Goal: Information Seeking & Learning: Learn about a topic

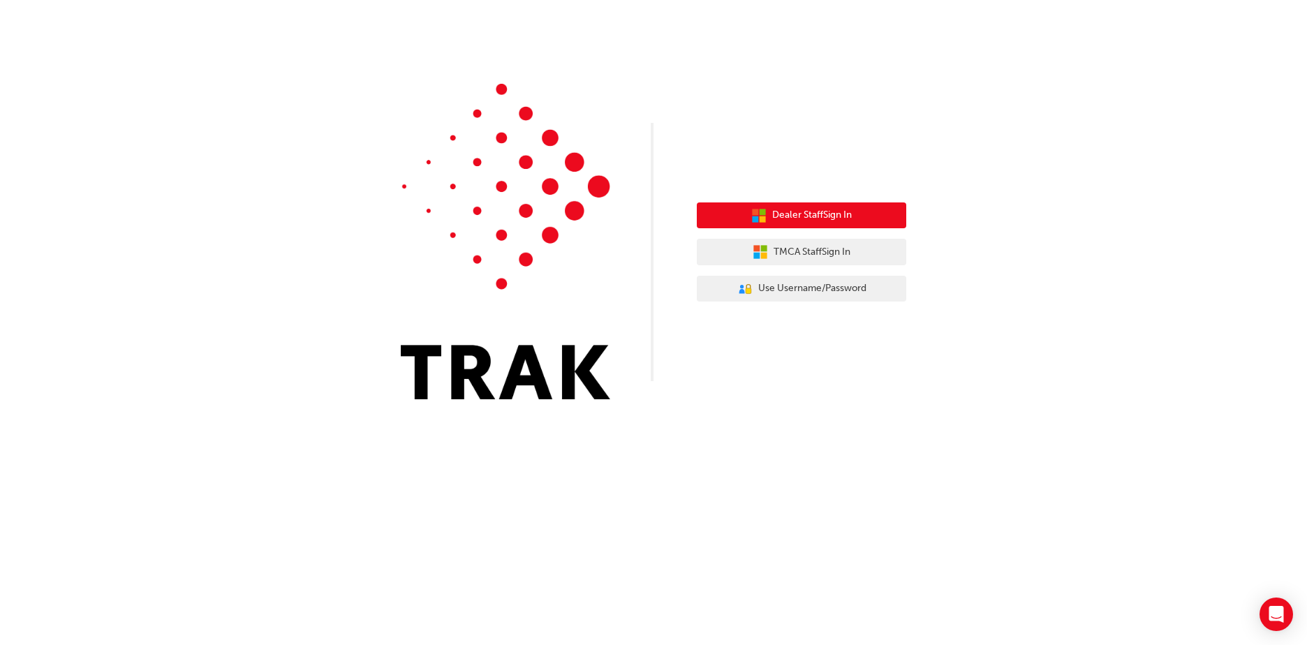
click at [821, 217] on span "Dealer Staff Sign In" at bounding box center [812, 215] width 80 height 16
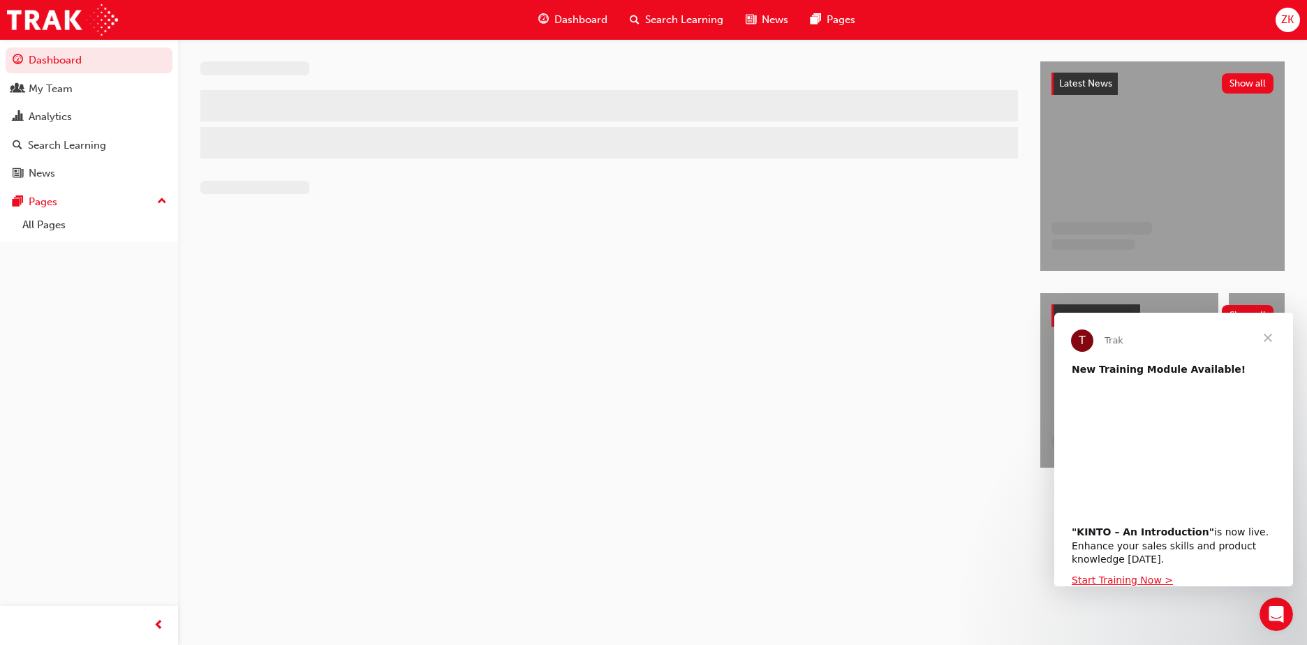
click at [1268, 339] on span "Close" at bounding box center [1268, 338] width 50 height 50
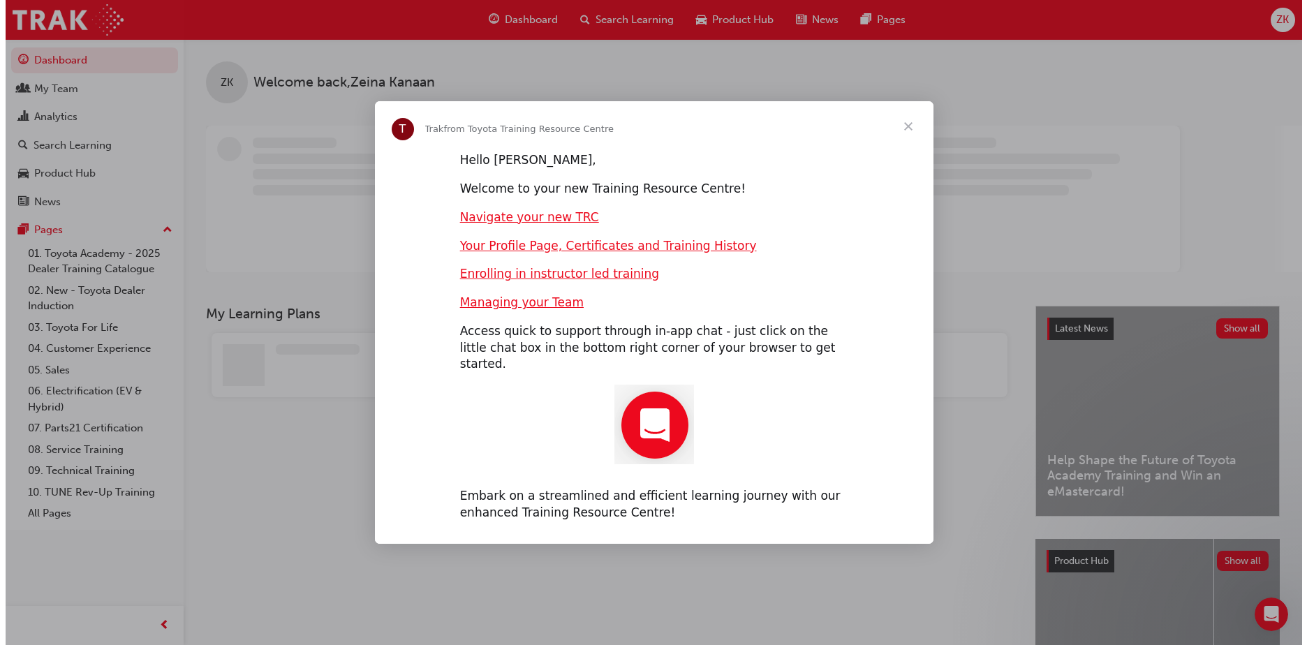
click at [920, 131] on span "Close" at bounding box center [908, 126] width 50 height 50
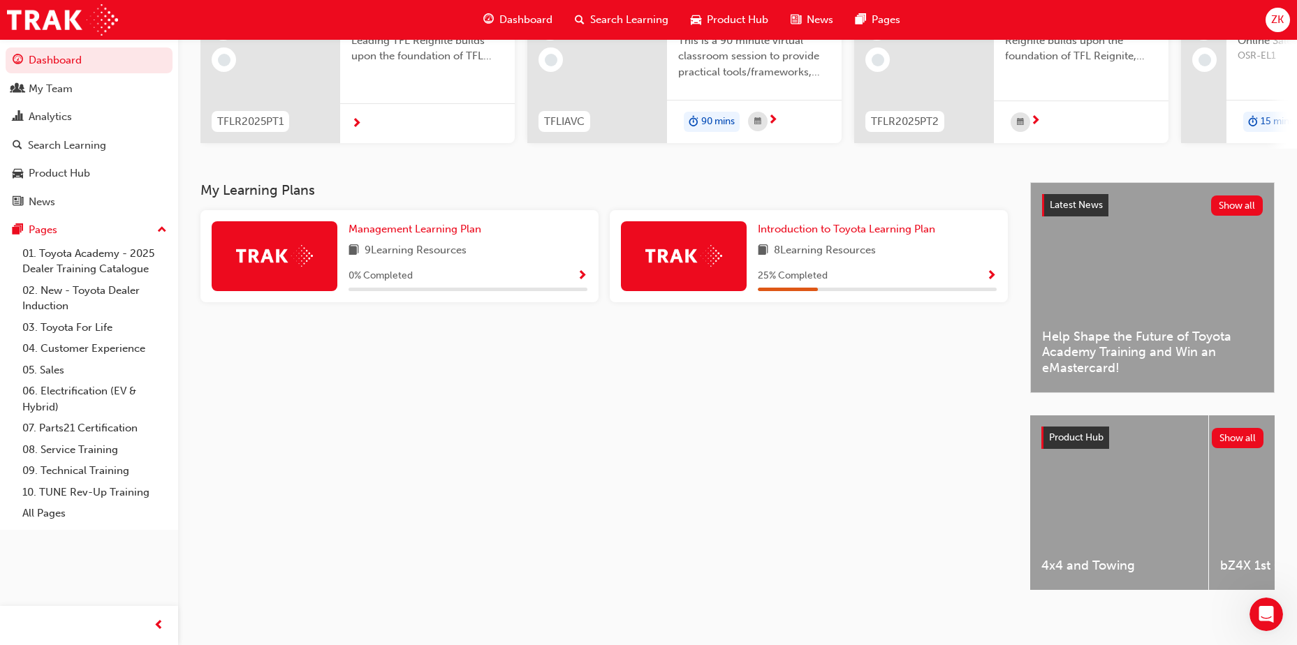
scroll to position [189, 0]
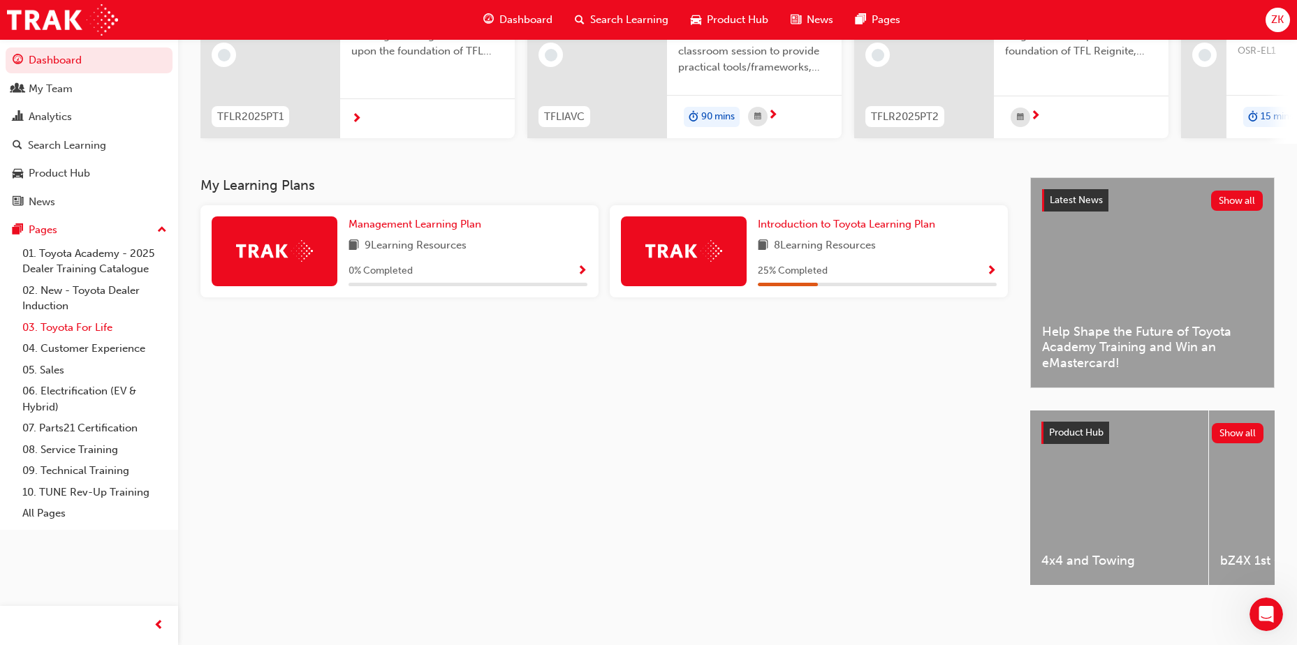
click at [87, 327] on link "03. Toyota For Life" at bounding box center [95, 328] width 156 height 22
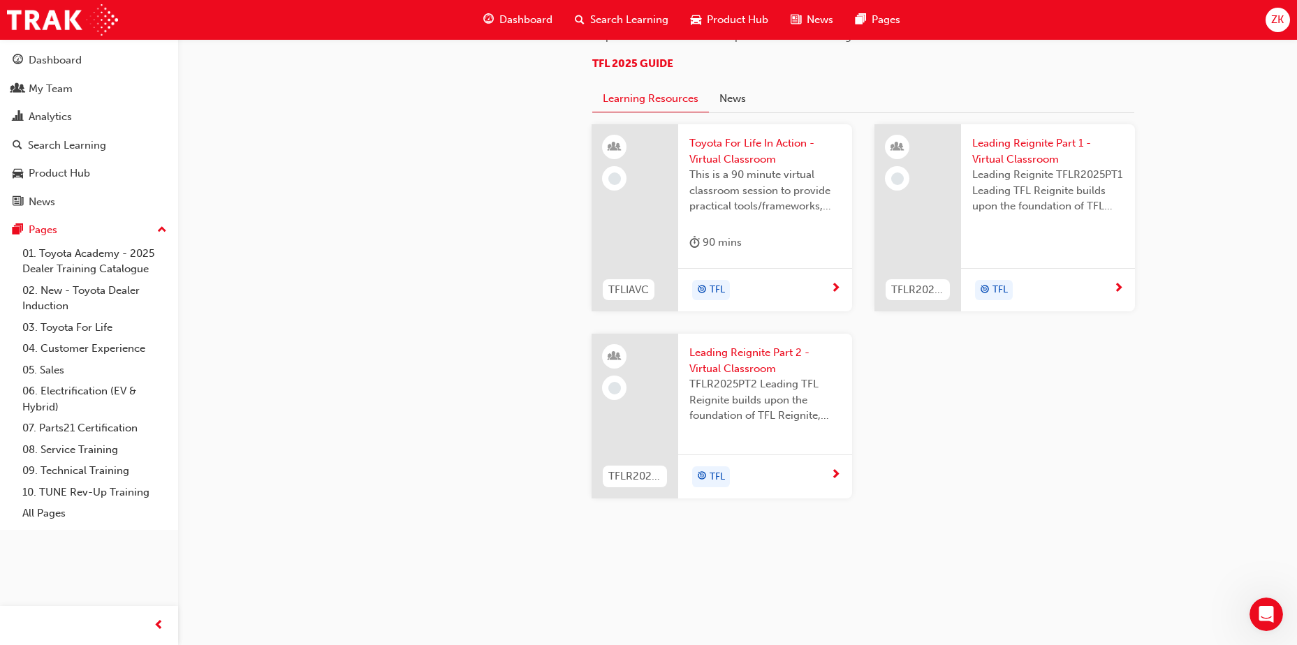
scroll to position [1466, 0]
click at [57, 59] on div "Dashboard" at bounding box center [55, 60] width 53 height 16
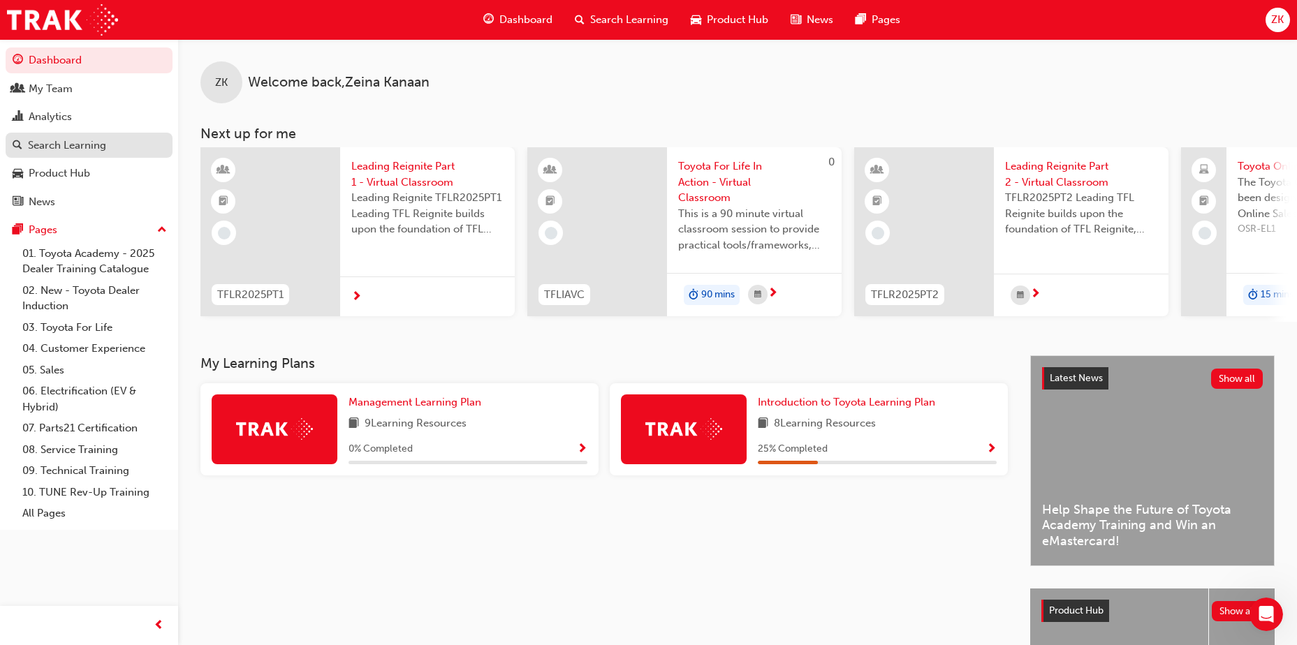
click at [71, 141] on div "Search Learning" at bounding box center [67, 146] width 78 height 16
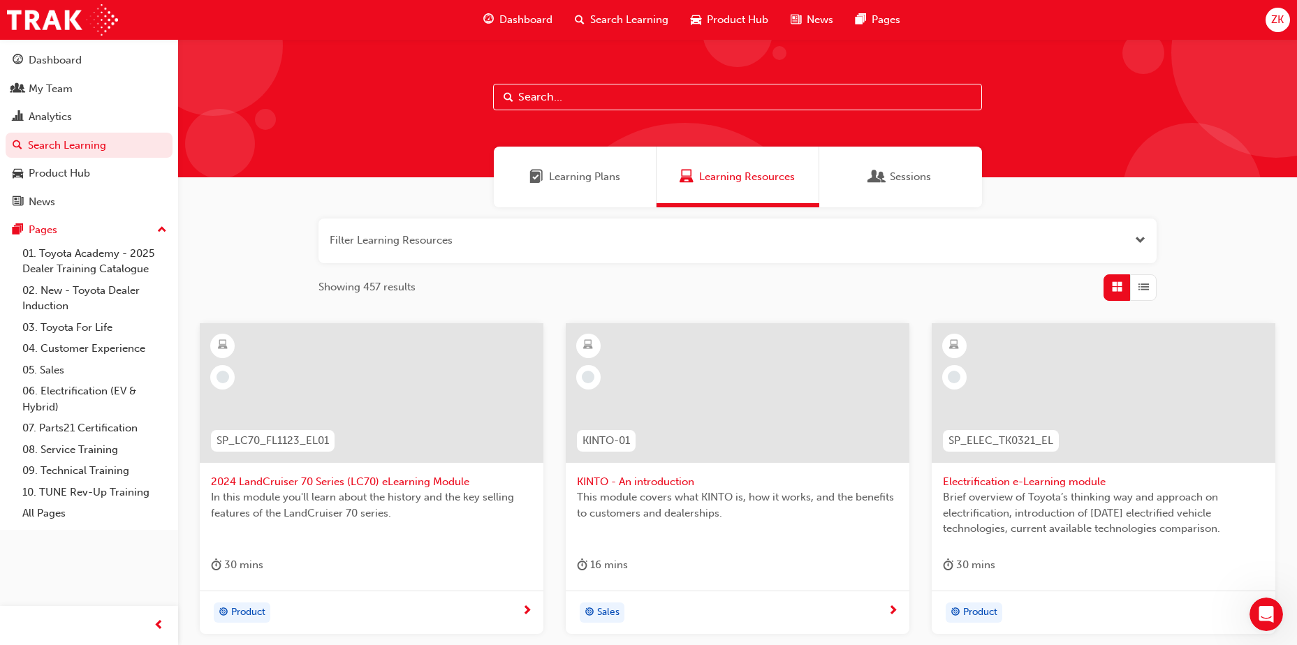
click at [607, 97] on input "text" at bounding box center [737, 97] width 489 height 27
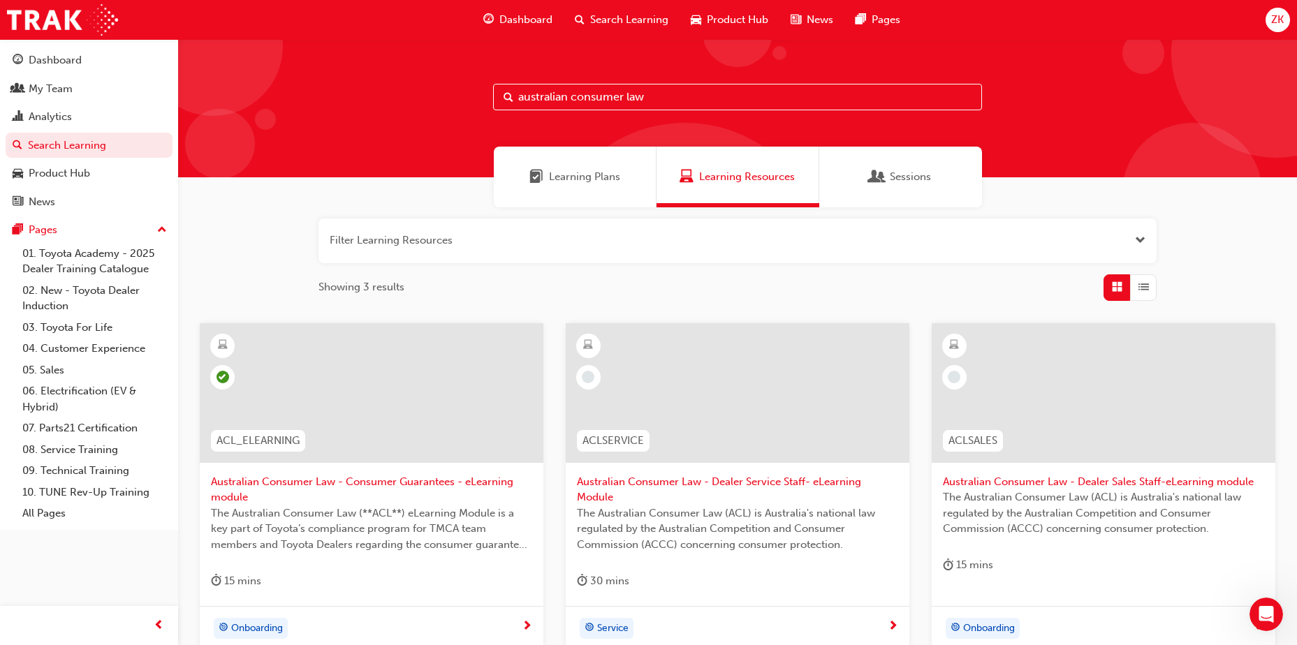
type input "australian consumer law"
click at [432, 485] on span "Australian Consumer Law - Consumer Guarantees - eLearning module" at bounding box center [371, 489] width 321 height 31
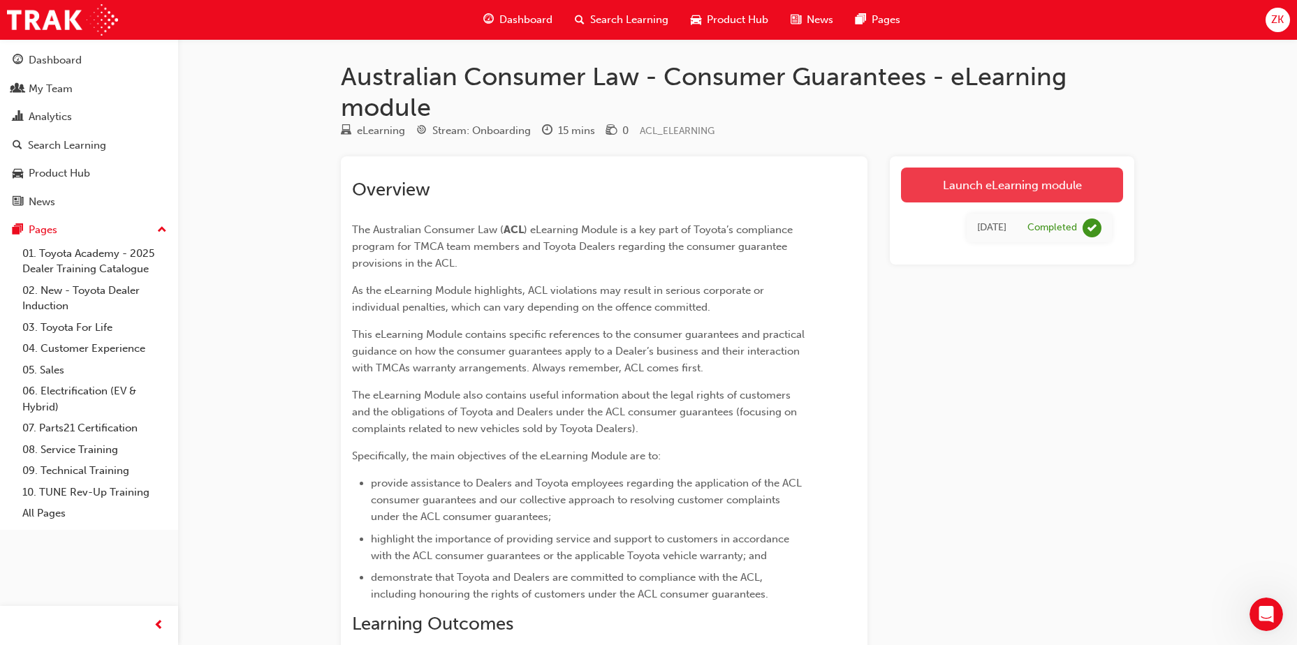
click at [989, 192] on link "Launch eLearning module" at bounding box center [1012, 185] width 222 height 35
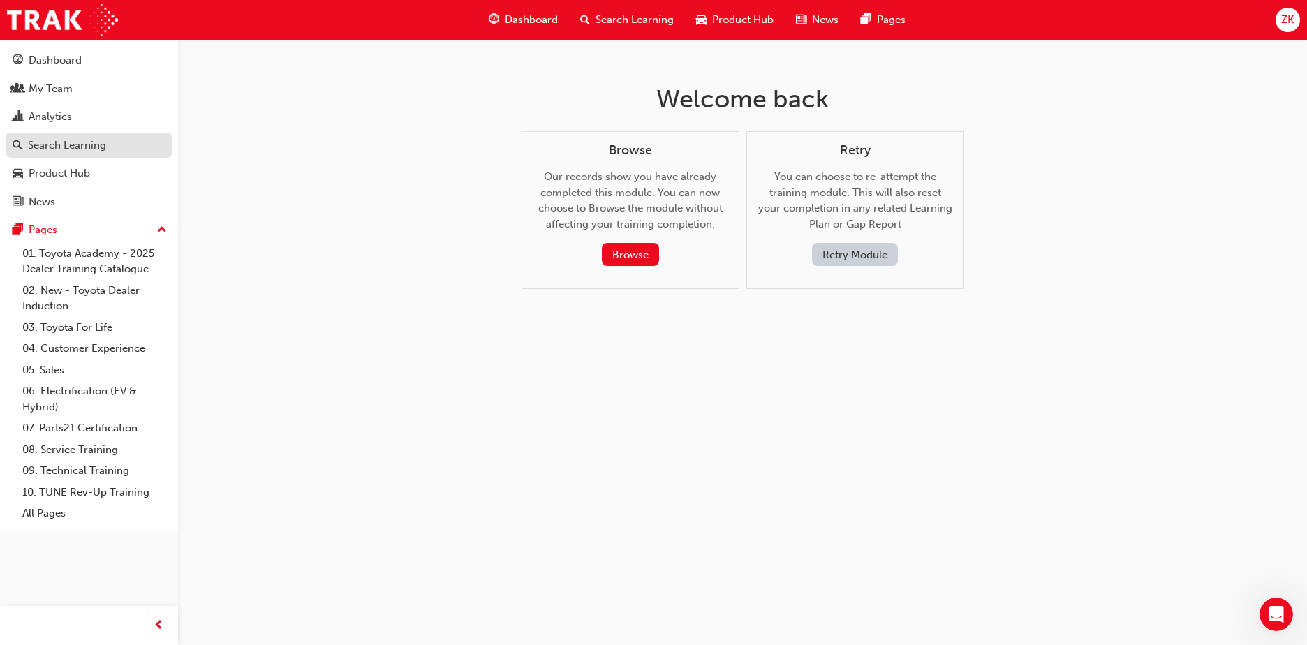
click at [60, 147] on div "Search Learning" at bounding box center [67, 146] width 78 height 16
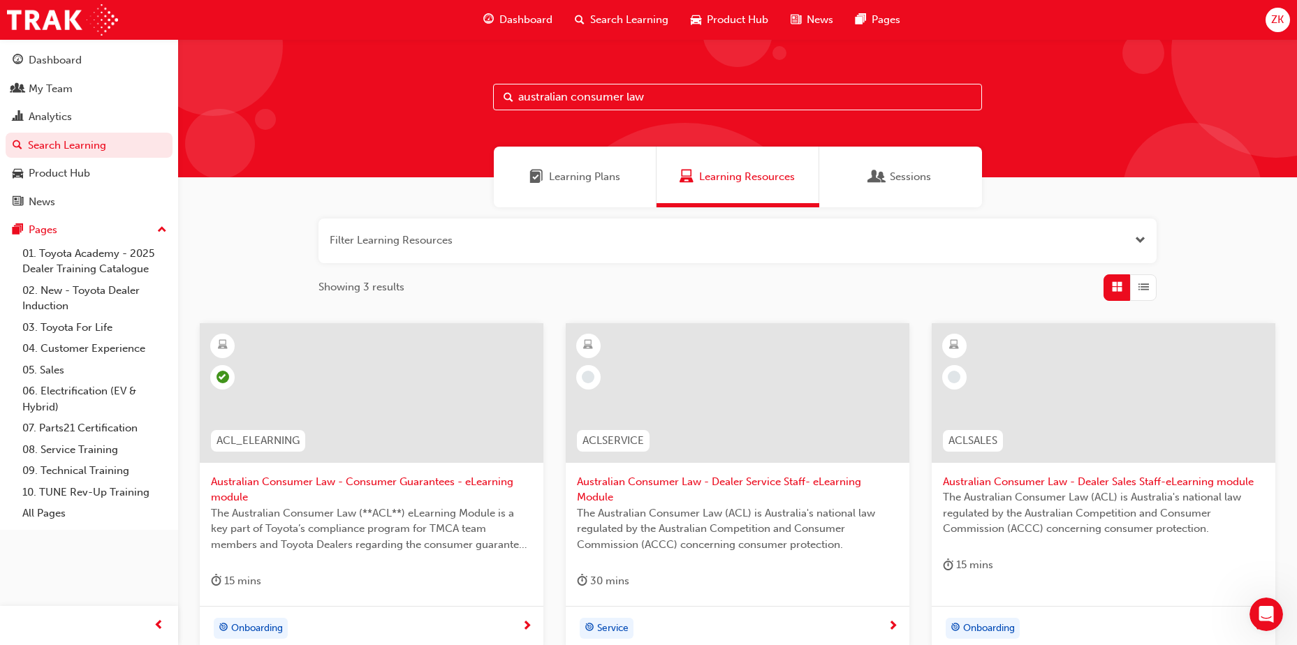
click at [672, 100] on input "australian consumer law" at bounding box center [737, 97] width 489 height 27
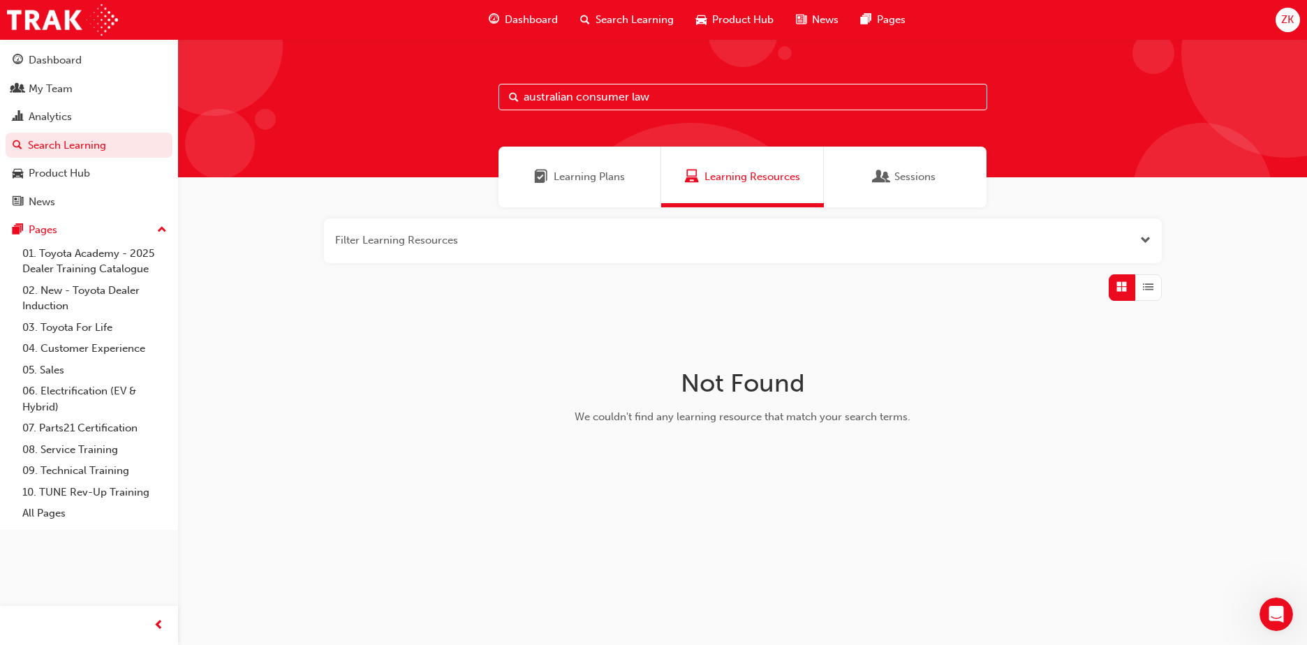
type input "australian consumer law"
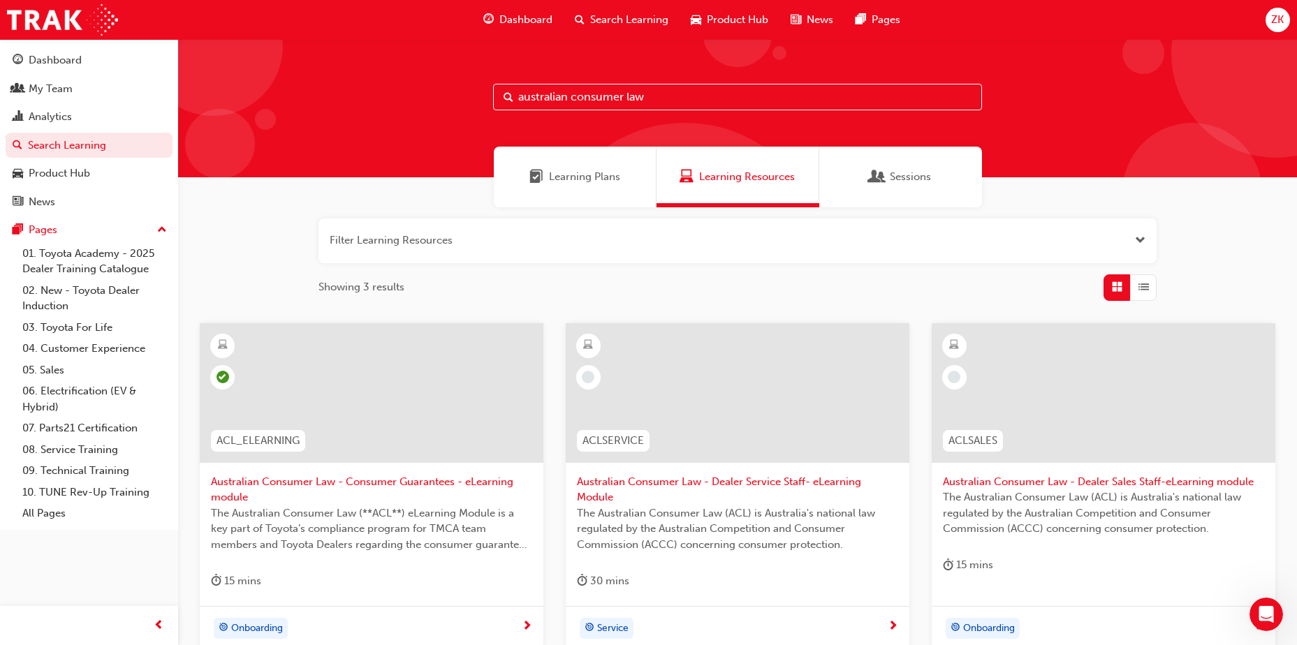
click at [1065, 425] on div at bounding box center [1103, 393] width 344 height 140
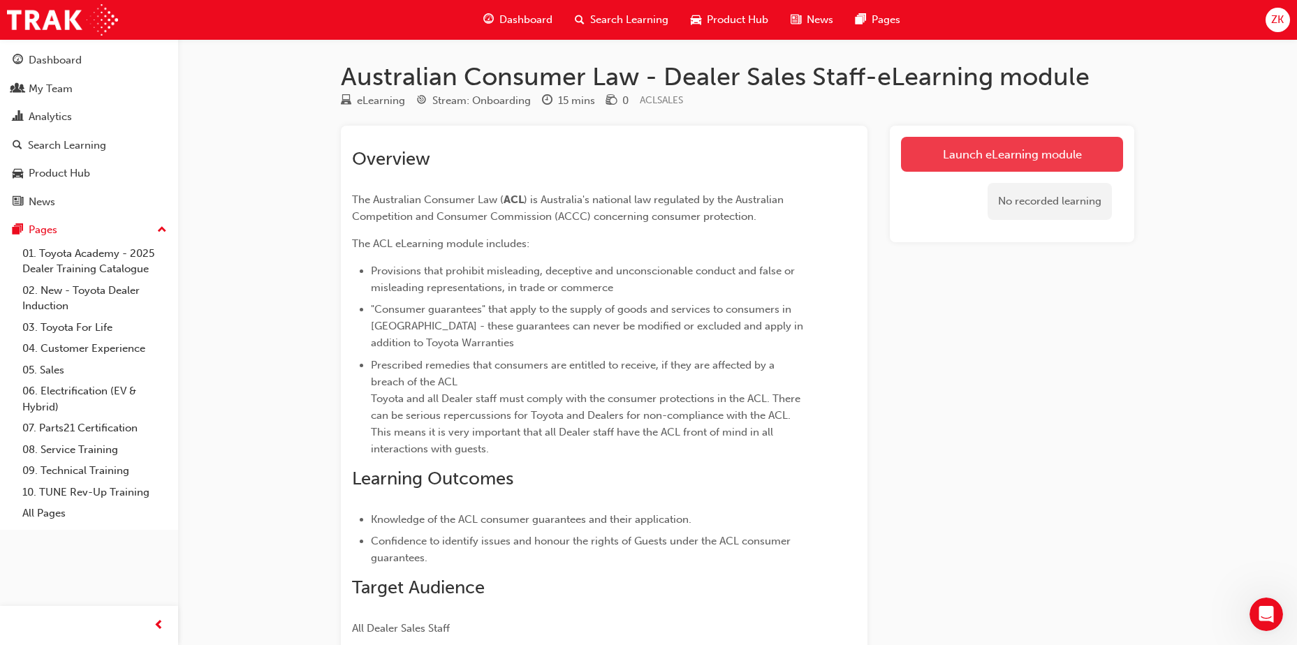
click at [1008, 155] on link "Launch eLearning module" at bounding box center [1012, 154] width 222 height 35
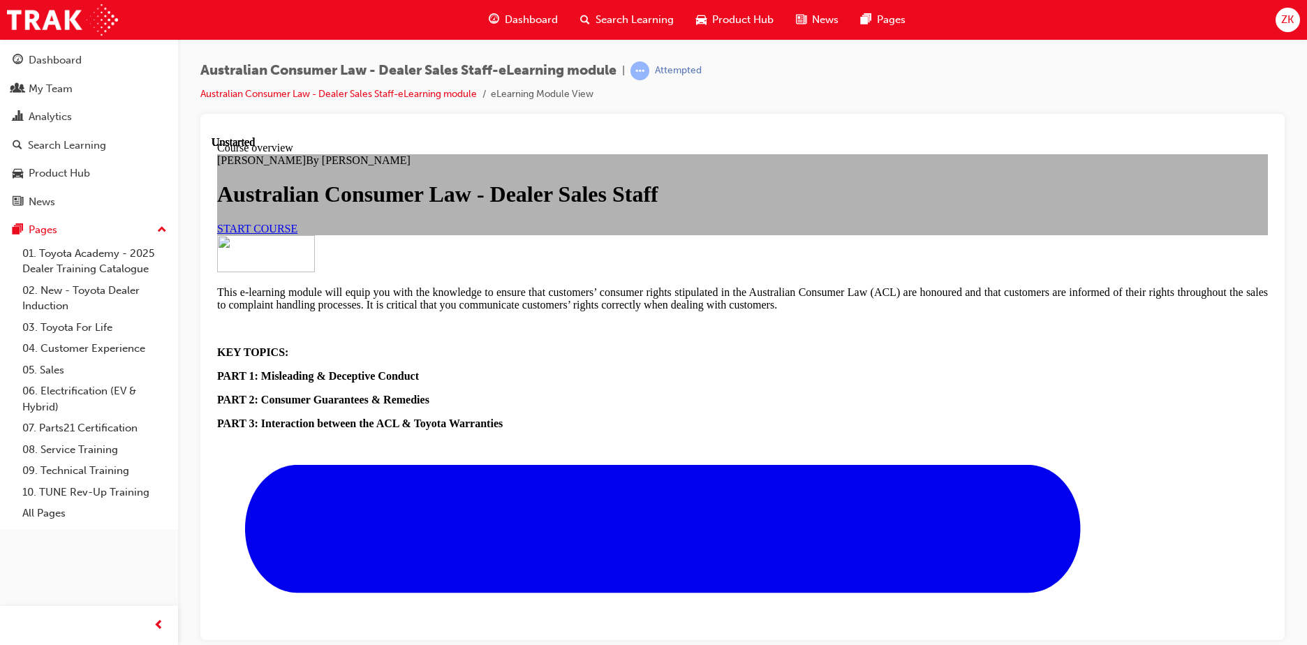
click at [297, 234] on span "START COURSE" at bounding box center [257, 228] width 80 height 12
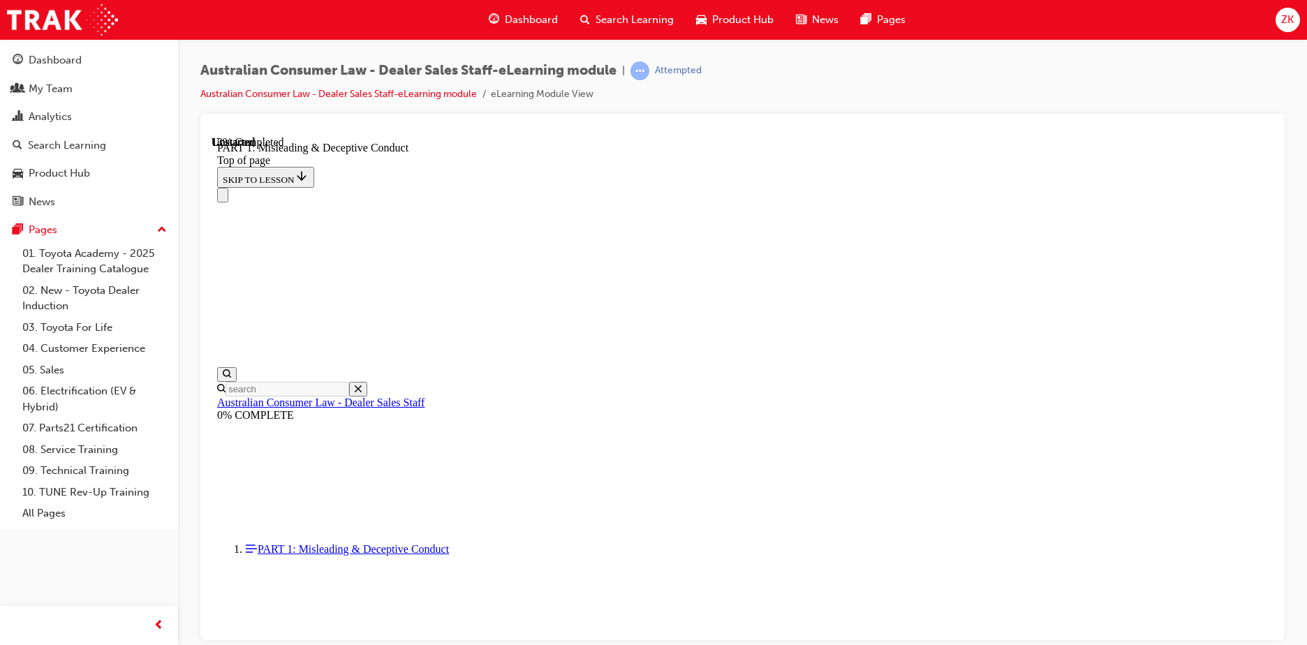
scroll to position [1035, 0]
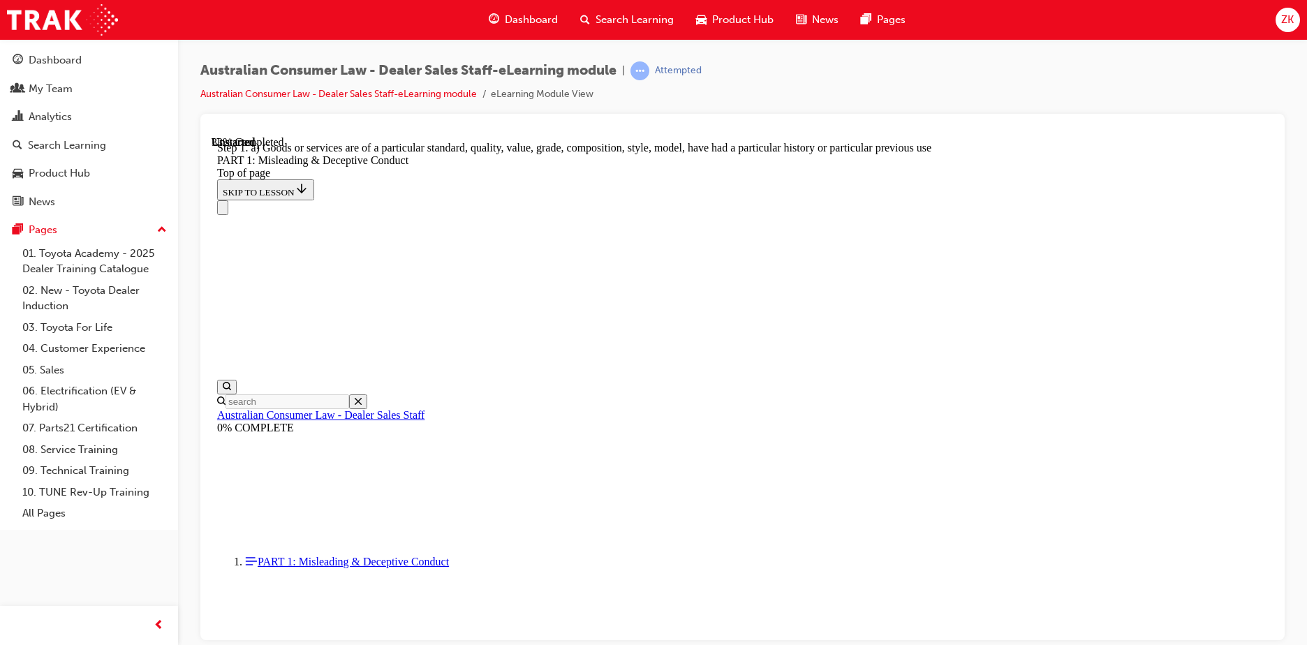
scroll to position [1606, 0]
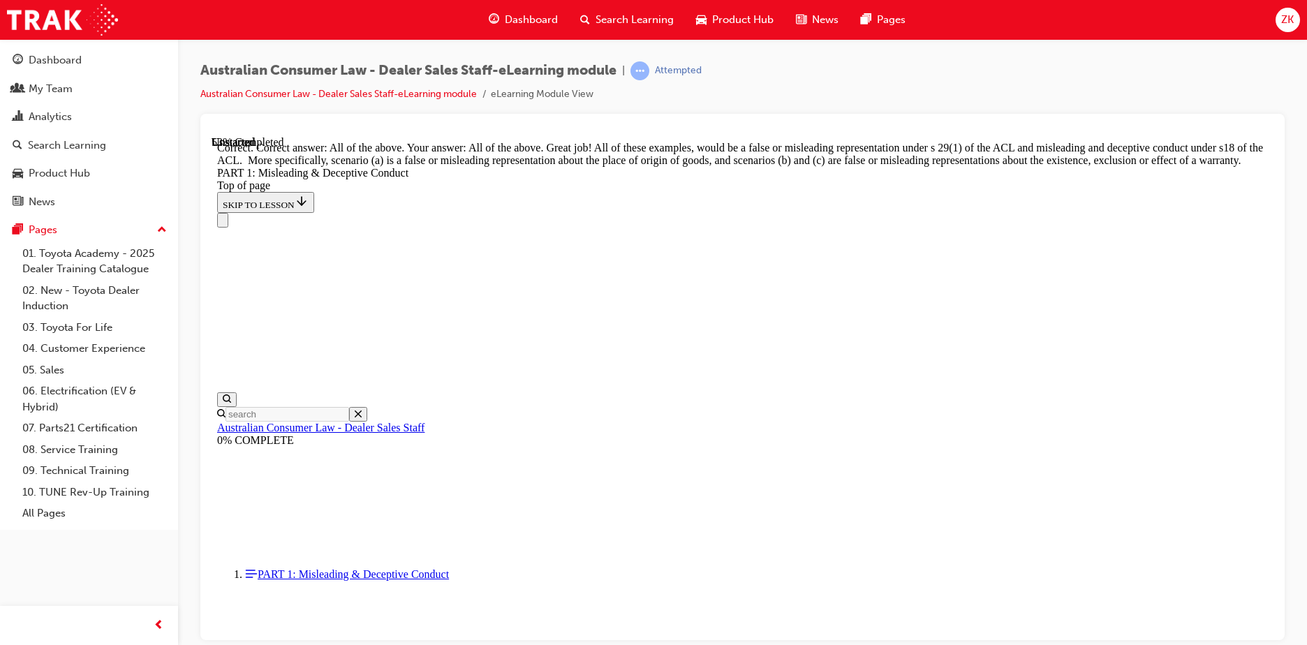
scroll to position [2399, 0]
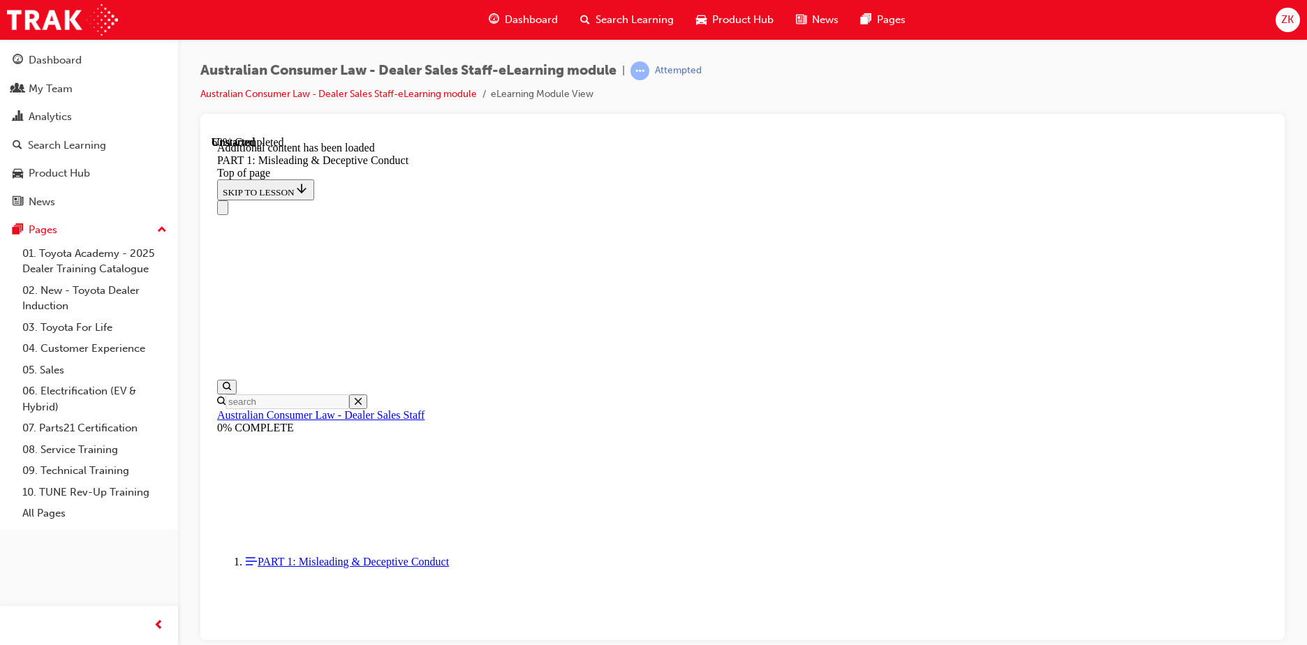
scroll to position [2755, 0]
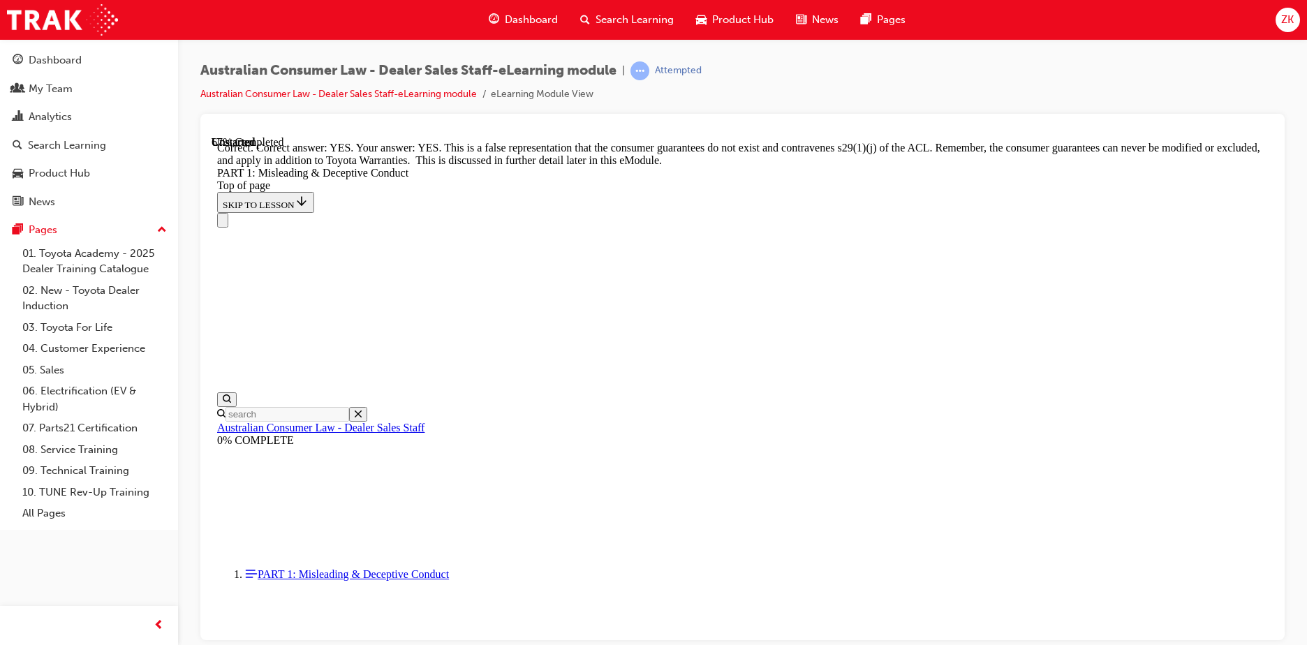
scroll to position [3055, 0]
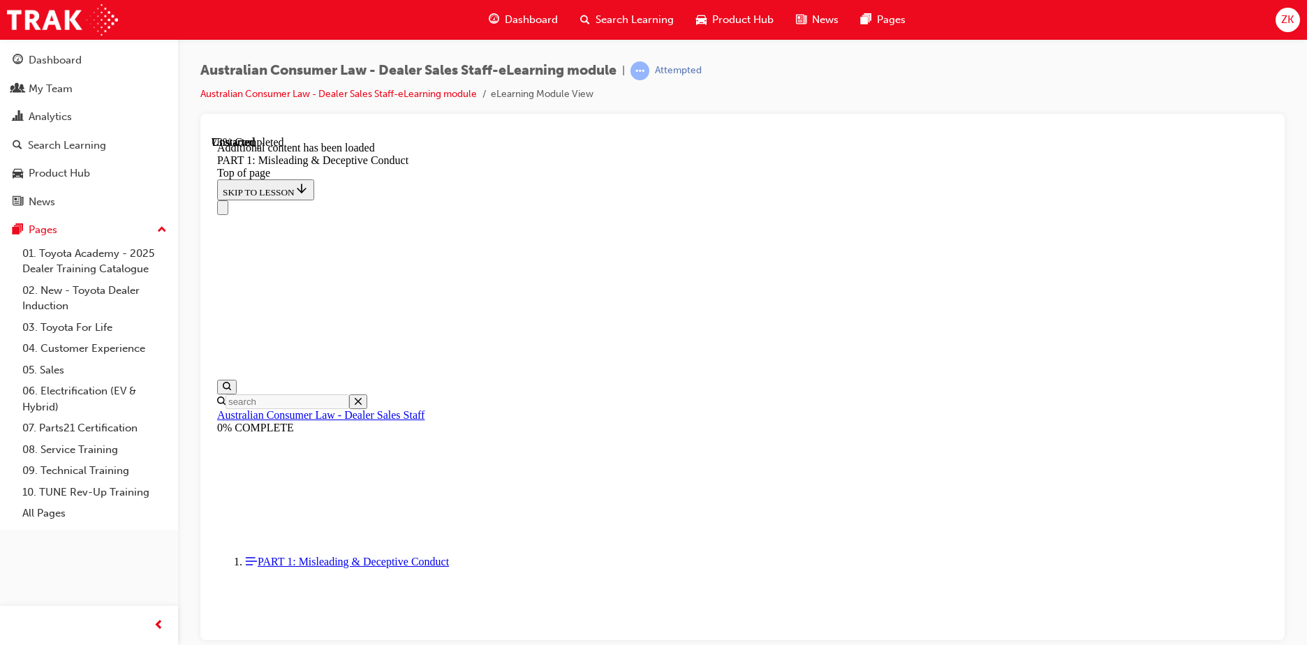
scroll to position [3411, 0]
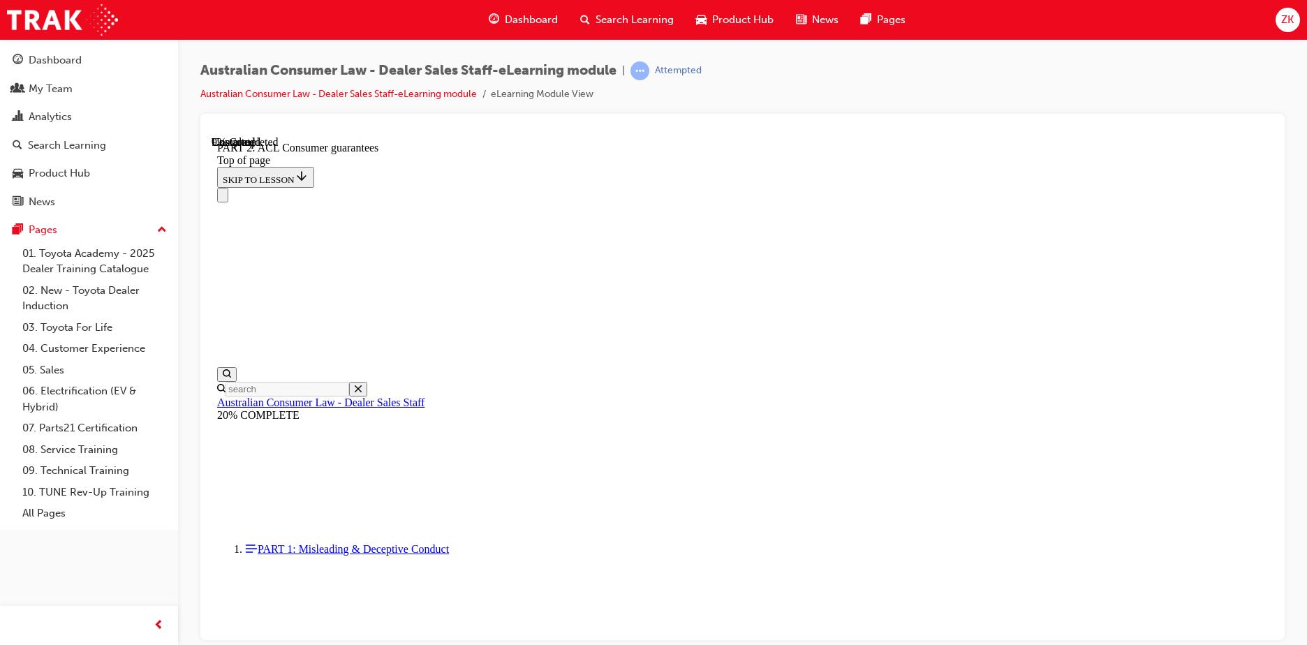
scroll to position [2278, 0]
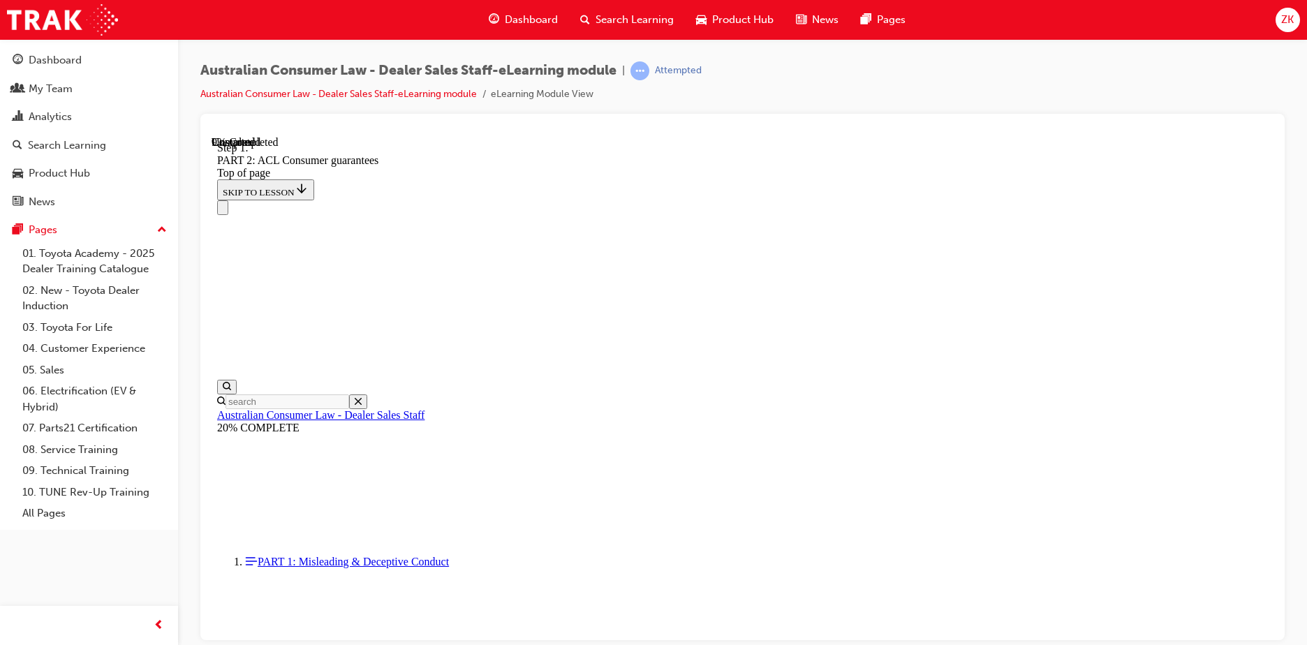
scroll to position [2264, 0]
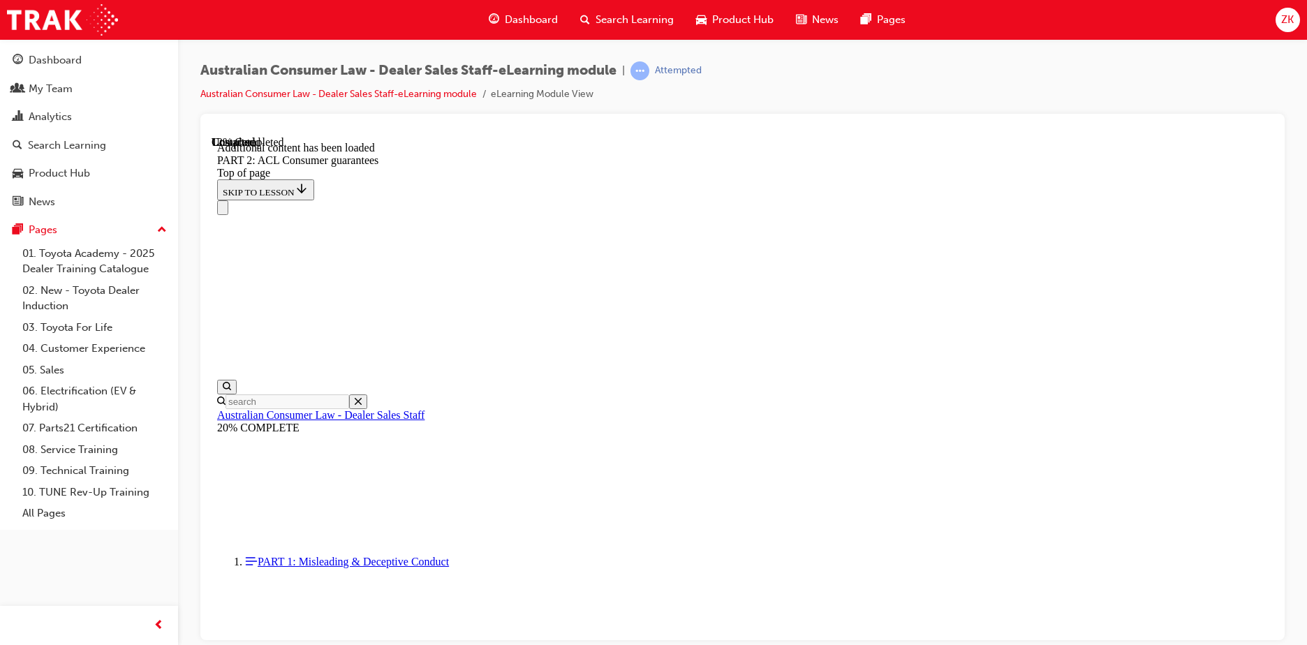
scroll to position [2641, 0]
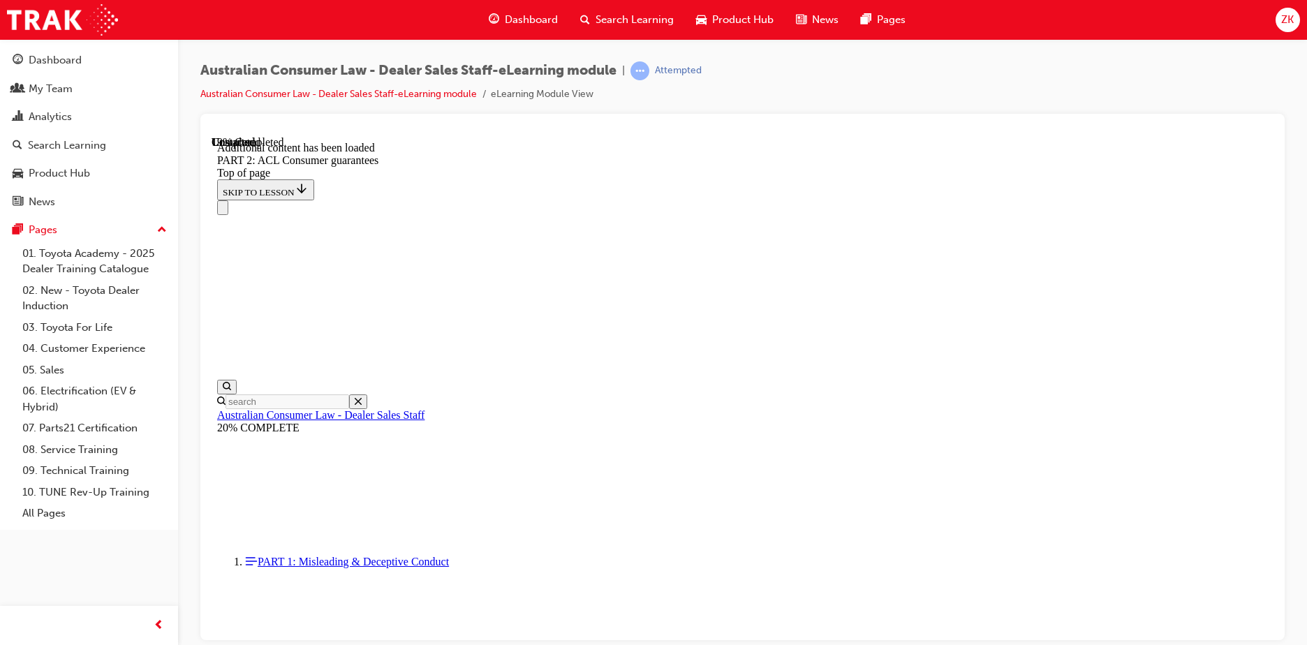
scroll to position [3437, 0]
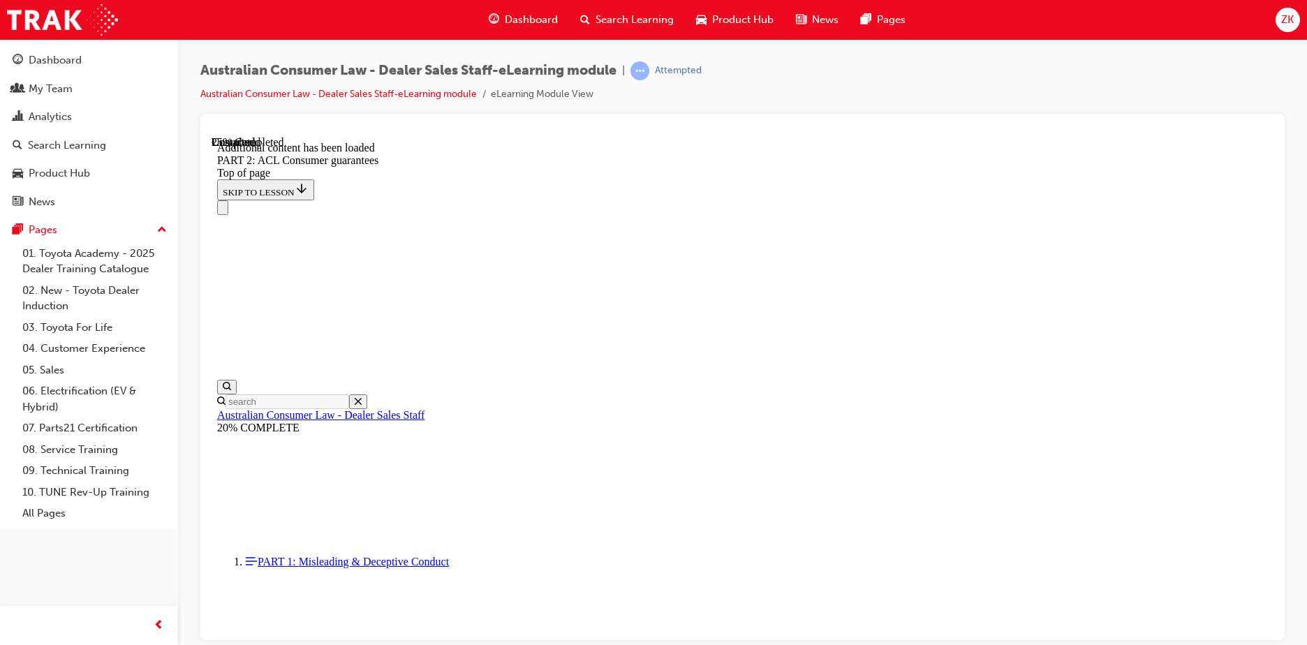
scroll to position [3875, 0]
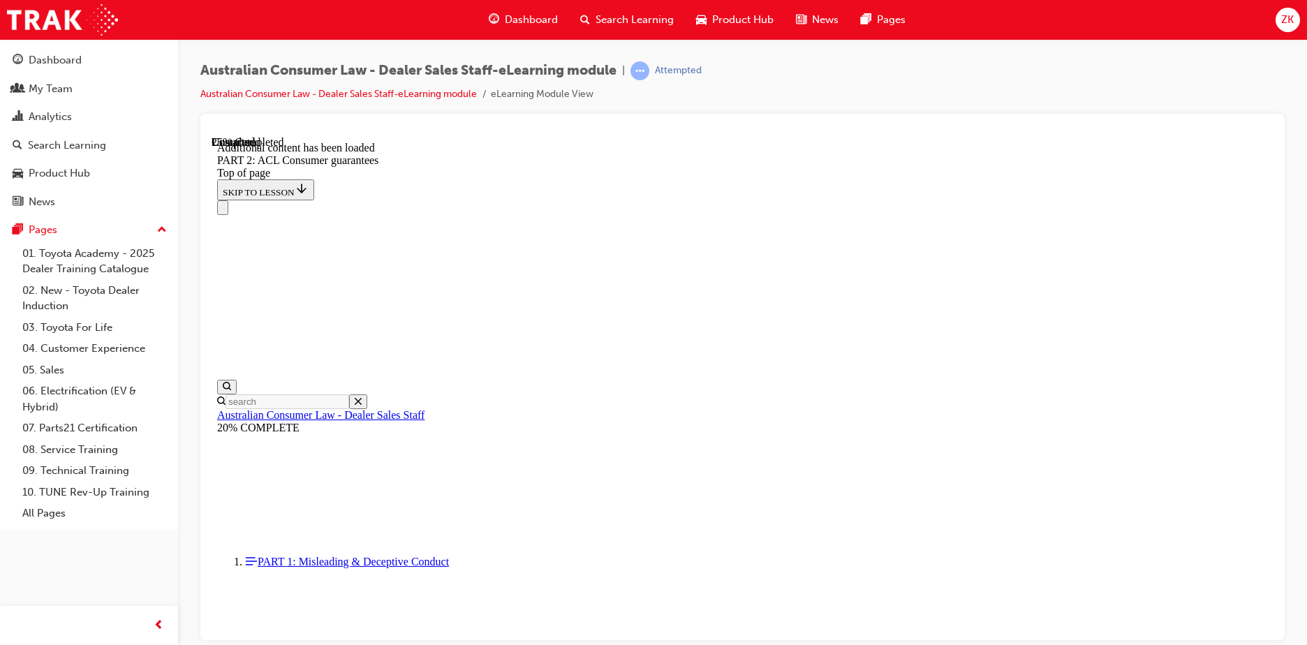
drag, startPoint x: 767, startPoint y: 283, endPoint x: 785, endPoint y: 302, distance: 26.7
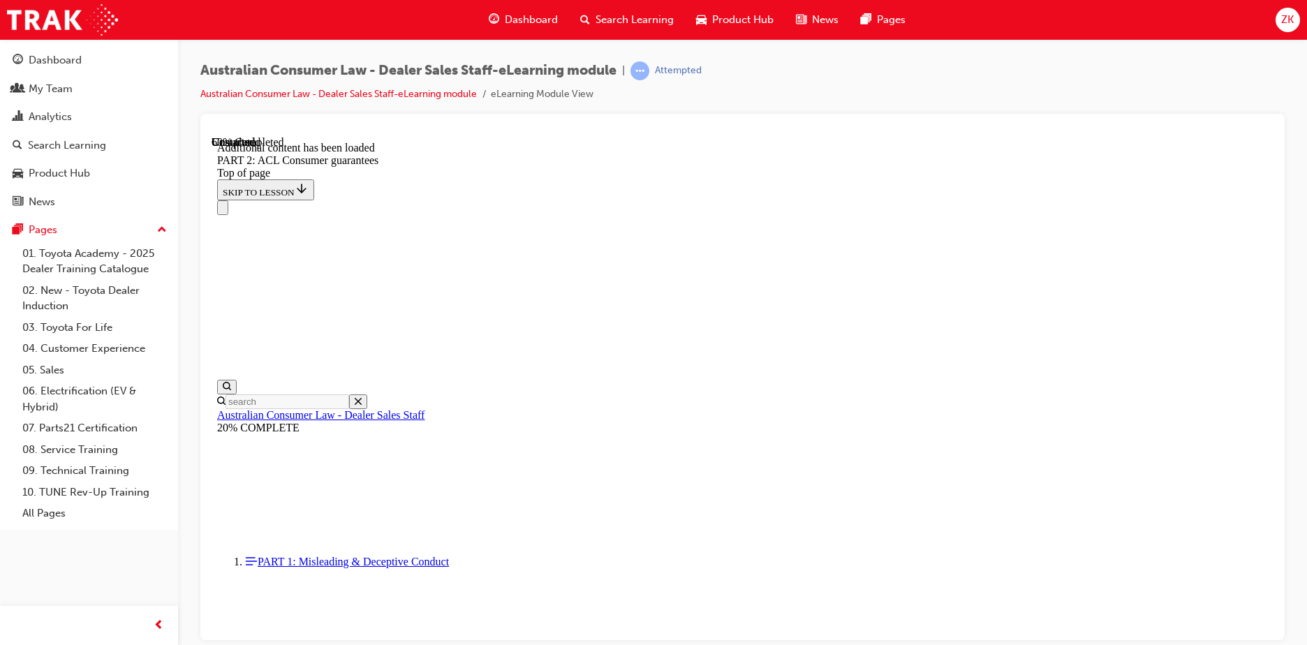
scroll to position [8728, 0]
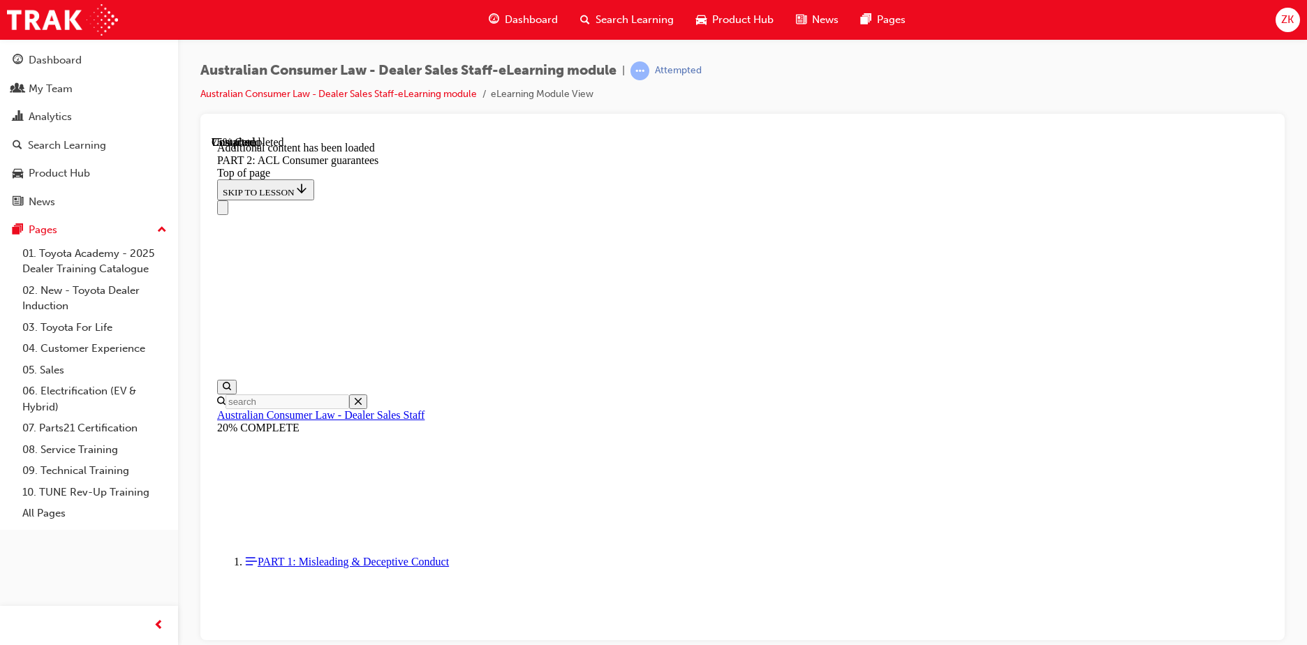
scroll to position [11847, 0]
drag, startPoint x: 605, startPoint y: 191, endPoint x: 647, endPoint y: 191, distance: 41.9
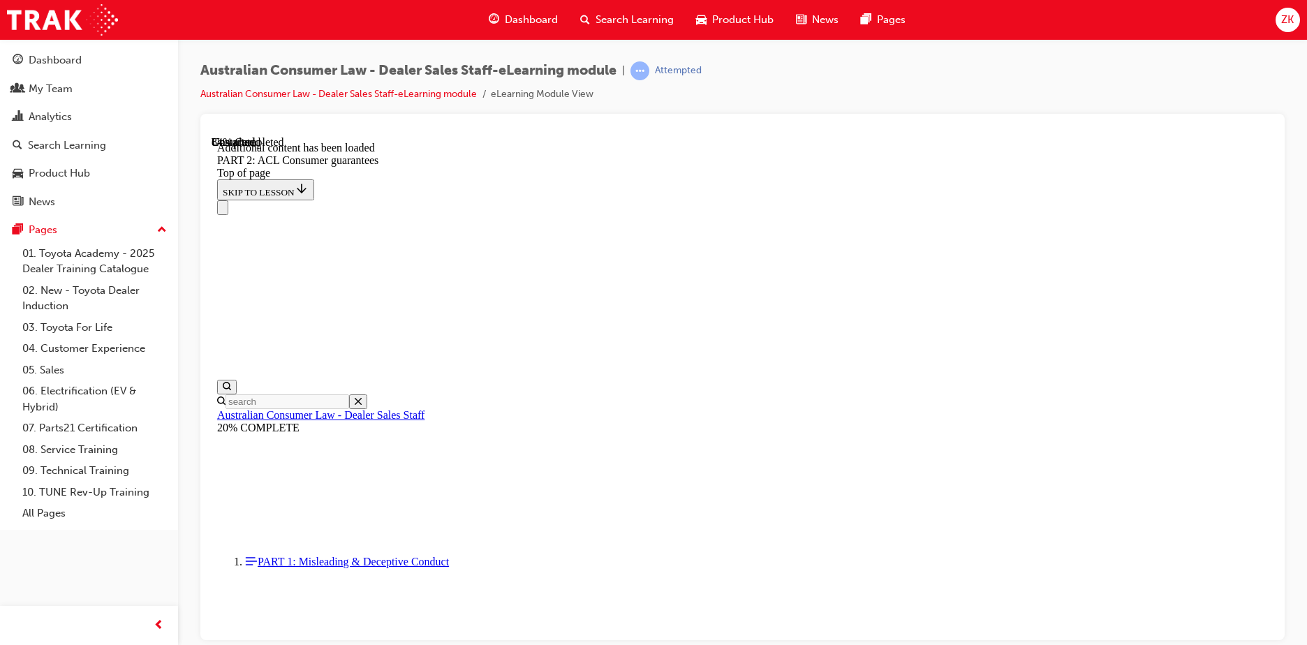
scroll to position [13884, 0]
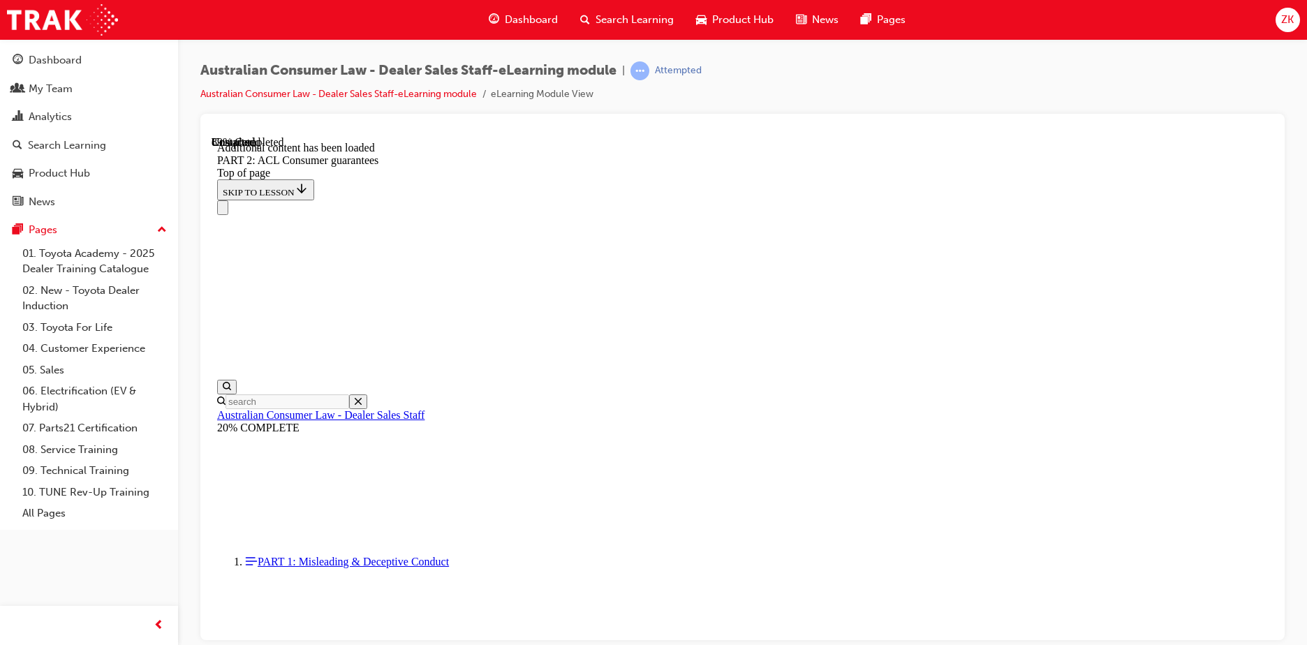
scroll to position [15270, 0]
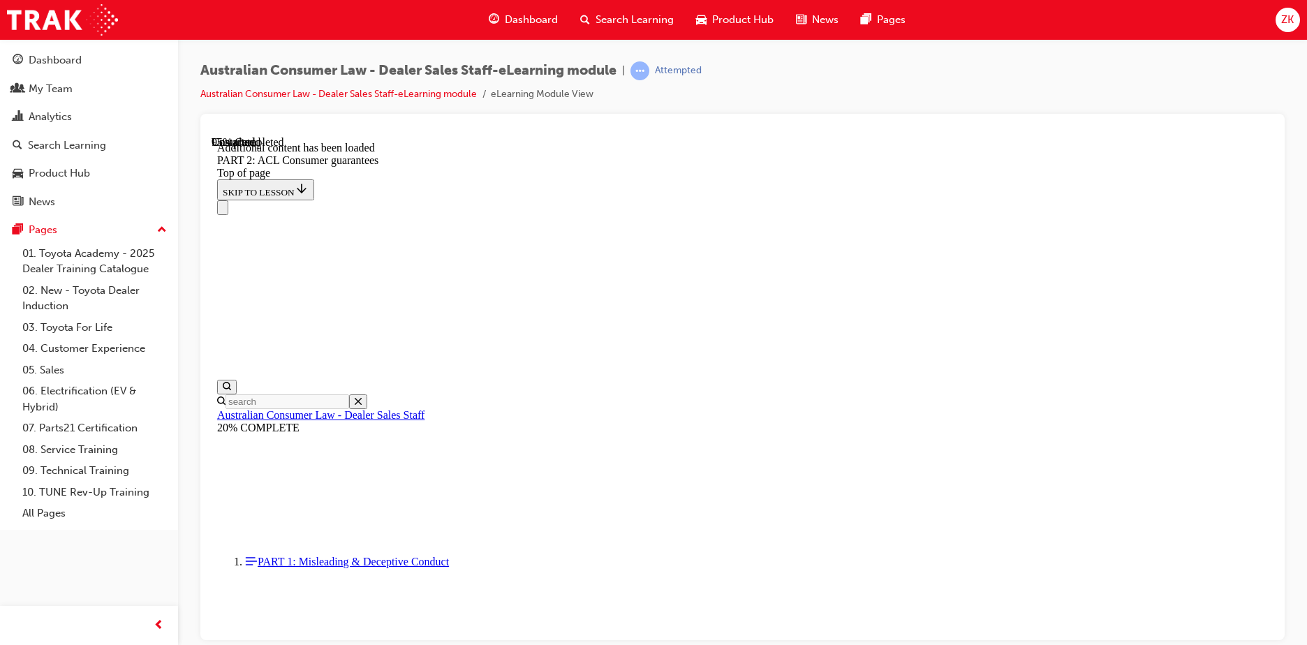
scroll to position [16687, 0]
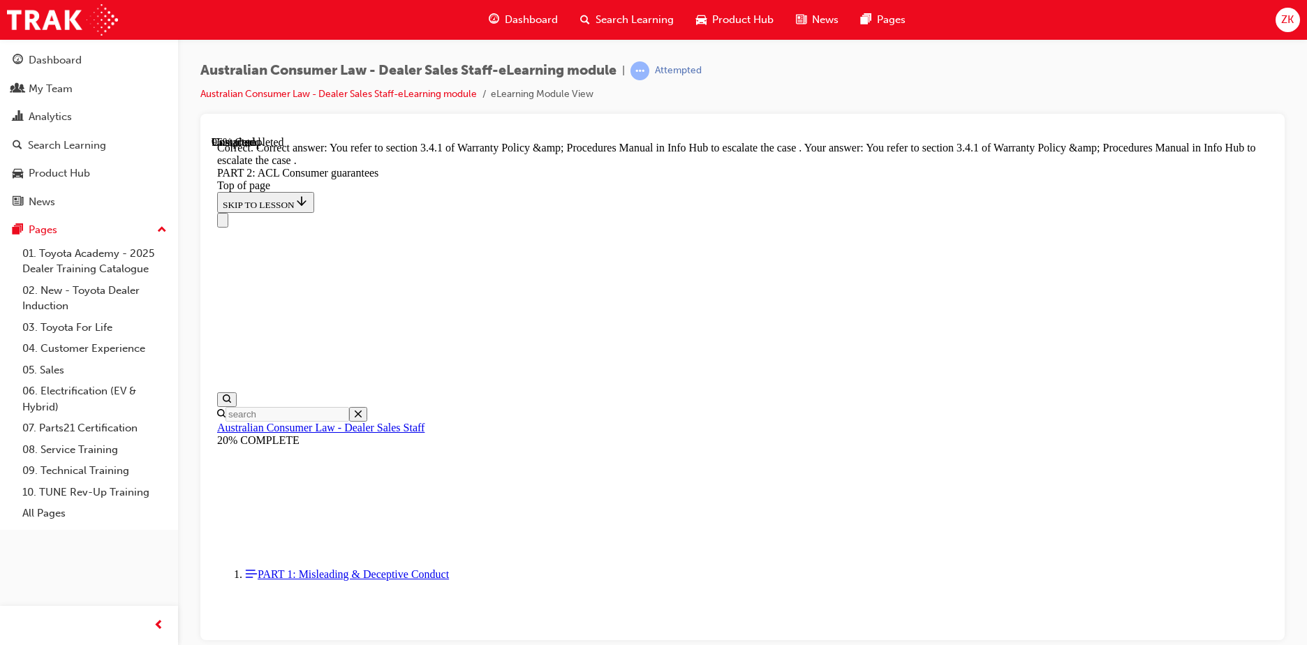
scroll to position [17536, 0]
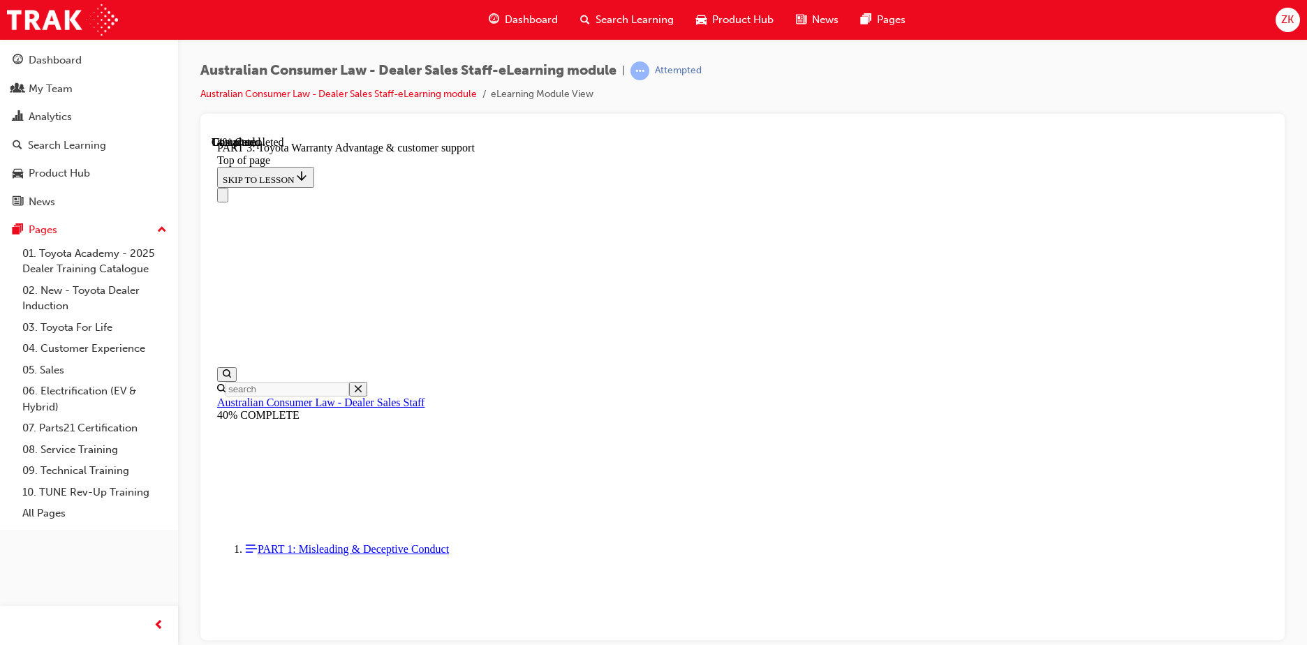
scroll to position [951, 0]
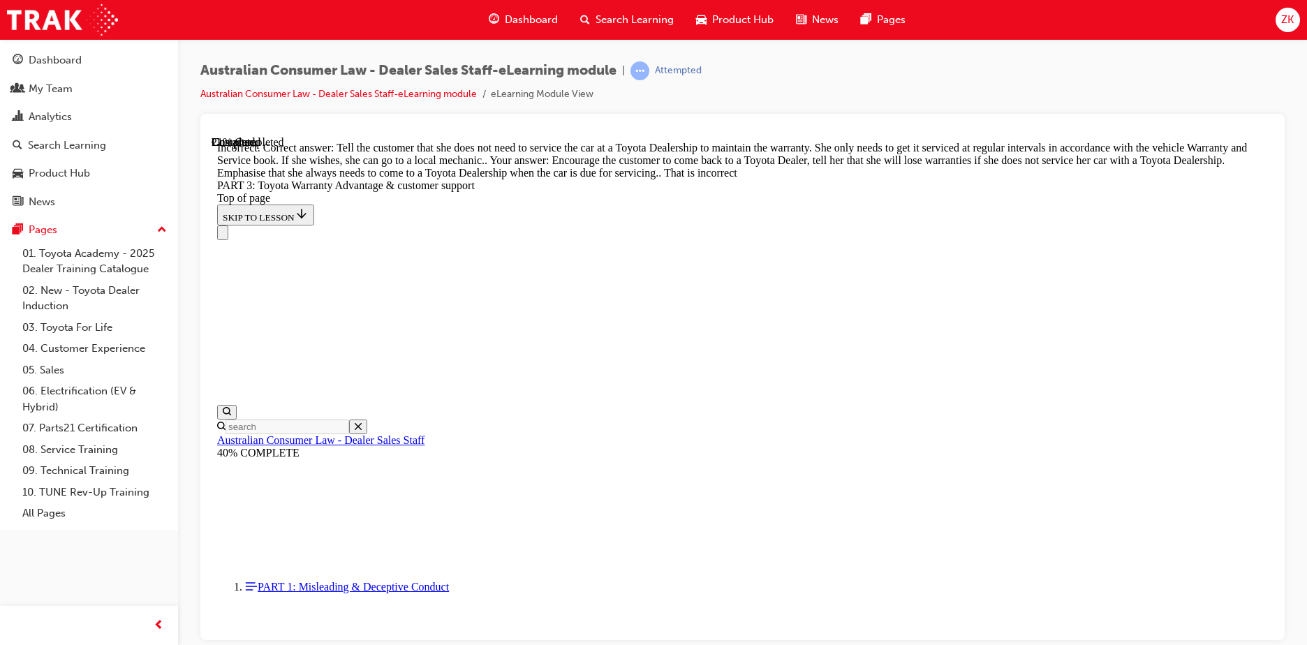
scroll to position [1174, 0]
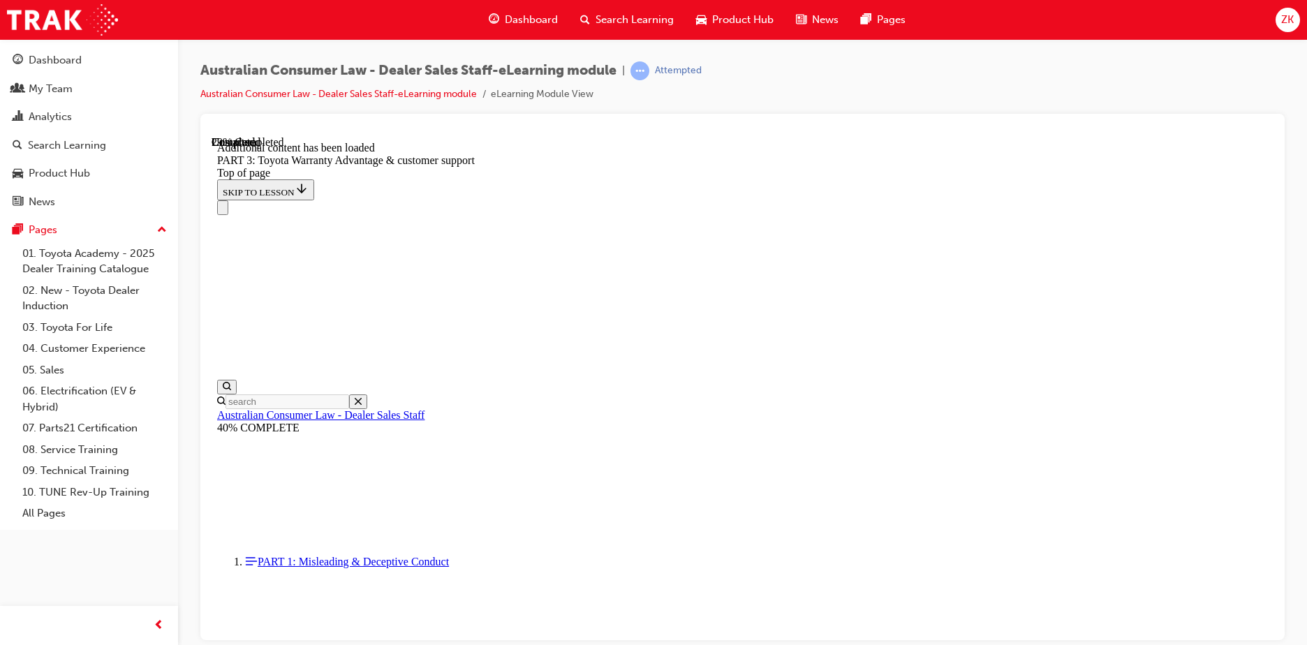
scroll to position [1644, 0]
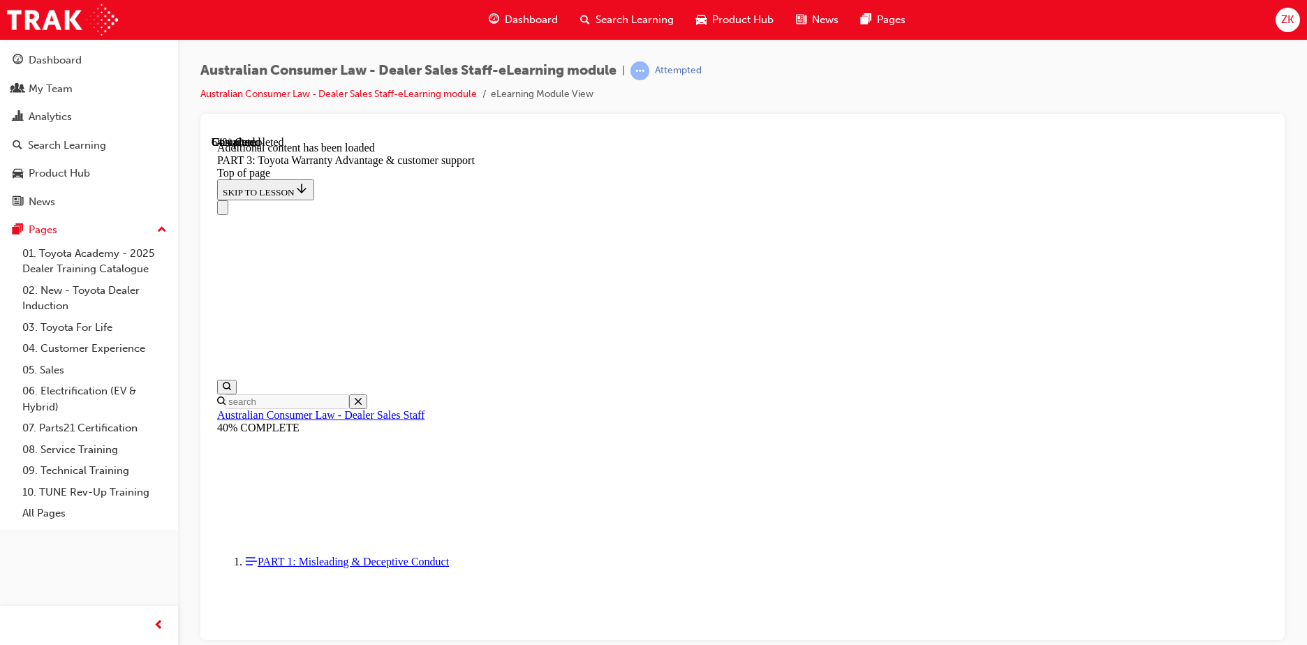
scroll to position [3750, 0]
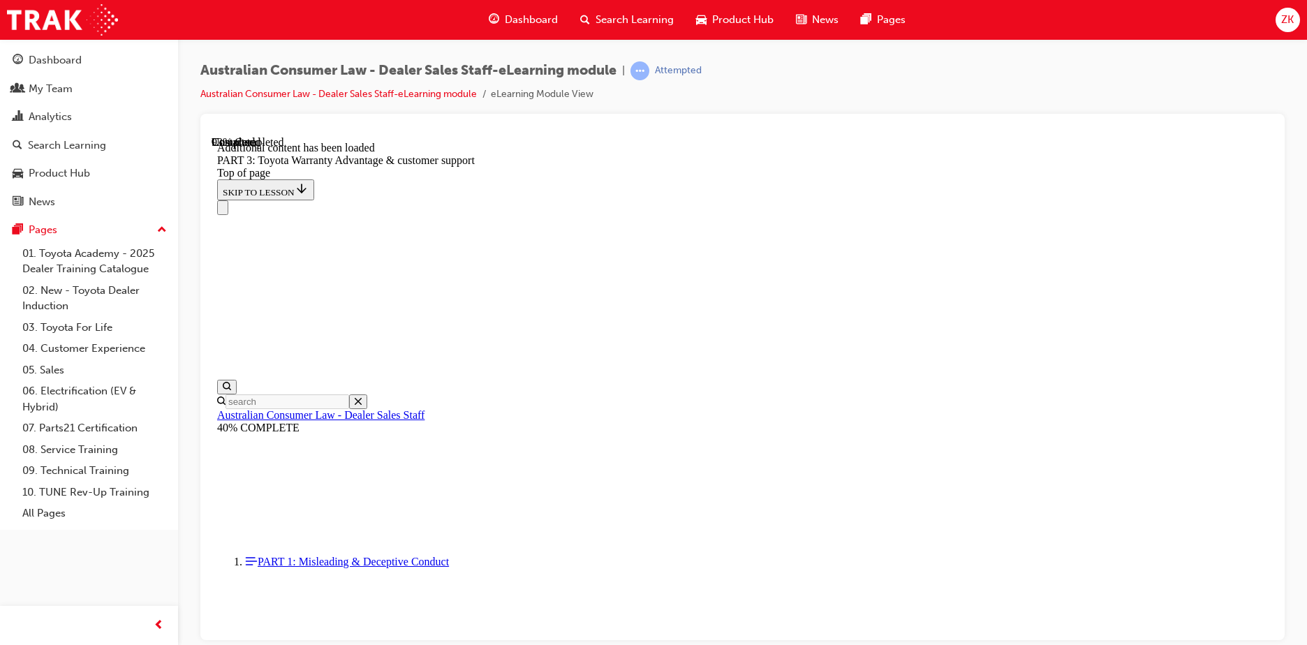
scroll to position [4182, 0]
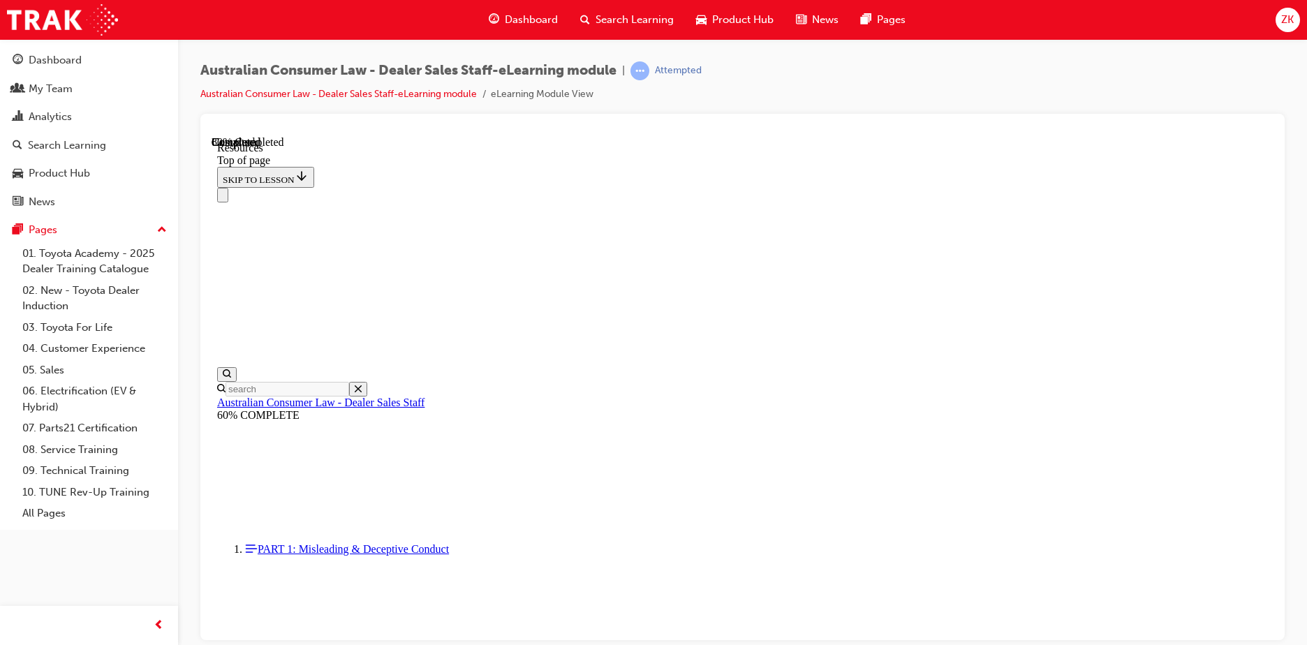
scroll to position [706, 0]
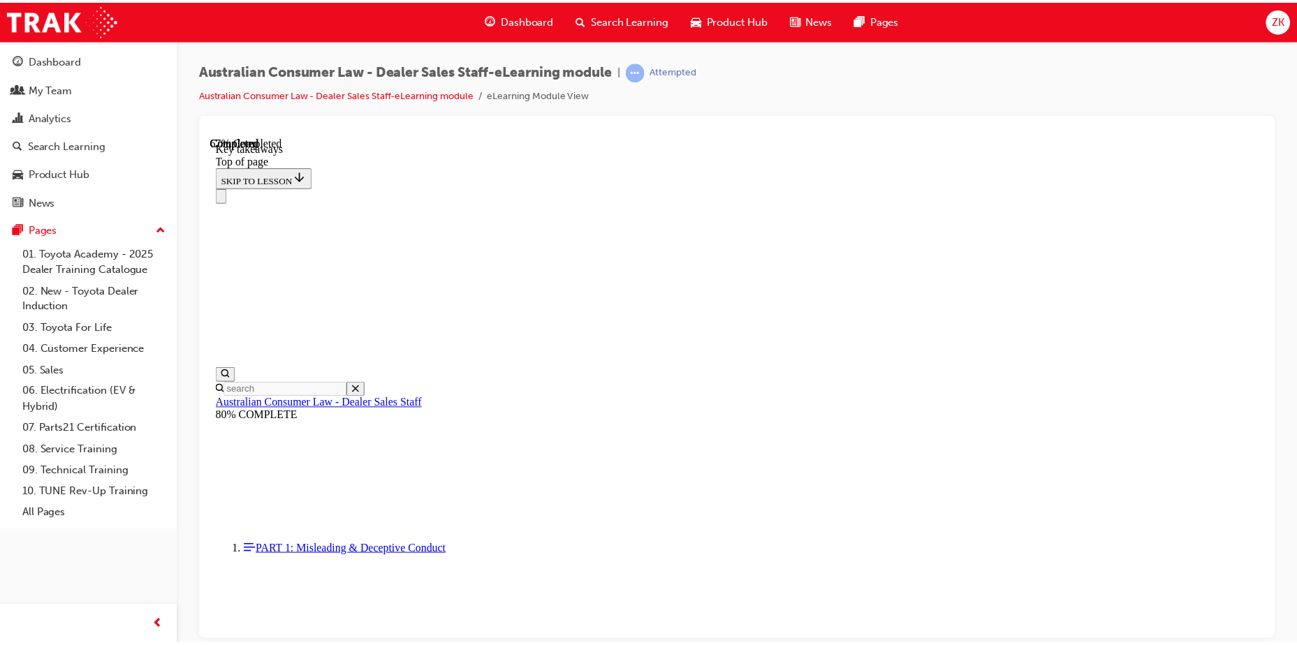
scroll to position [313, 0]
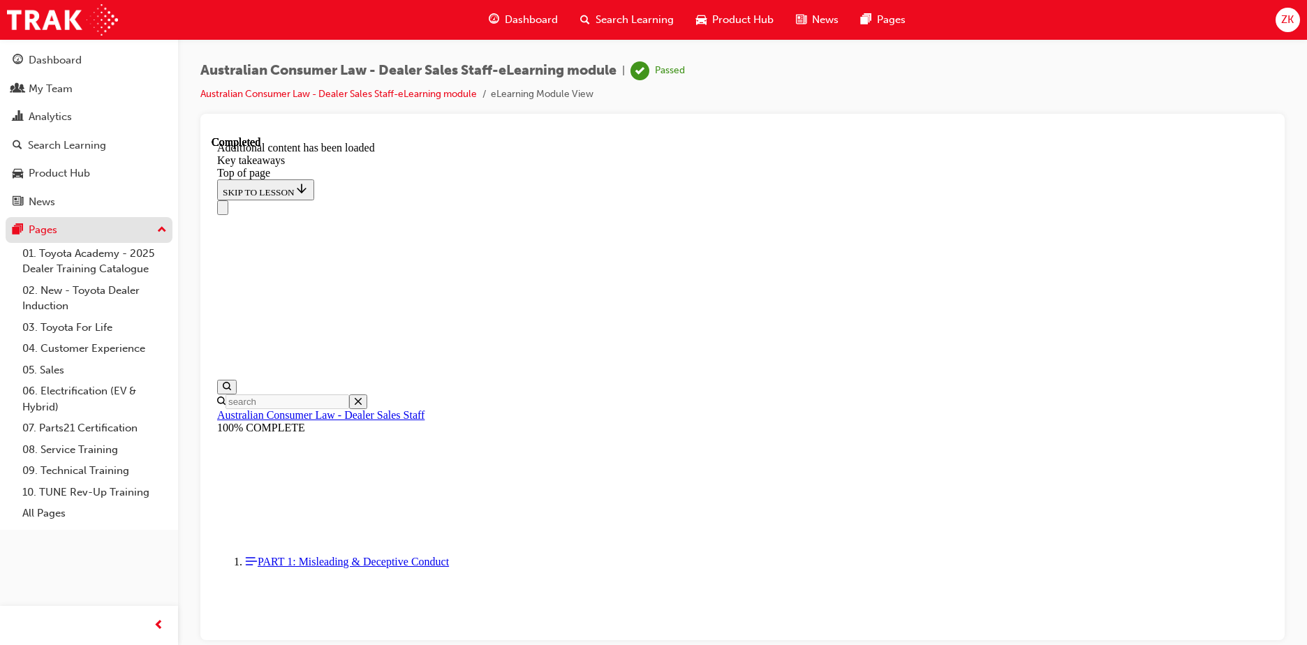
click at [67, 237] on div "Pages" at bounding box center [89, 229] width 153 height 17
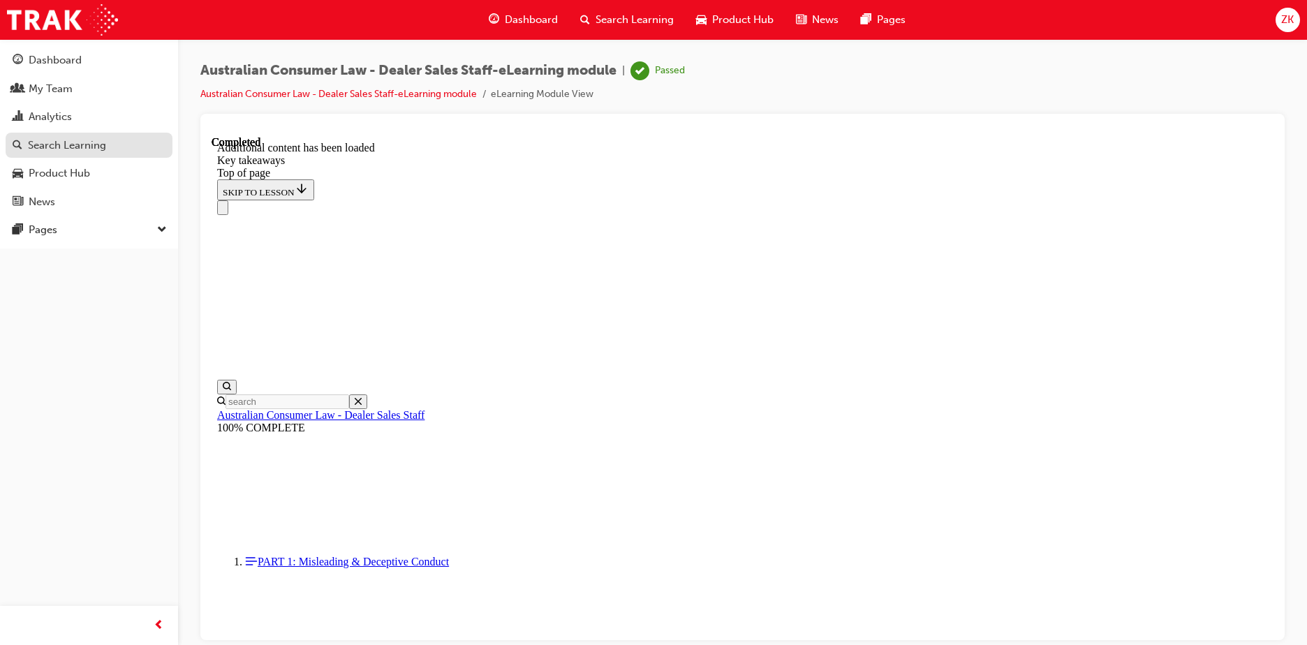
click at [58, 135] on link "Search Learning" at bounding box center [89, 146] width 167 height 26
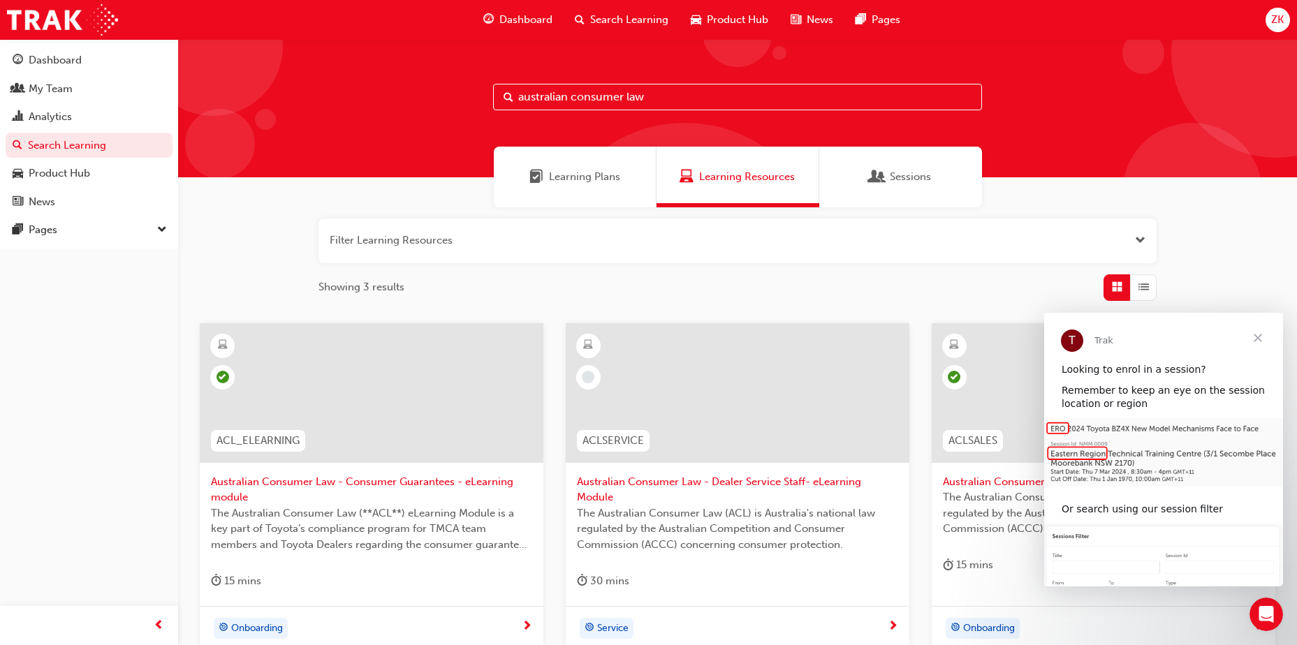
click at [1259, 336] on span "Close" at bounding box center [1257, 338] width 50 height 50
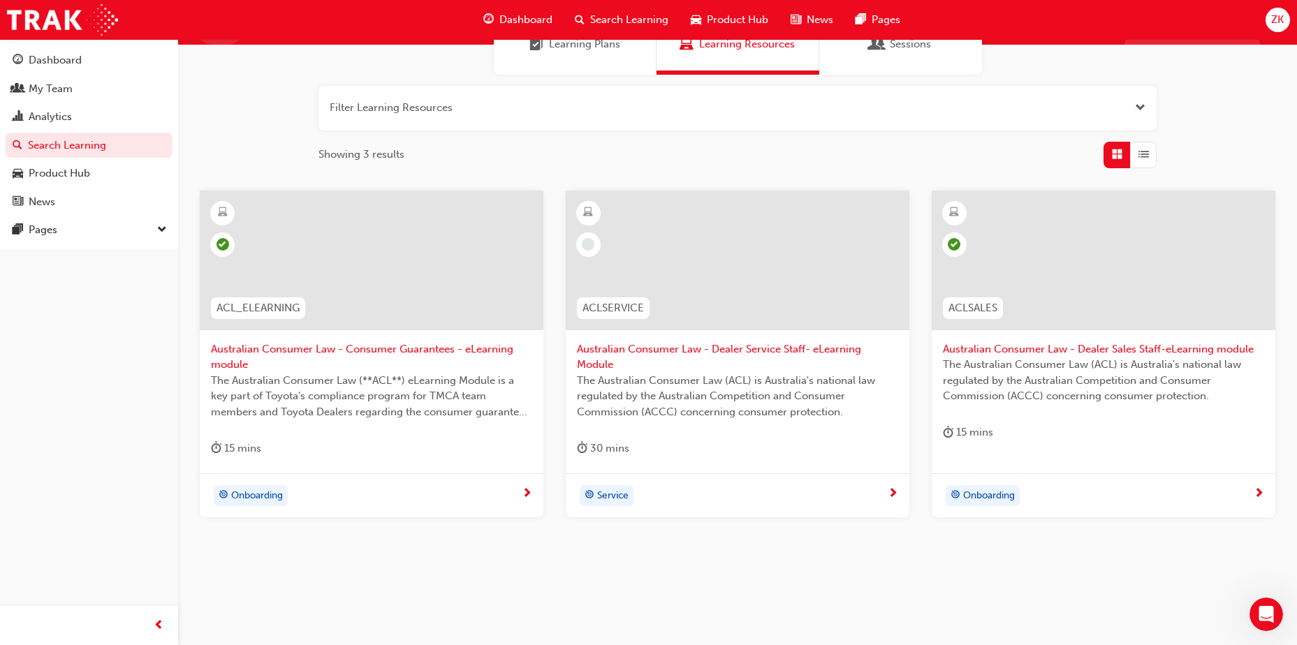
scroll to position [140, 0]
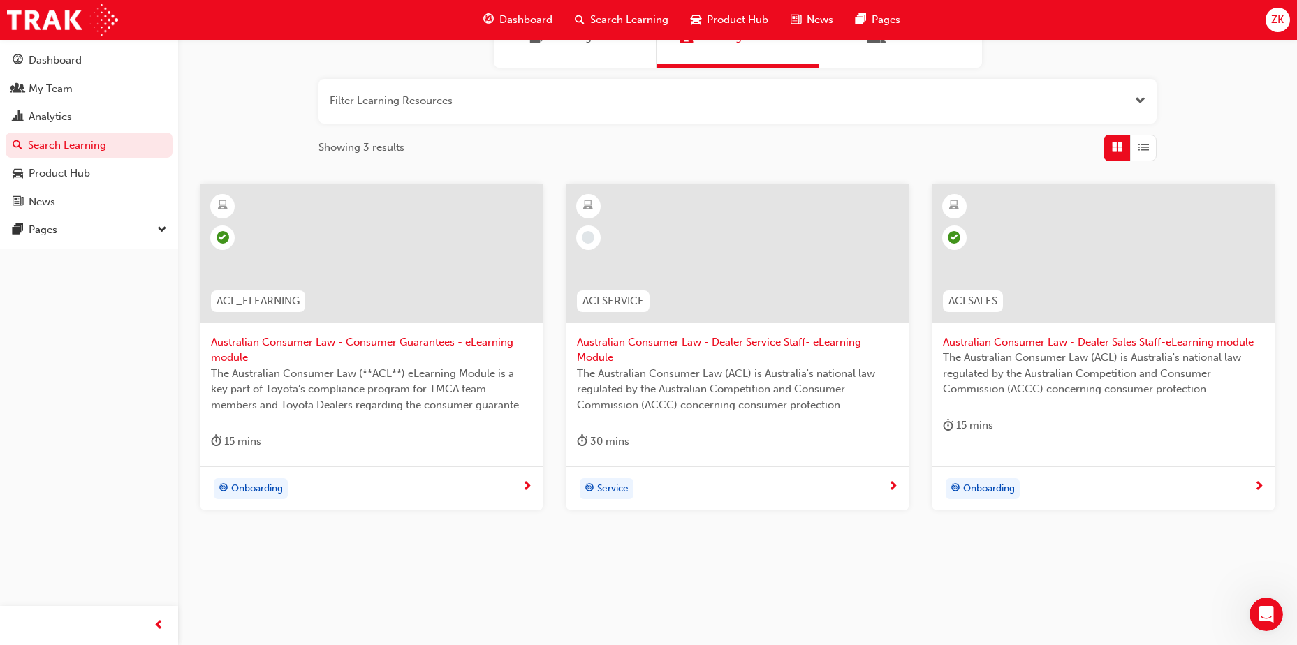
click at [621, 345] on span "Australian Consumer Law - Dealer Service Staff- eLearning Module" at bounding box center [737, 349] width 321 height 31
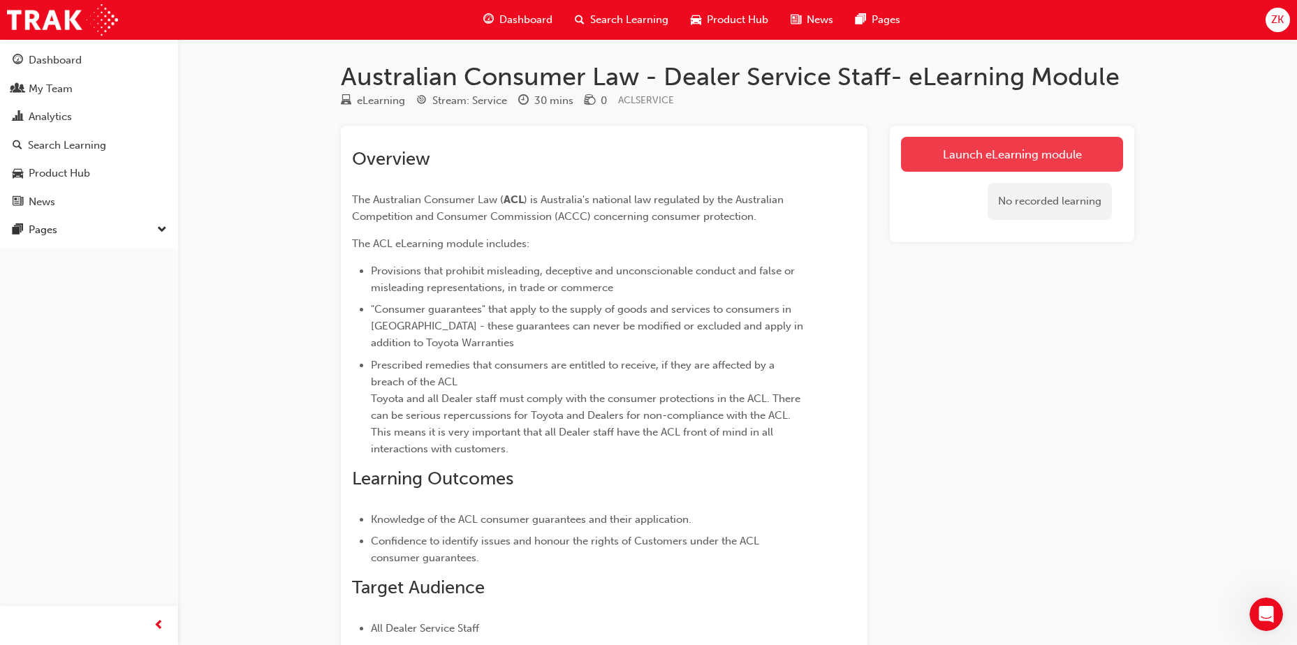
click at [1017, 163] on link "Launch eLearning module" at bounding box center [1012, 154] width 222 height 35
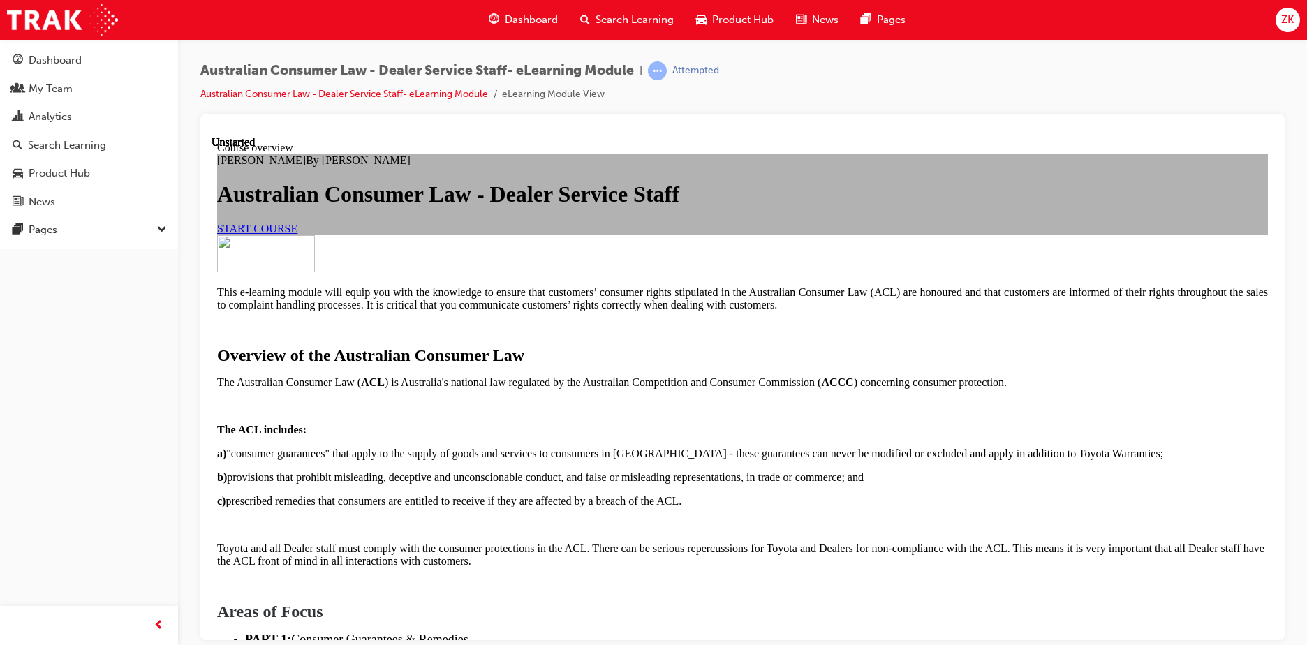
click at [297, 234] on link "START COURSE" at bounding box center [257, 228] width 80 height 12
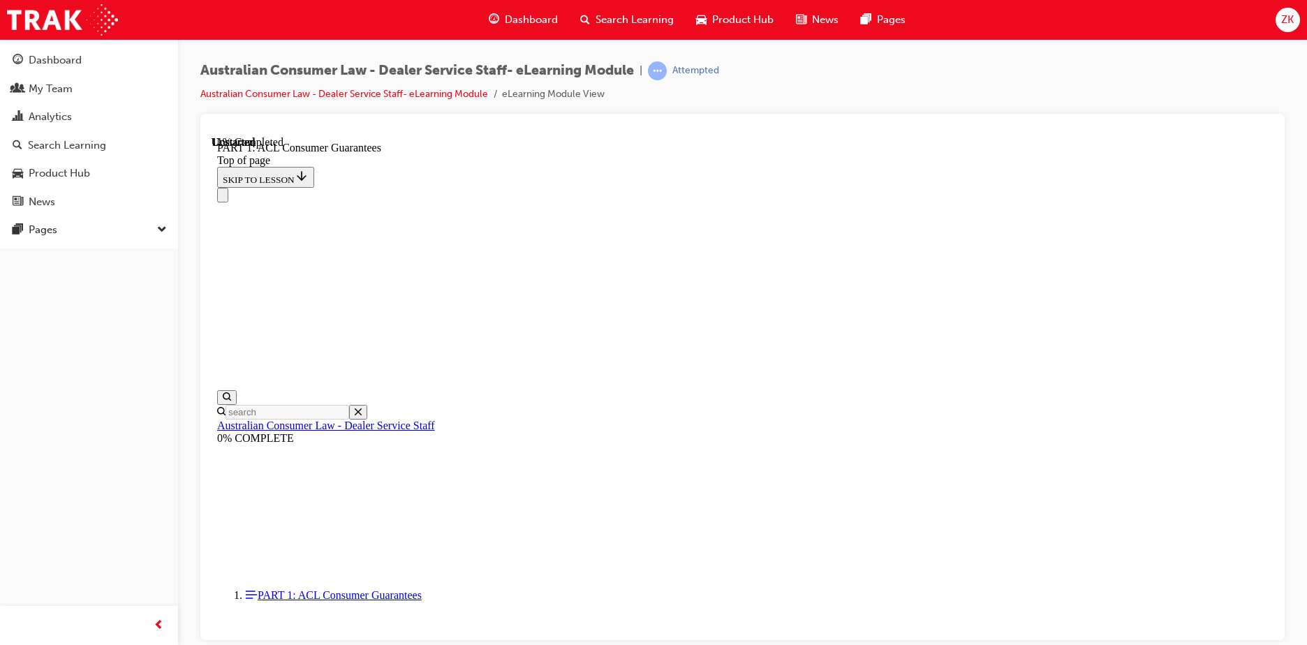
scroll to position [2313, 0]
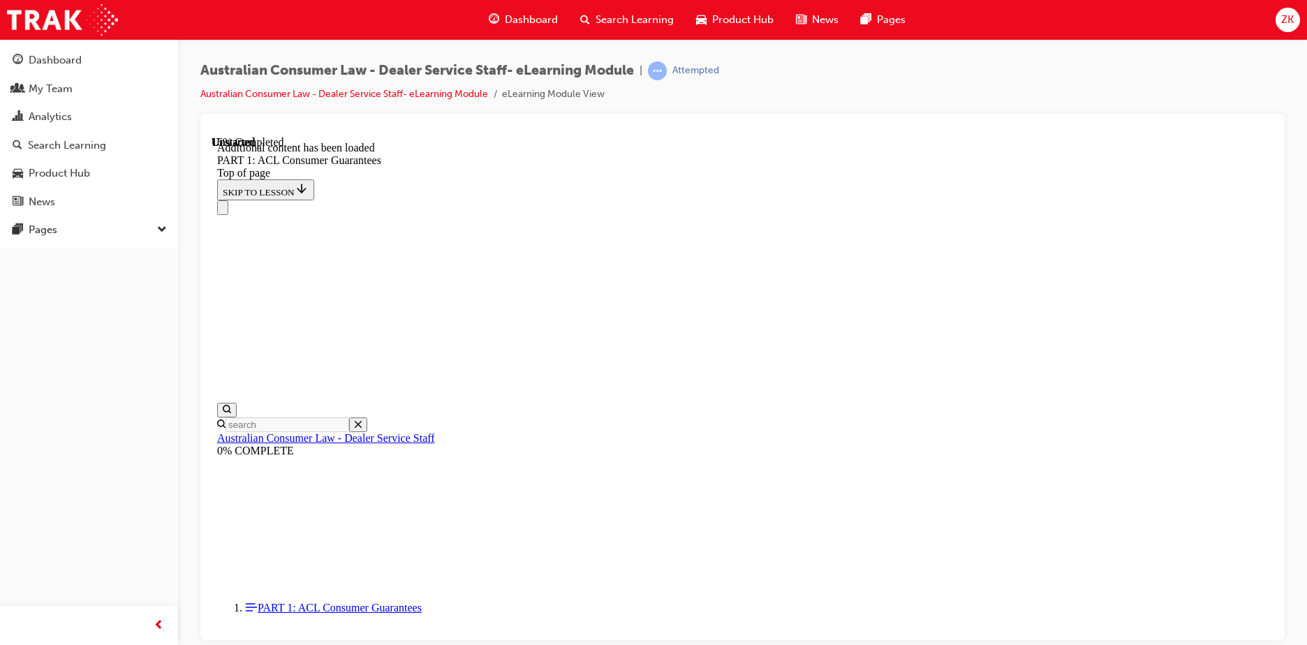
scroll to position [2690, 0]
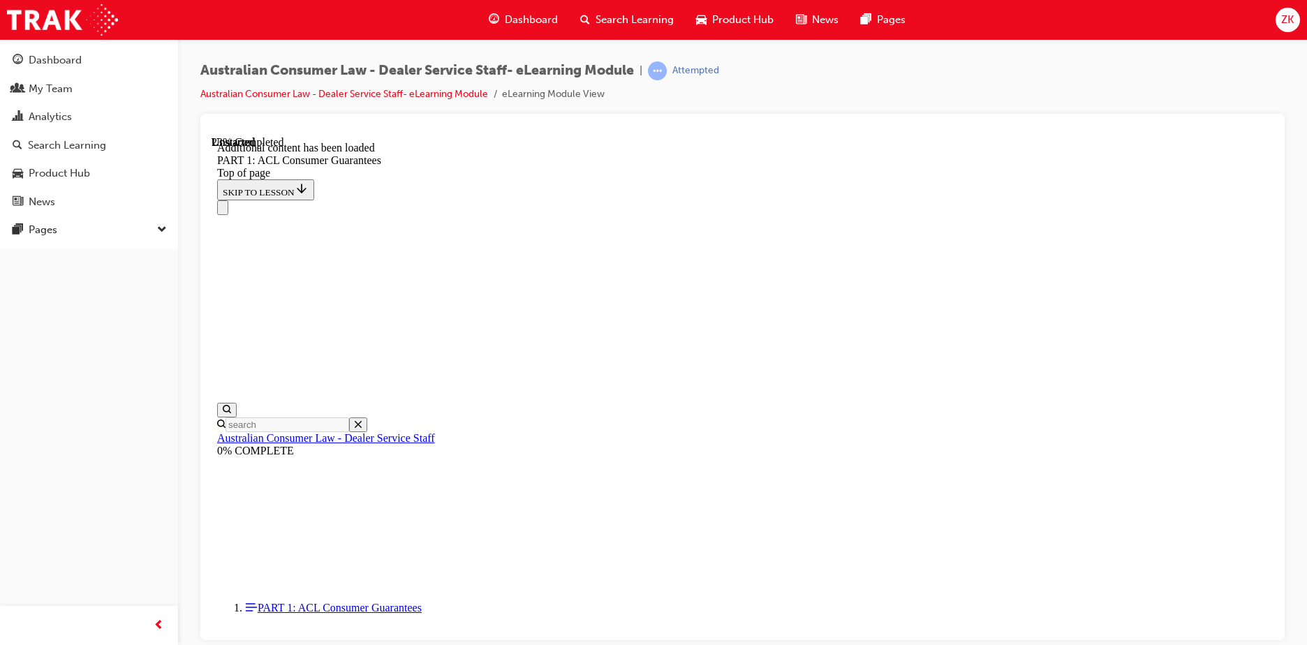
scroll to position [3654, 0]
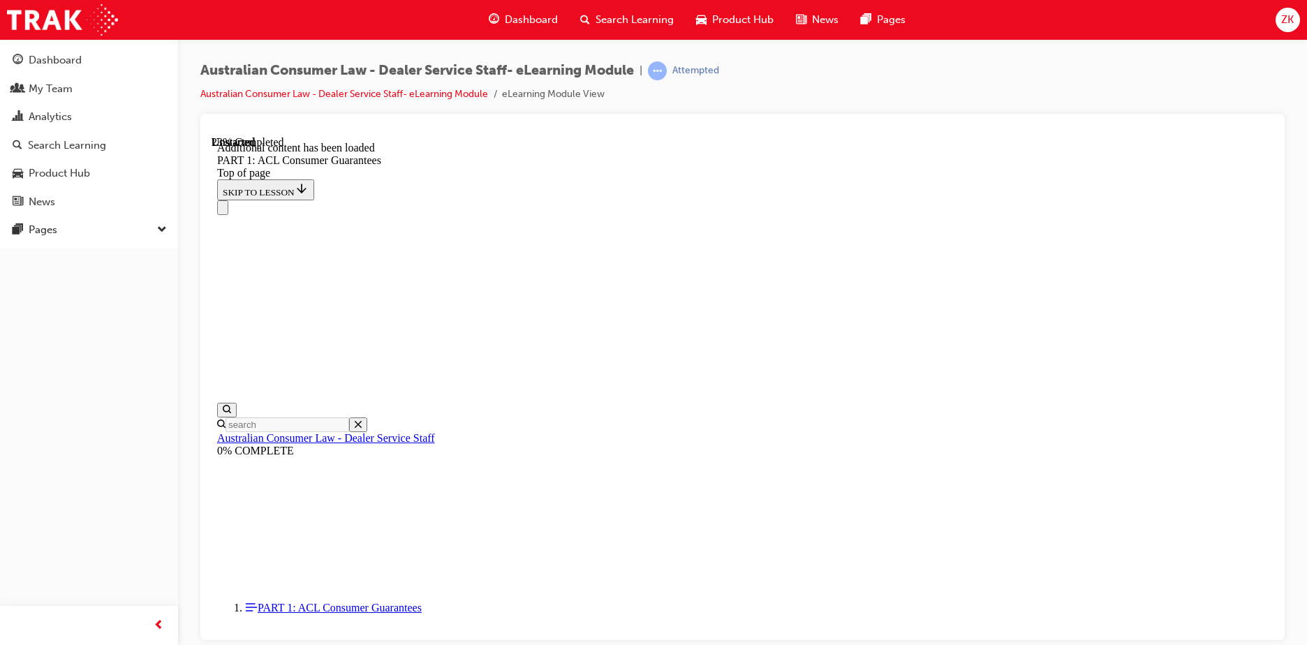
scroll to position [3654, 0]
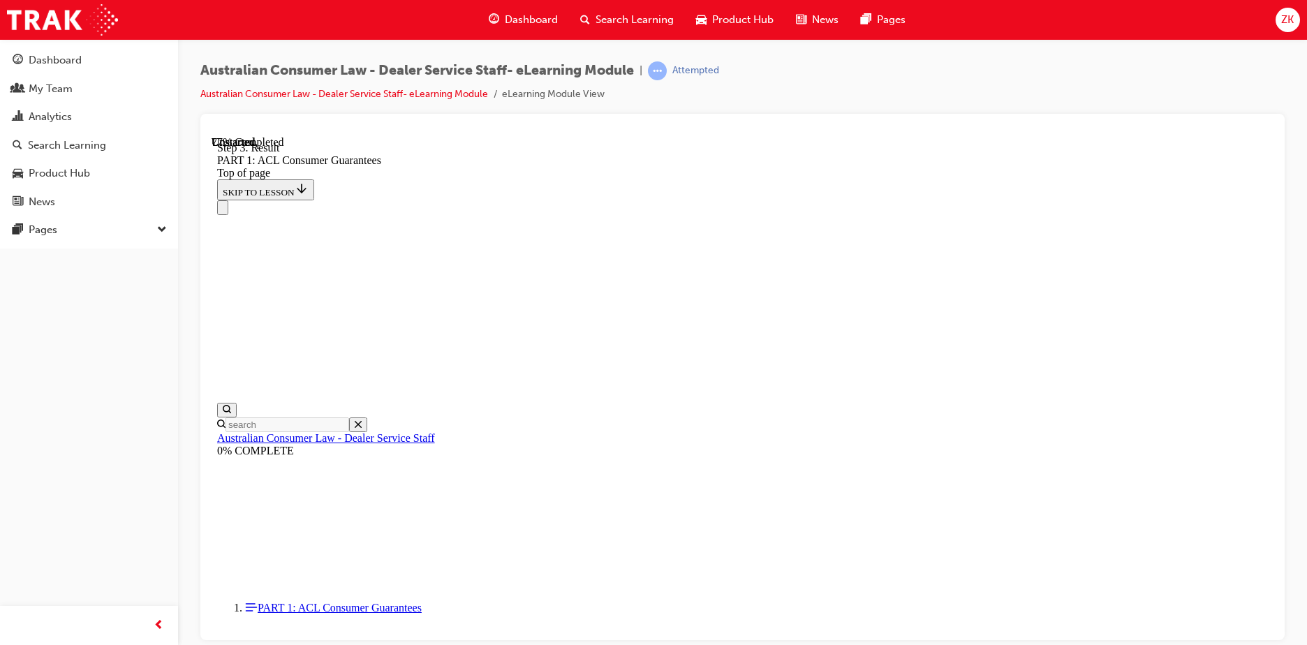
drag, startPoint x: 1022, startPoint y: 168, endPoint x: 1004, endPoint y: 199, distance: 36.3
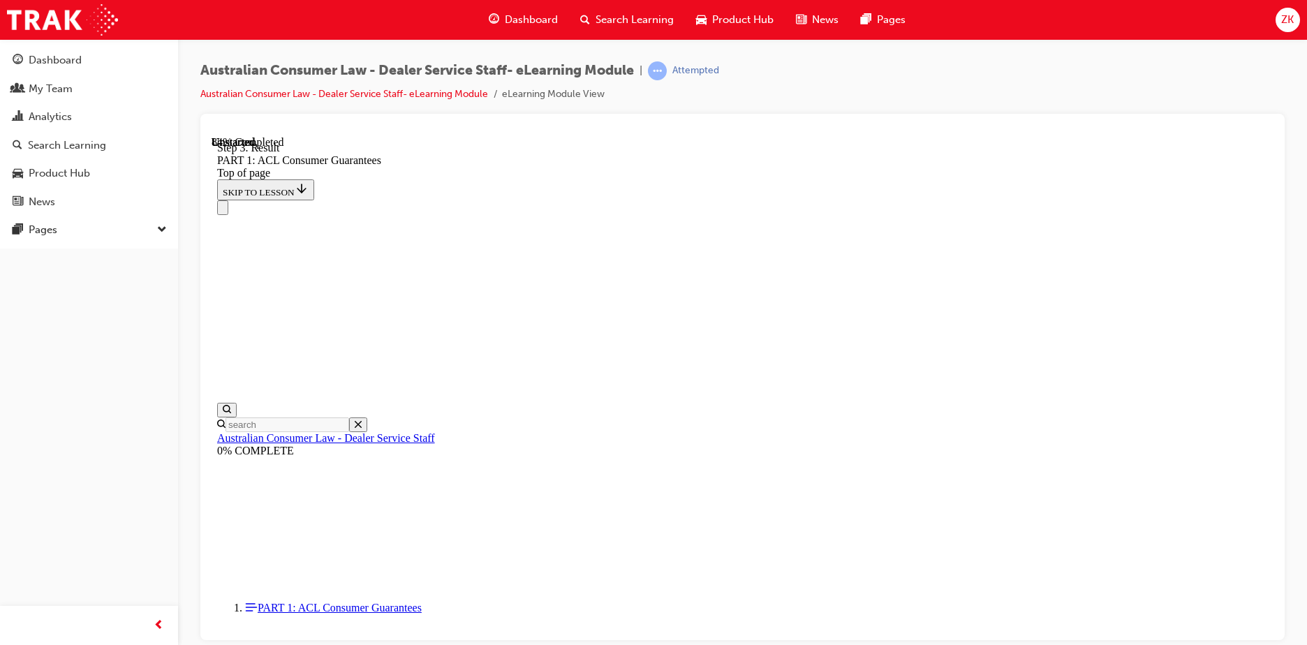
scroll to position [12069, 0]
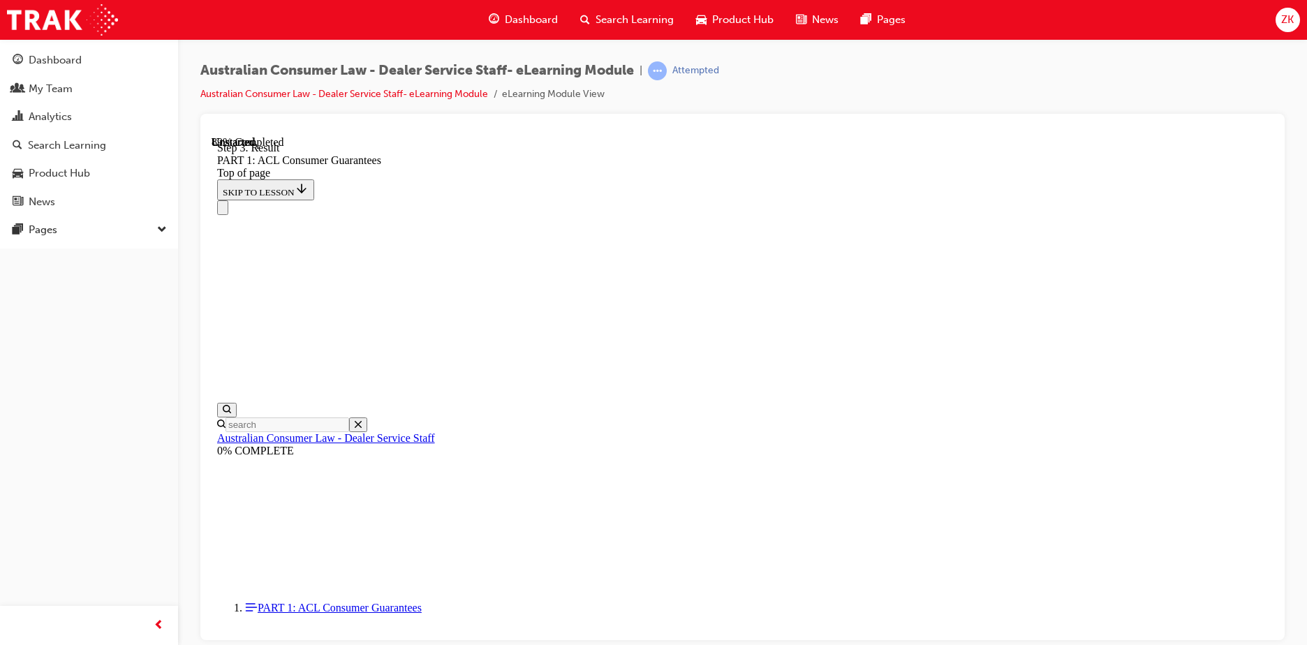
scroll to position [13531, 0]
drag, startPoint x: 950, startPoint y: 423, endPoint x: 752, endPoint y: 425, distance: 198.3
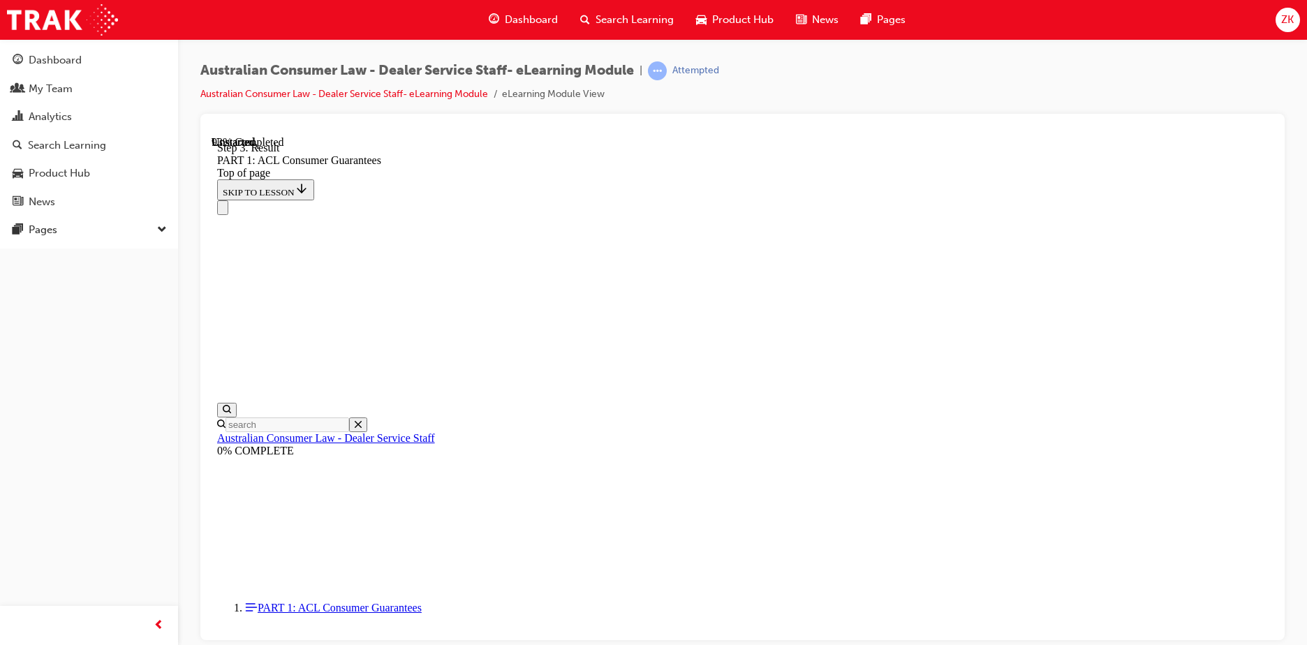
drag, startPoint x: 905, startPoint y: 497, endPoint x: 784, endPoint y: 493, distance: 120.9
drag, startPoint x: 784, startPoint y: 493, endPoint x: 878, endPoint y: 509, distance: 94.9
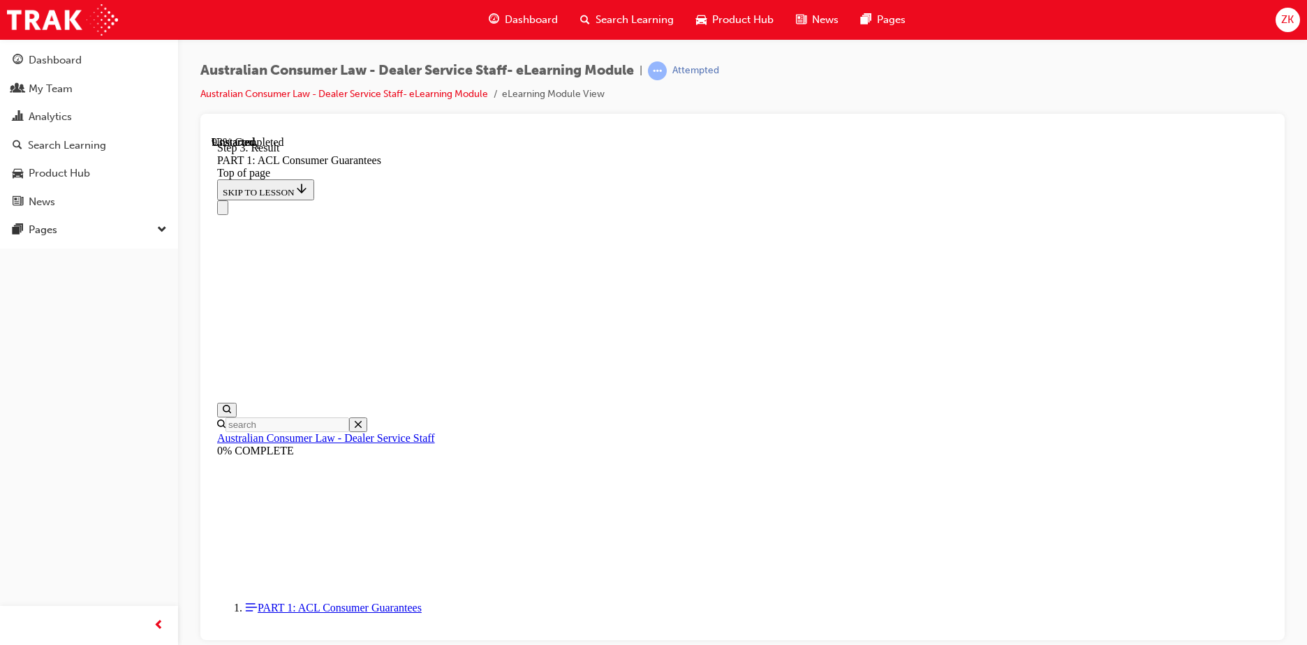
drag, startPoint x: 679, startPoint y: 425, endPoint x: 978, endPoint y: 421, distance: 298.9
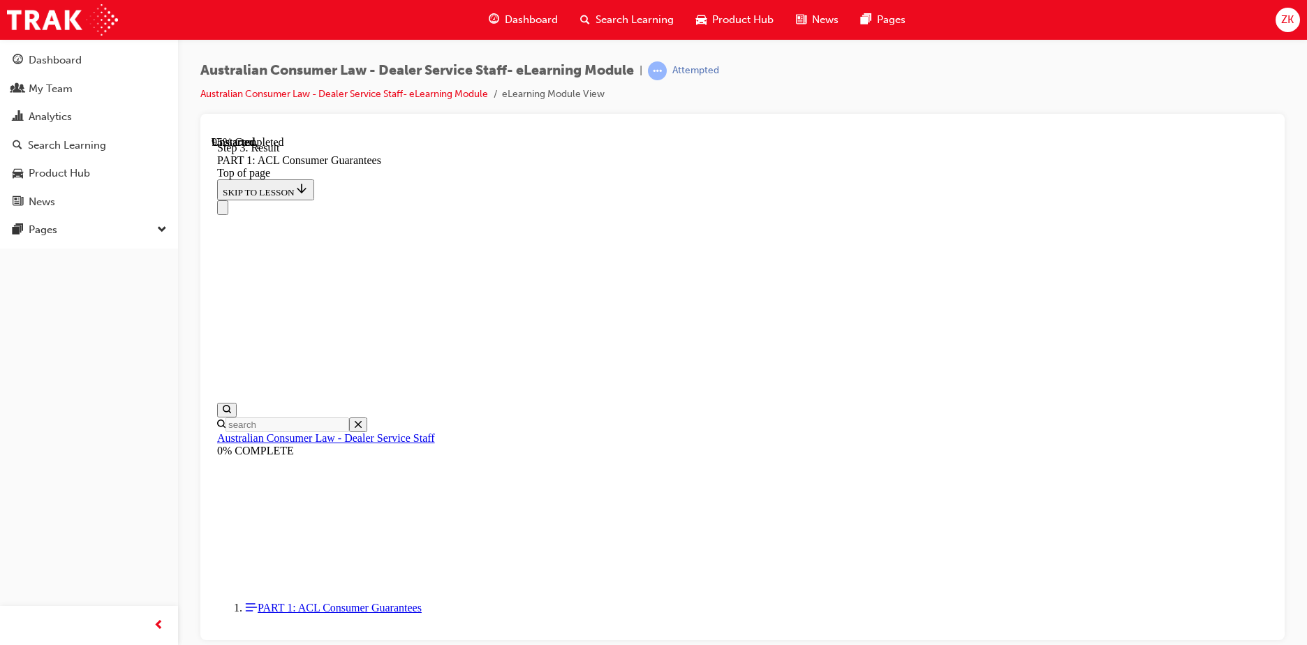
drag, startPoint x: 723, startPoint y: 274, endPoint x: 762, endPoint y: 369, distance: 102.7
drag, startPoint x: 797, startPoint y: 486, endPoint x: 803, endPoint y: 478, distance: 10.5
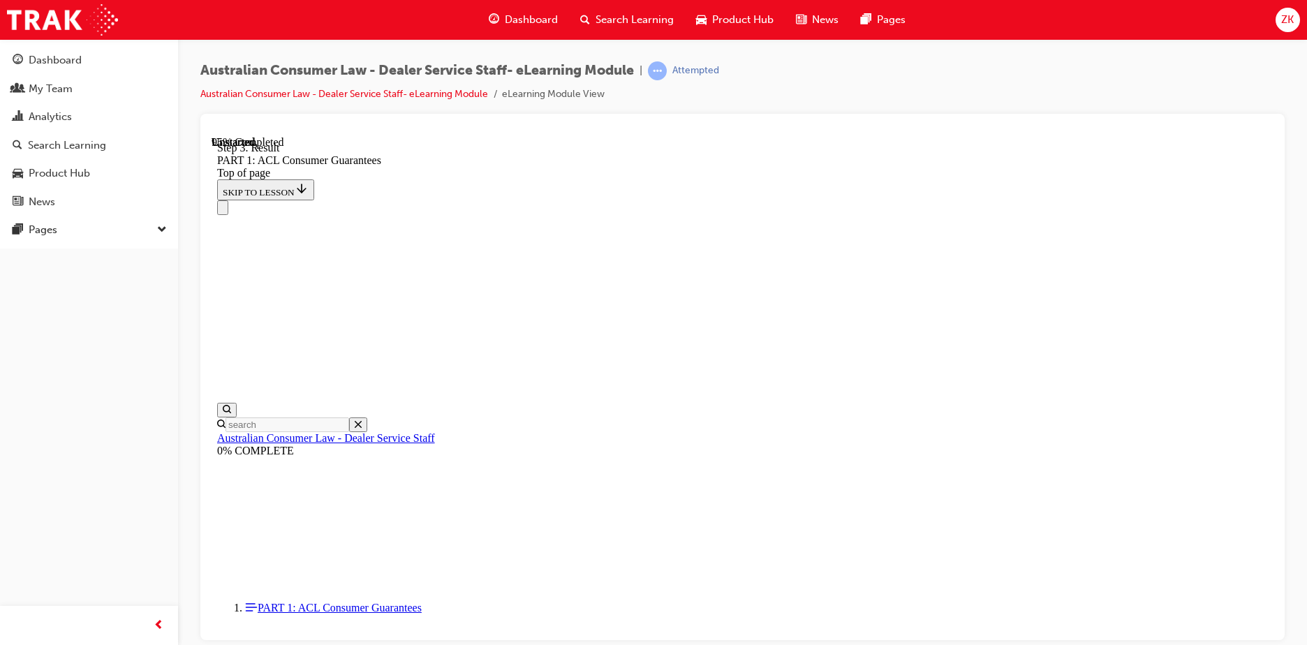
drag, startPoint x: 774, startPoint y: 399, endPoint x: 950, endPoint y: 392, distance: 175.4
drag, startPoint x: 773, startPoint y: 286, endPoint x: 1015, endPoint y: 277, distance: 242.4
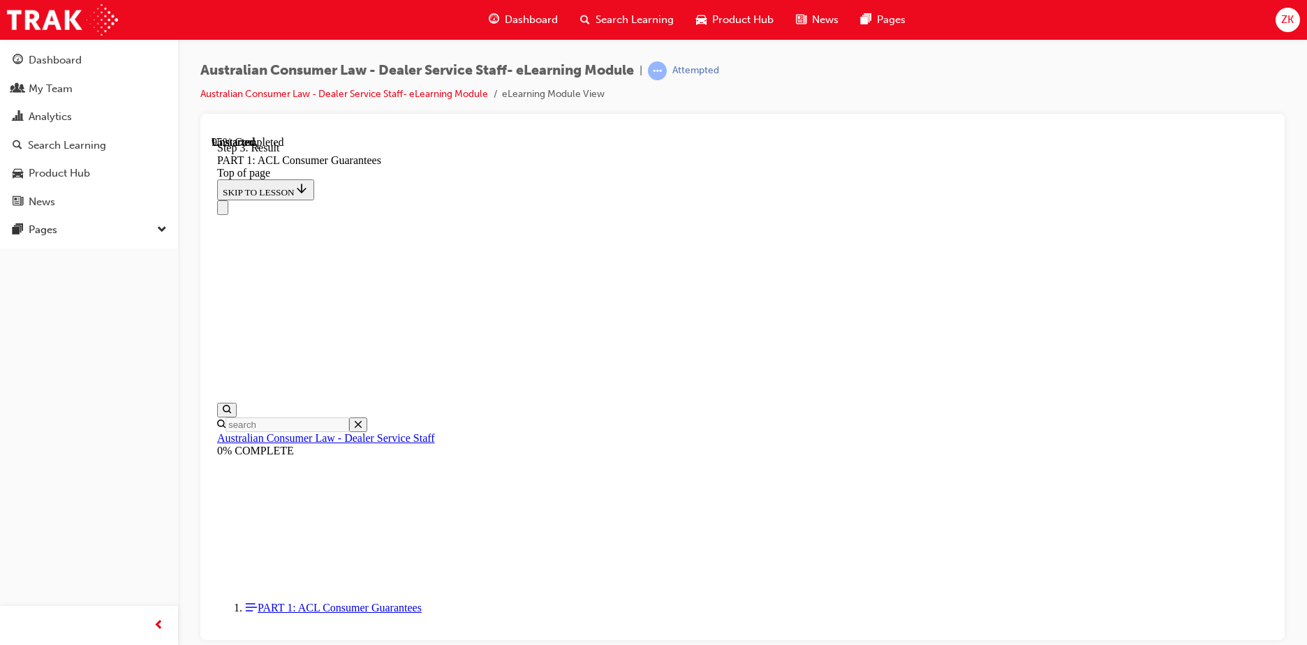
drag, startPoint x: 905, startPoint y: 296, endPoint x: 734, endPoint y: 293, distance: 171.1
drag, startPoint x: 723, startPoint y: 351, endPoint x: 934, endPoint y: 365, distance: 210.6
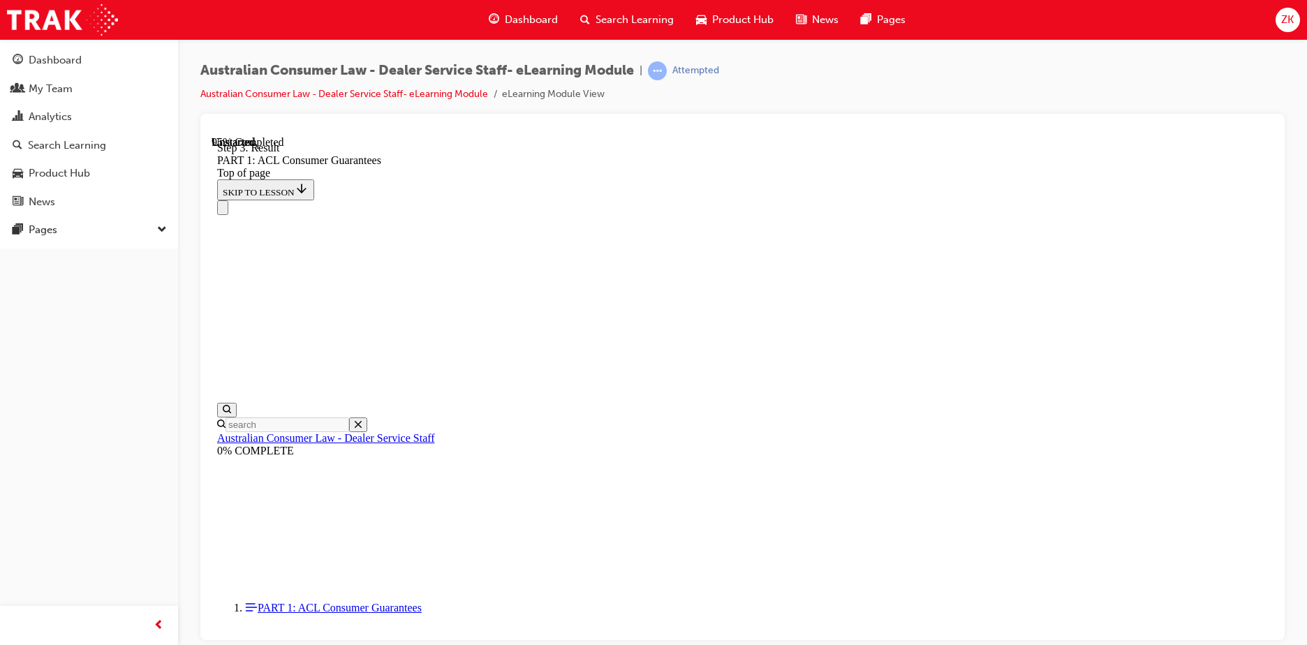
drag, startPoint x: 717, startPoint y: 450, endPoint x: 739, endPoint y: 342, distance: 109.7
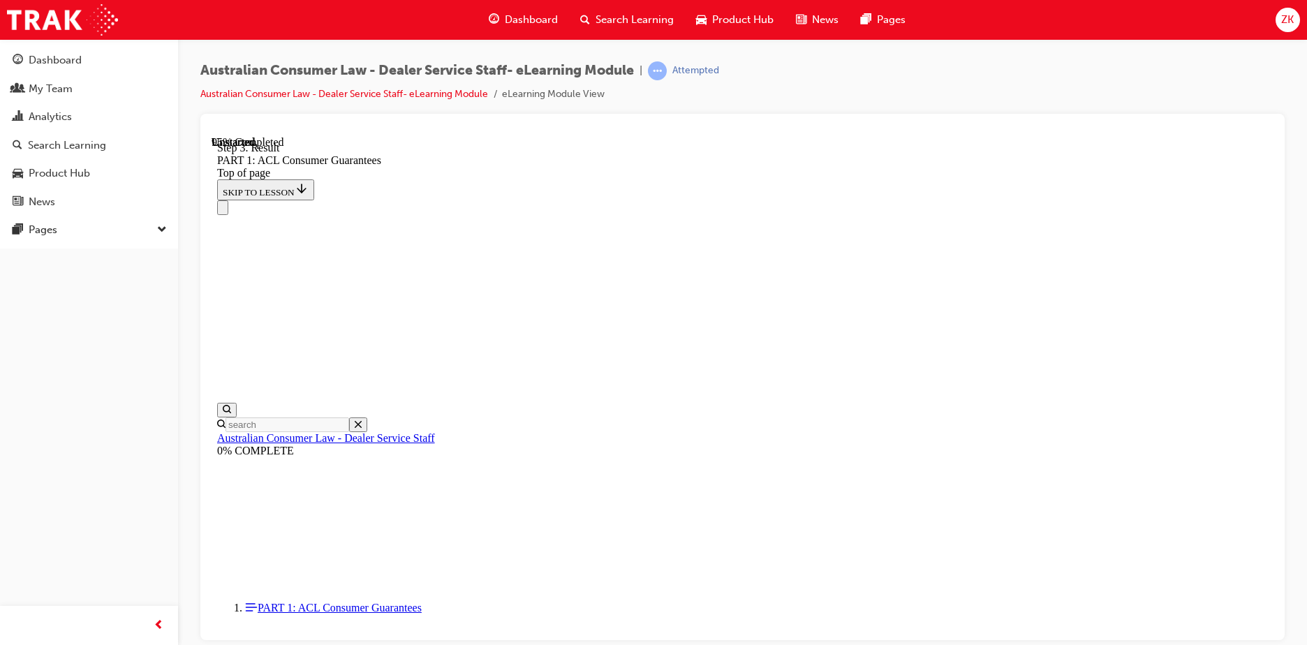
drag, startPoint x: 698, startPoint y: 557, endPoint x: 677, endPoint y: 456, distance: 103.5
drag, startPoint x: 742, startPoint y: 341, endPoint x: 687, endPoint y: 260, distance: 98.6
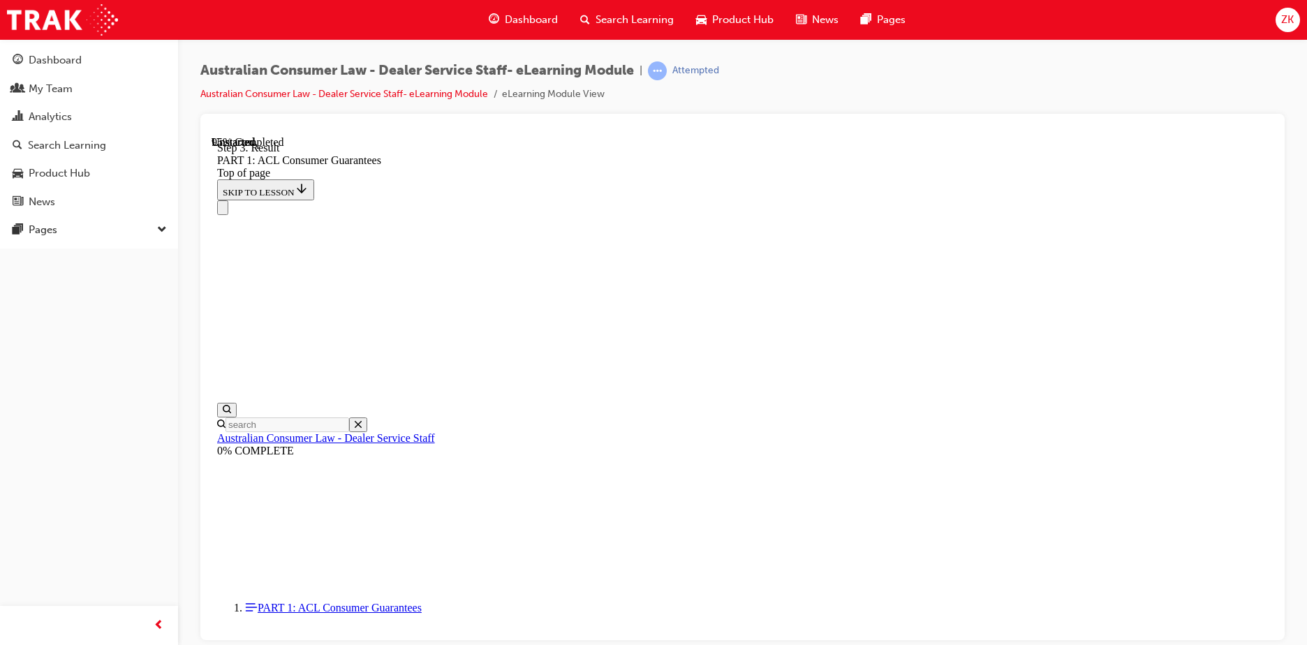
drag, startPoint x: 687, startPoint y: 260, endPoint x: 619, endPoint y: 229, distance: 75.0
drag, startPoint x: 649, startPoint y: 265, endPoint x: 713, endPoint y: 395, distance: 144.6
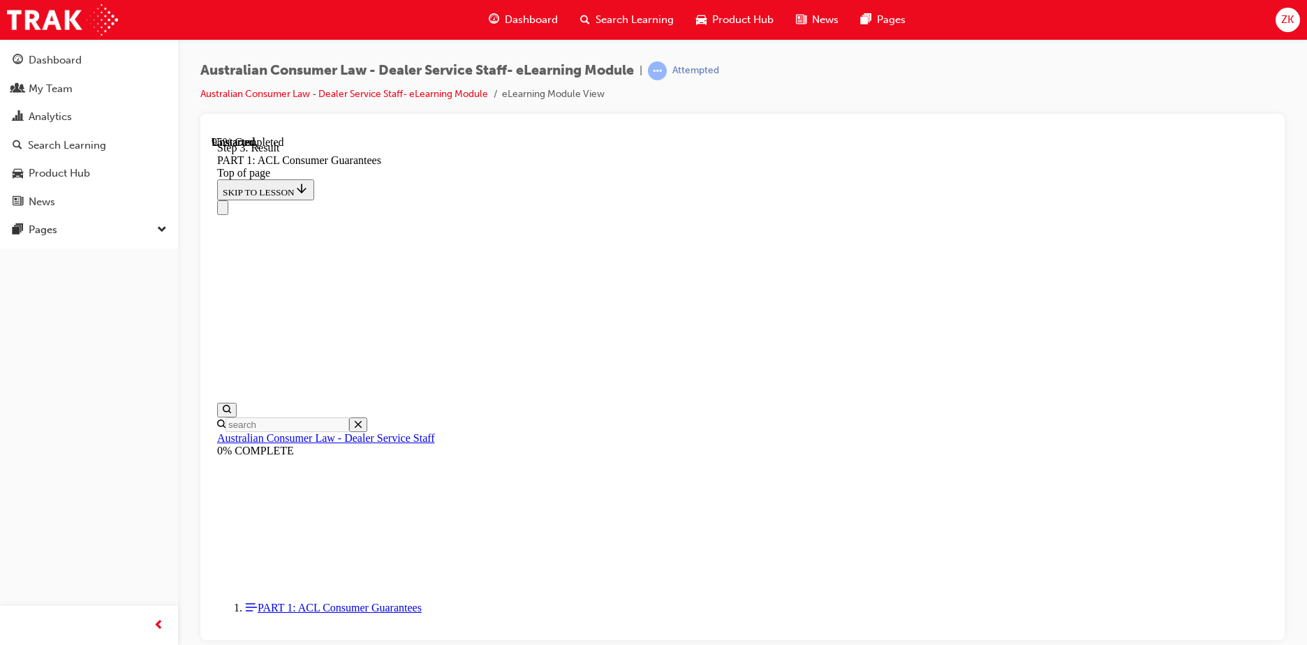
drag, startPoint x: 712, startPoint y: 300, endPoint x: 786, endPoint y: 395, distance: 120.9
drag, startPoint x: 805, startPoint y: 315, endPoint x: 774, endPoint y: 316, distance: 30.7
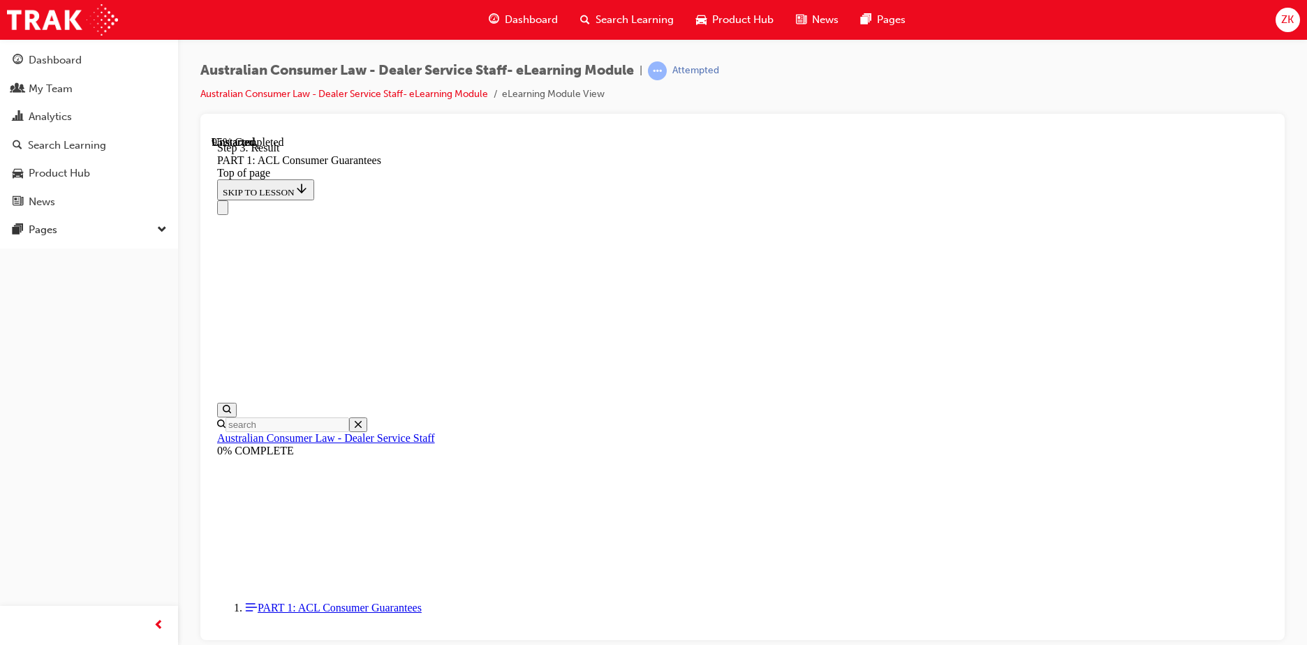
drag, startPoint x: 655, startPoint y: 497, endPoint x: 729, endPoint y: 381, distance: 137.5
drag, startPoint x: 686, startPoint y: 428, endPoint x: 727, endPoint y: 545, distance: 123.7
drag, startPoint x: 703, startPoint y: 344, endPoint x: 633, endPoint y: 449, distance: 125.9
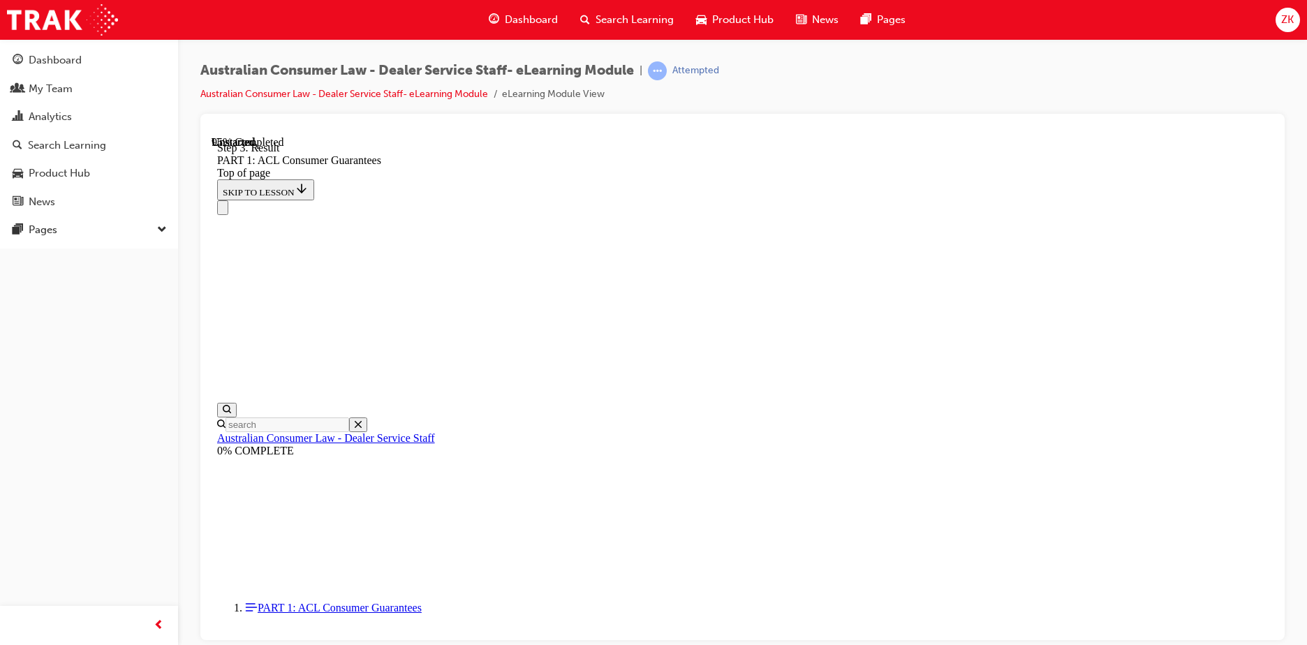
drag, startPoint x: 717, startPoint y: 345, endPoint x: 610, endPoint y: 335, distance: 107.3
drag, startPoint x: 703, startPoint y: 330, endPoint x: 587, endPoint y: 334, distance: 116.0
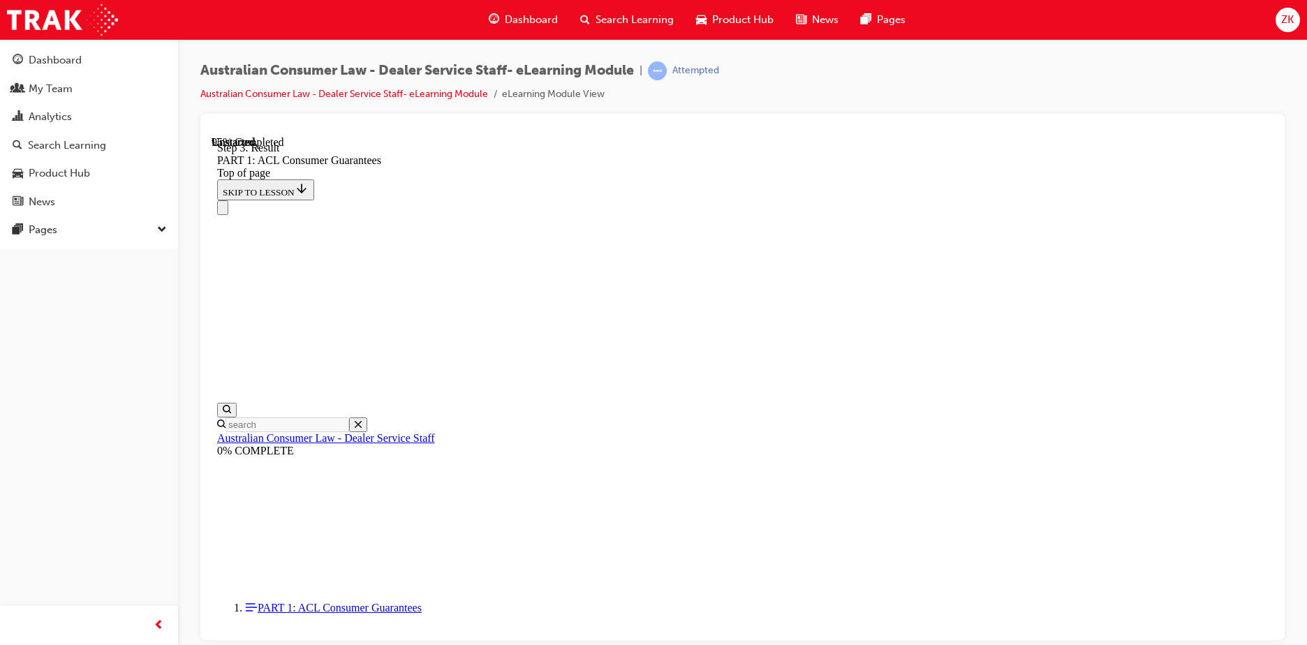
drag, startPoint x: 766, startPoint y: 404, endPoint x: 617, endPoint y: 385, distance: 150.7
drag, startPoint x: 709, startPoint y: 221, endPoint x: 612, endPoint y: 151, distance: 119.6
drag, startPoint x: 725, startPoint y: 175, endPoint x: 640, endPoint y: 235, distance: 104.8
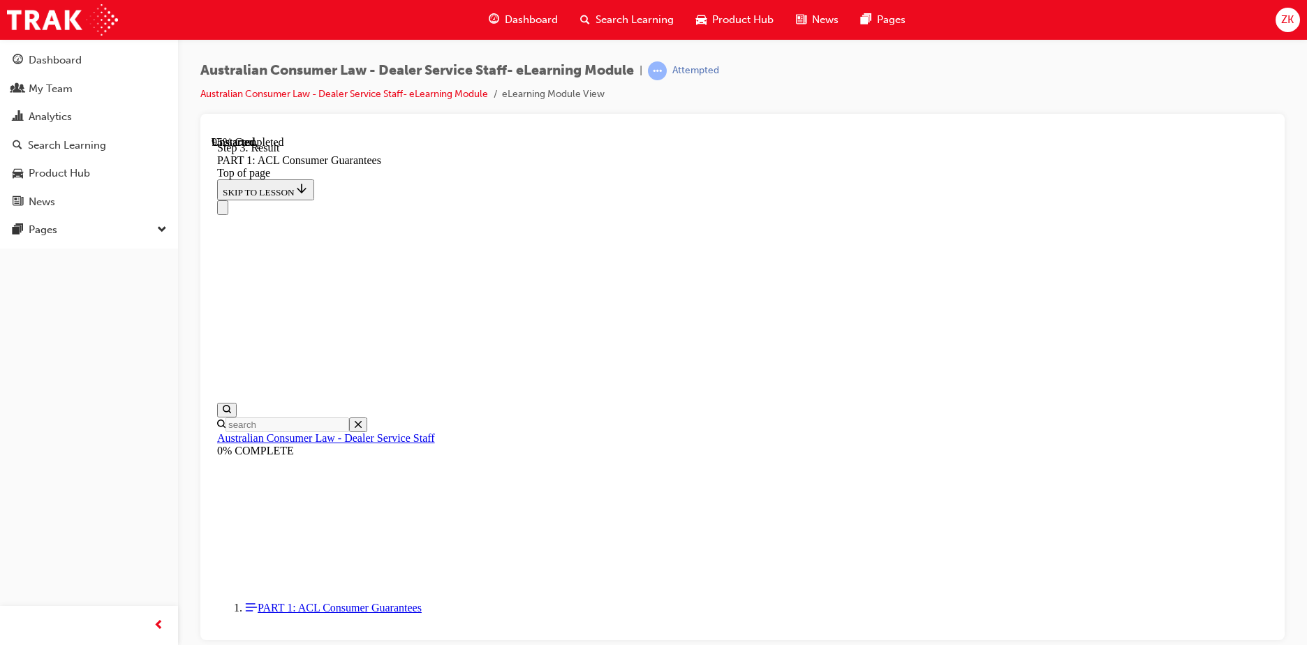
drag, startPoint x: 774, startPoint y: 315, endPoint x: 1117, endPoint y: 321, distance: 343.6
drag, startPoint x: 782, startPoint y: 405, endPoint x: 1030, endPoint y: 405, distance: 247.9
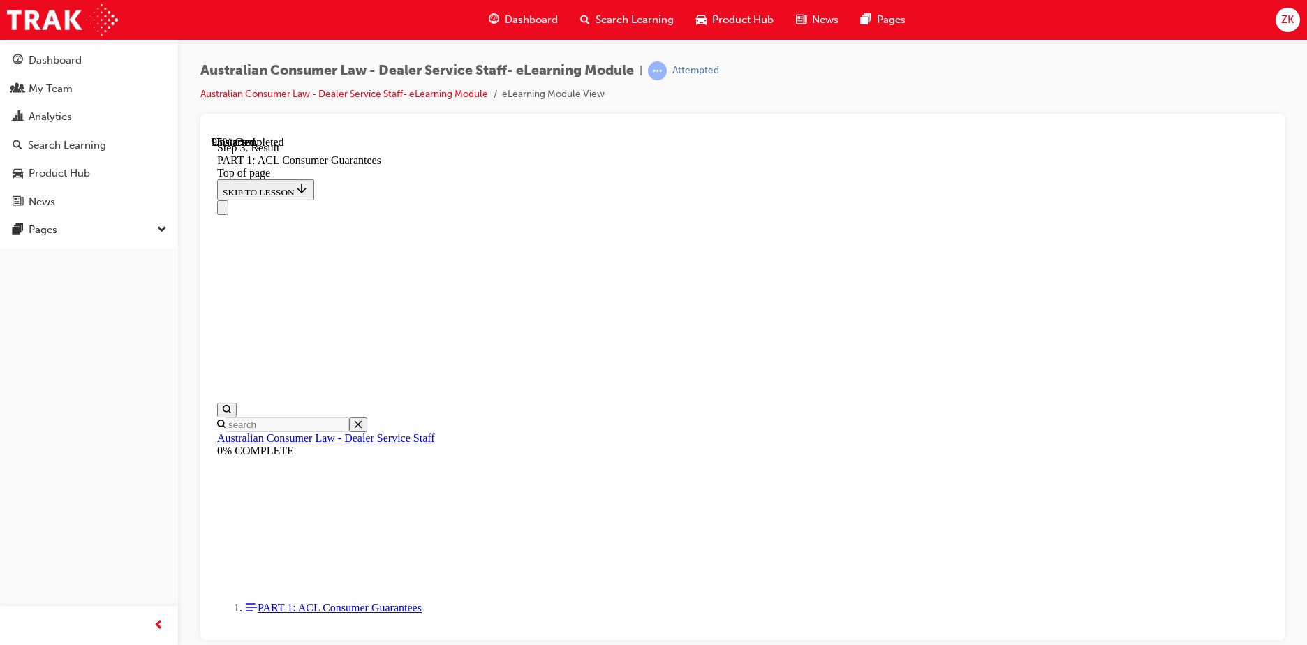
drag, startPoint x: 849, startPoint y: 414, endPoint x: 1026, endPoint y: 433, distance: 178.3
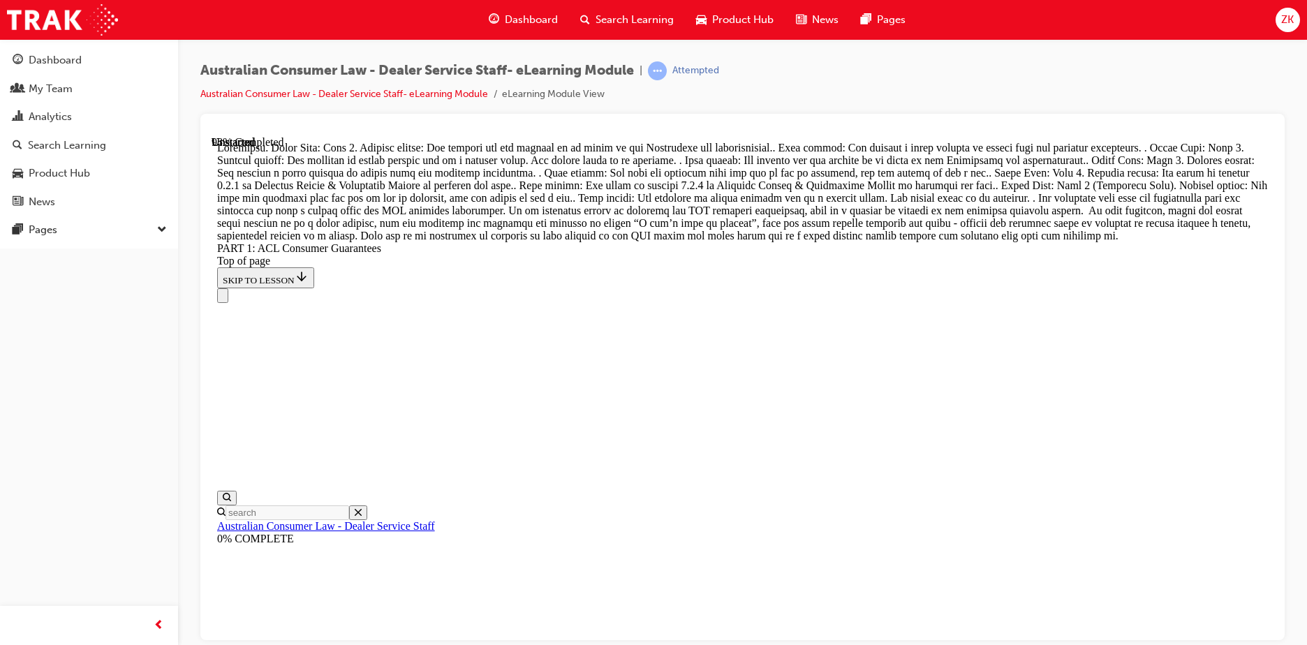
scroll to position [15111, 0]
drag, startPoint x: 726, startPoint y: 439, endPoint x: 869, endPoint y: 444, distance: 143.2
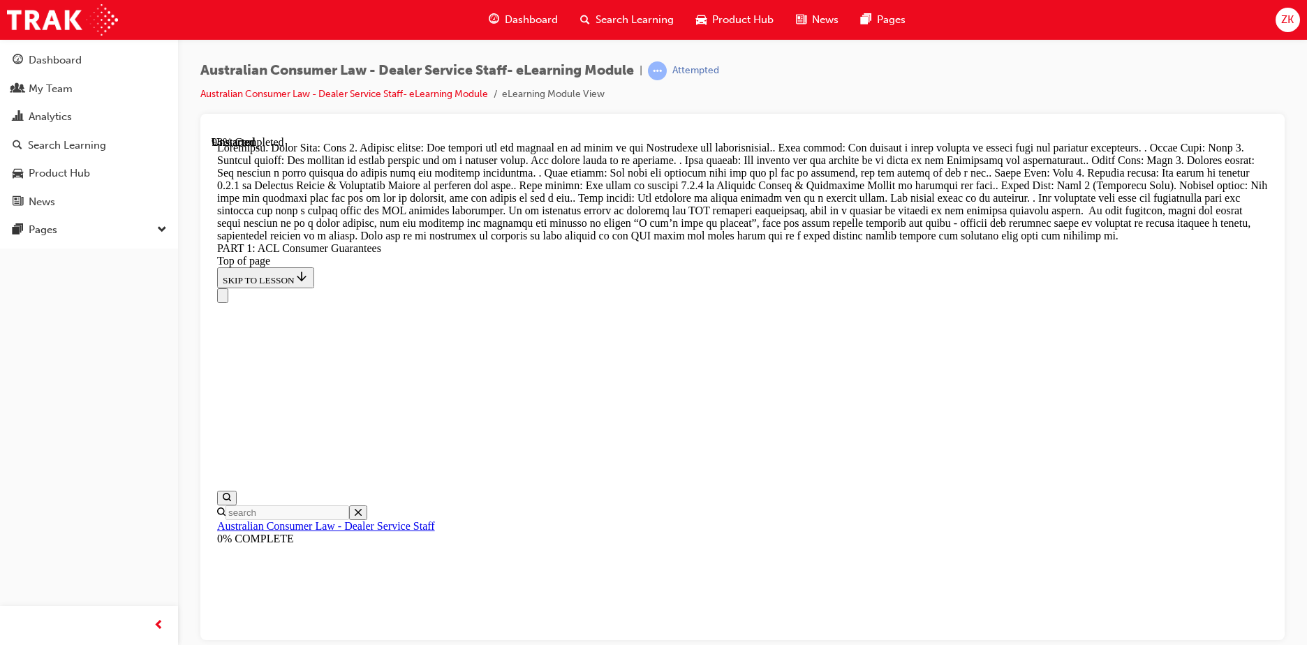
drag, startPoint x: 723, startPoint y: 441, endPoint x: 770, endPoint y: 102, distance: 341.9
drag, startPoint x: 681, startPoint y: 314, endPoint x: 685, endPoint y: 482, distance: 168.3
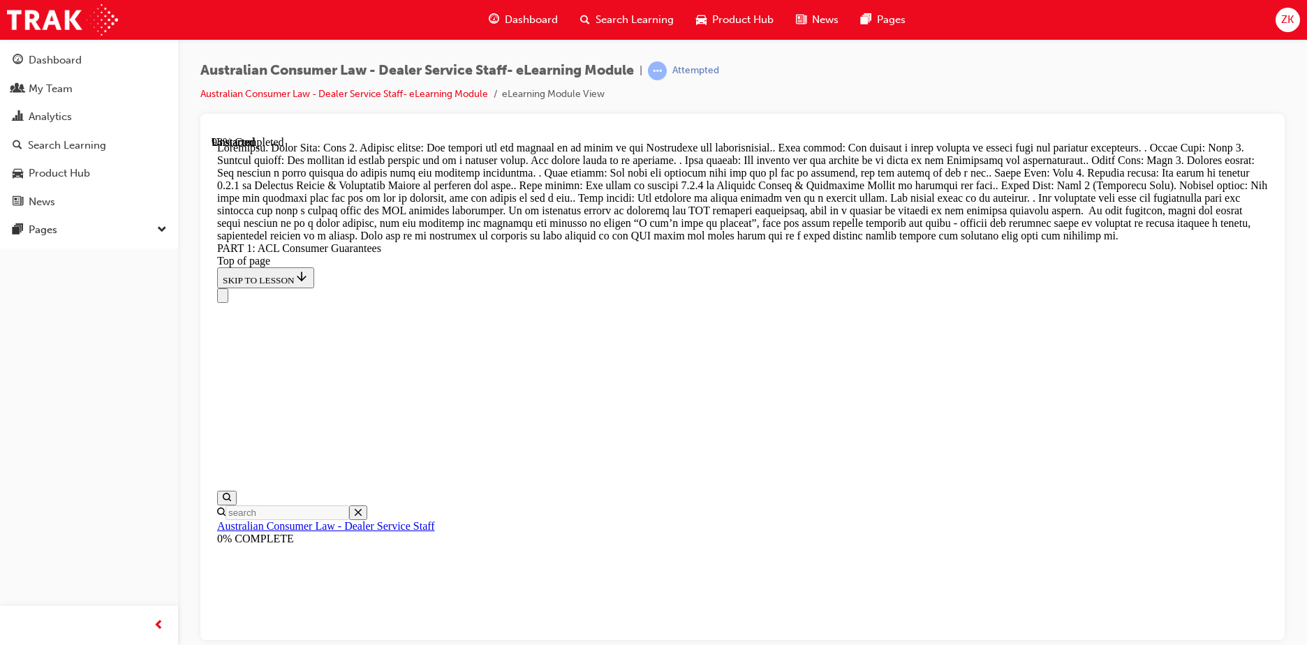
drag, startPoint x: 700, startPoint y: 380, endPoint x: 712, endPoint y: 283, distance: 97.8
drag, startPoint x: 619, startPoint y: 342, endPoint x: 786, endPoint y: 614, distance: 319.4
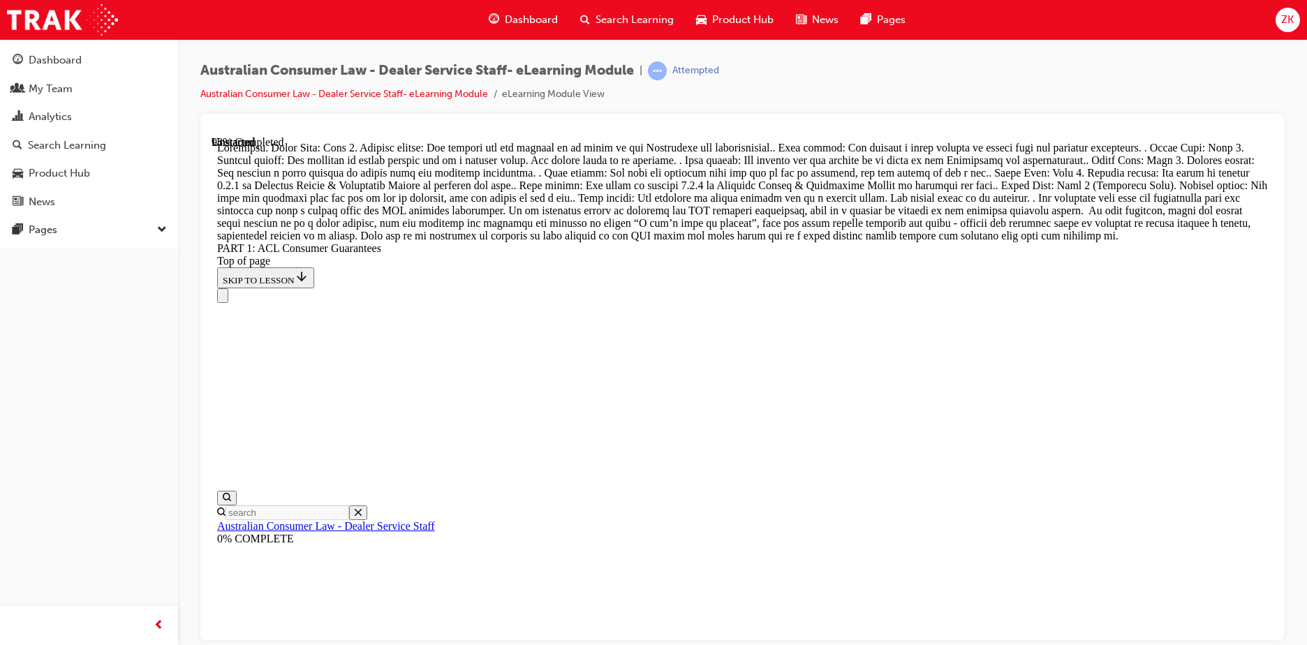
drag, startPoint x: 724, startPoint y: 603, endPoint x: 729, endPoint y: 249, distance: 354.7
drag, startPoint x: 665, startPoint y: 262, endPoint x: 765, endPoint y: 377, distance: 152.9
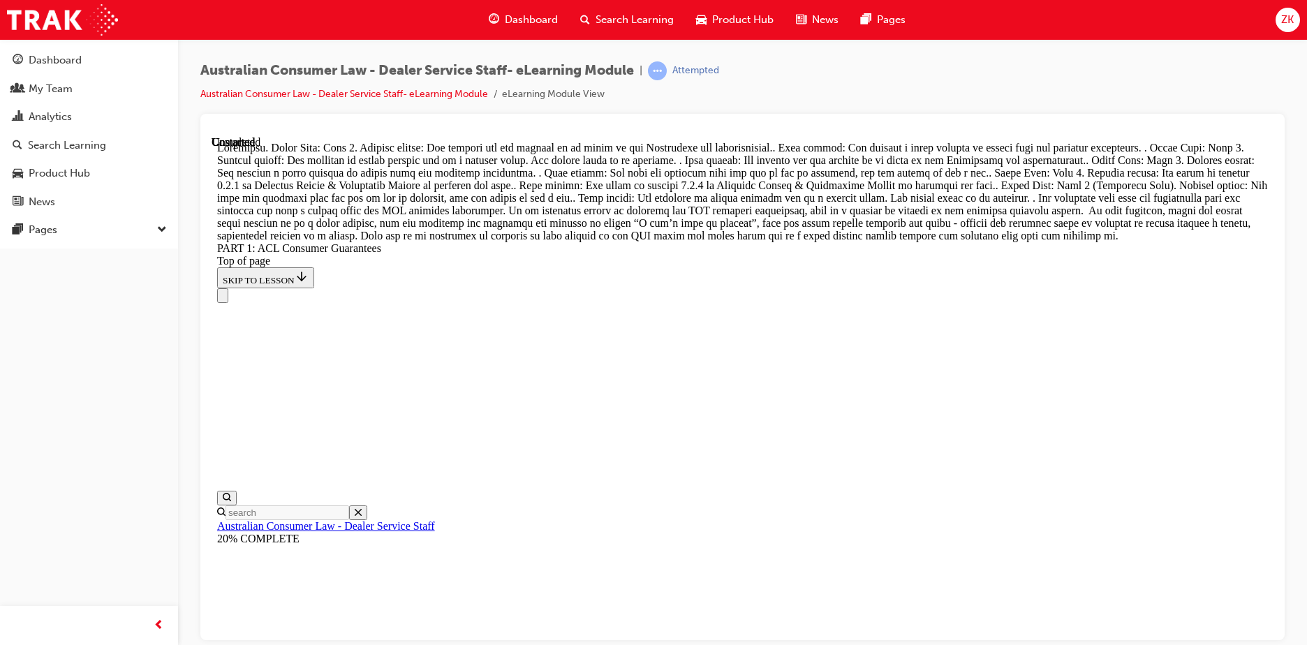
drag, startPoint x: 693, startPoint y: 487, endPoint x: 596, endPoint y: 485, distance: 97.1
drag, startPoint x: 728, startPoint y: 493, endPoint x: 1046, endPoint y: 498, distance: 318.4
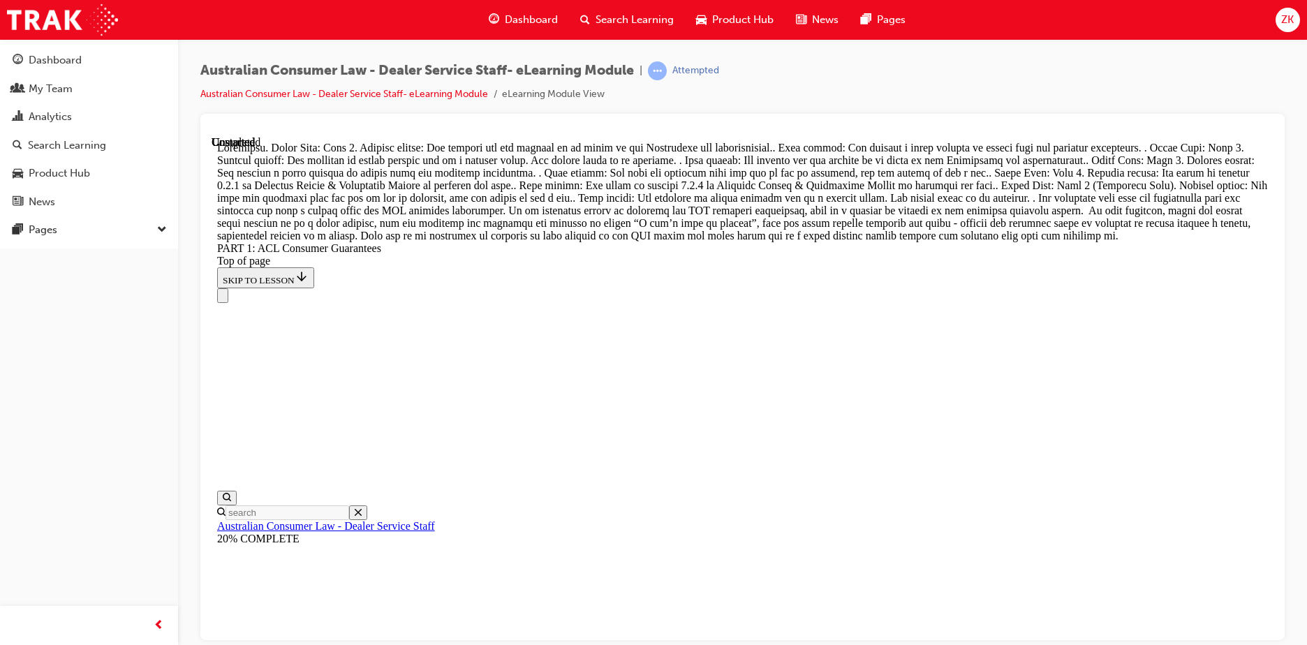
drag, startPoint x: 748, startPoint y: 553, endPoint x: 1049, endPoint y: 564, distance: 301.8
drag, startPoint x: 782, startPoint y: 492, endPoint x: 1070, endPoint y: 582, distance: 301.9
drag, startPoint x: 737, startPoint y: 272, endPoint x: 952, endPoint y: 194, distance: 228.8
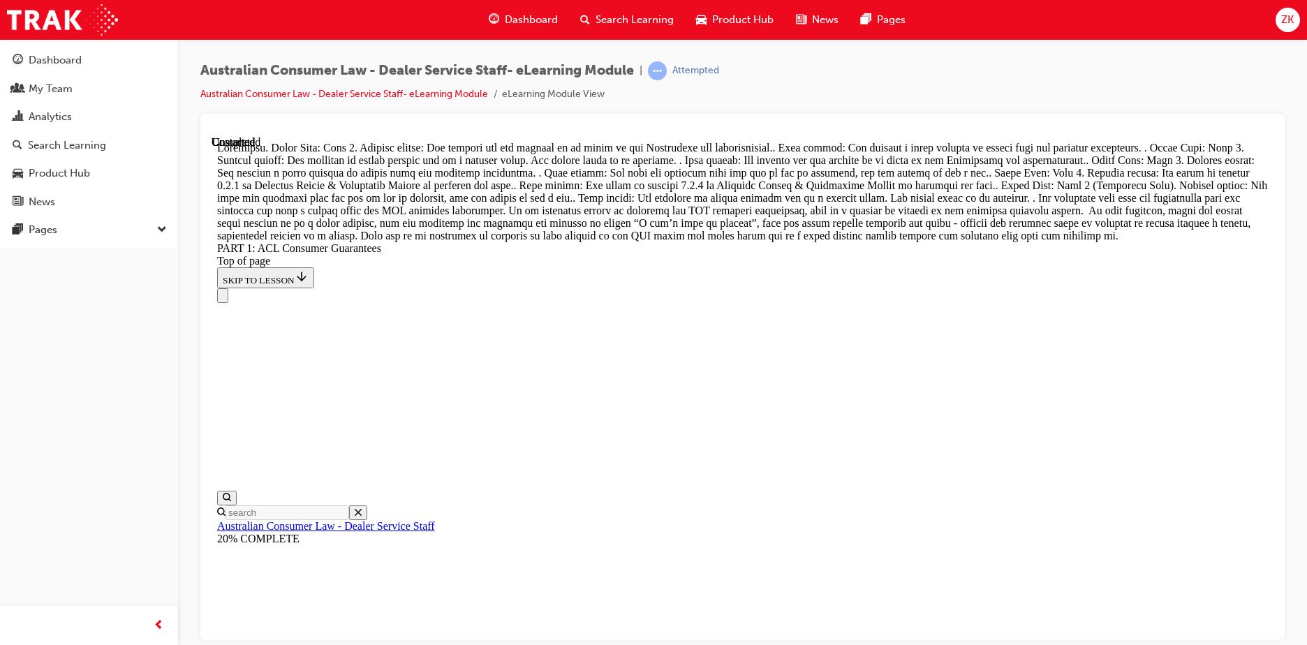
drag, startPoint x: 737, startPoint y: 460, endPoint x: 810, endPoint y: 221, distance: 250.5
drag, startPoint x: 734, startPoint y: 389, endPoint x: 862, endPoint y: 307, distance: 152.6
drag, startPoint x: 714, startPoint y: 459, endPoint x: 880, endPoint y: 364, distance: 191.4
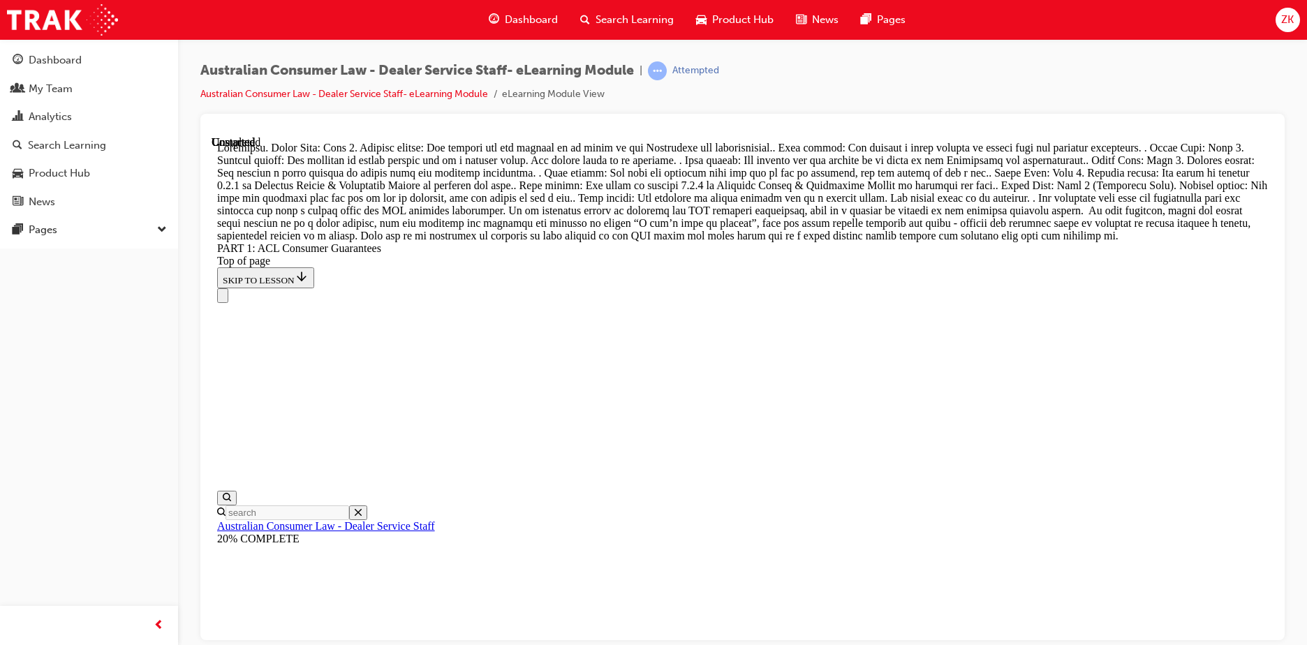
drag, startPoint x: 803, startPoint y: 427, endPoint x: 836, endPoint y: 381, distance: 56.6
drag, startPoint x: 755, startPoint y: 540, endPoint x: 752, endPoint y: 445, distance: 94.3
drag, startPoint x: 762, startPoint y: 498, endPoint x: 779, endPoint y: 590, distance: 93.7
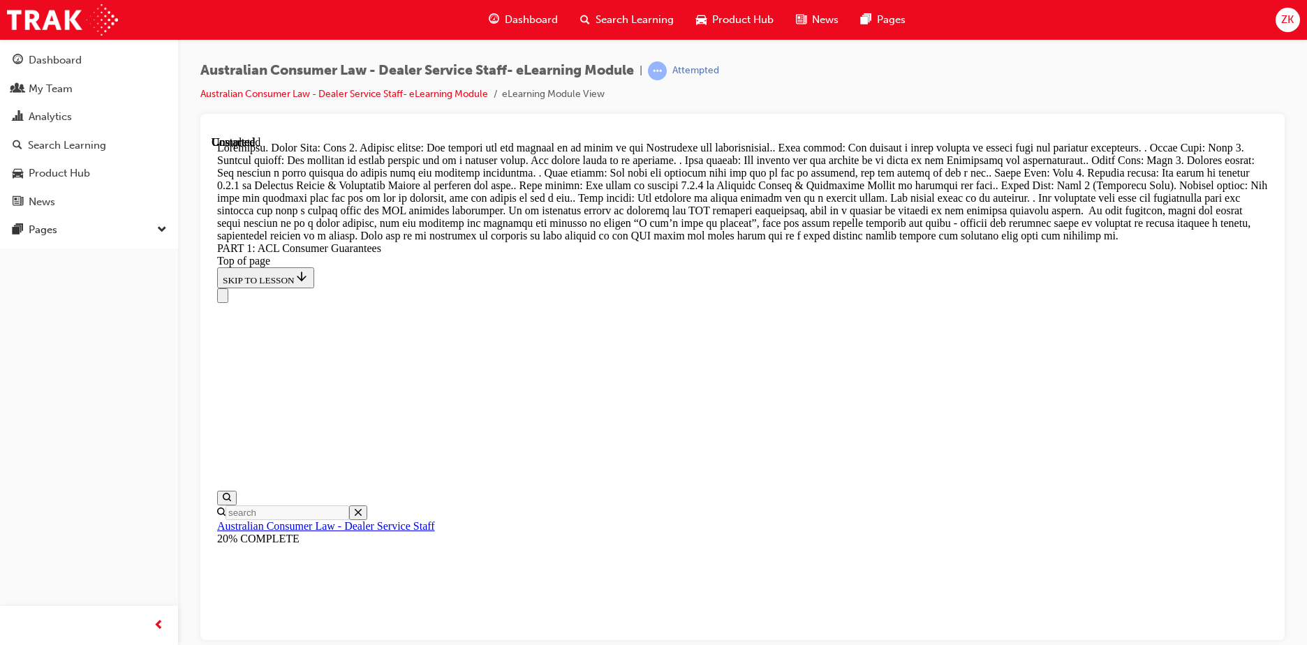
drag, startPoint x: 744, startPoint y: 467, endPoint x: 936, endPoint y: 445, distance: 192.6
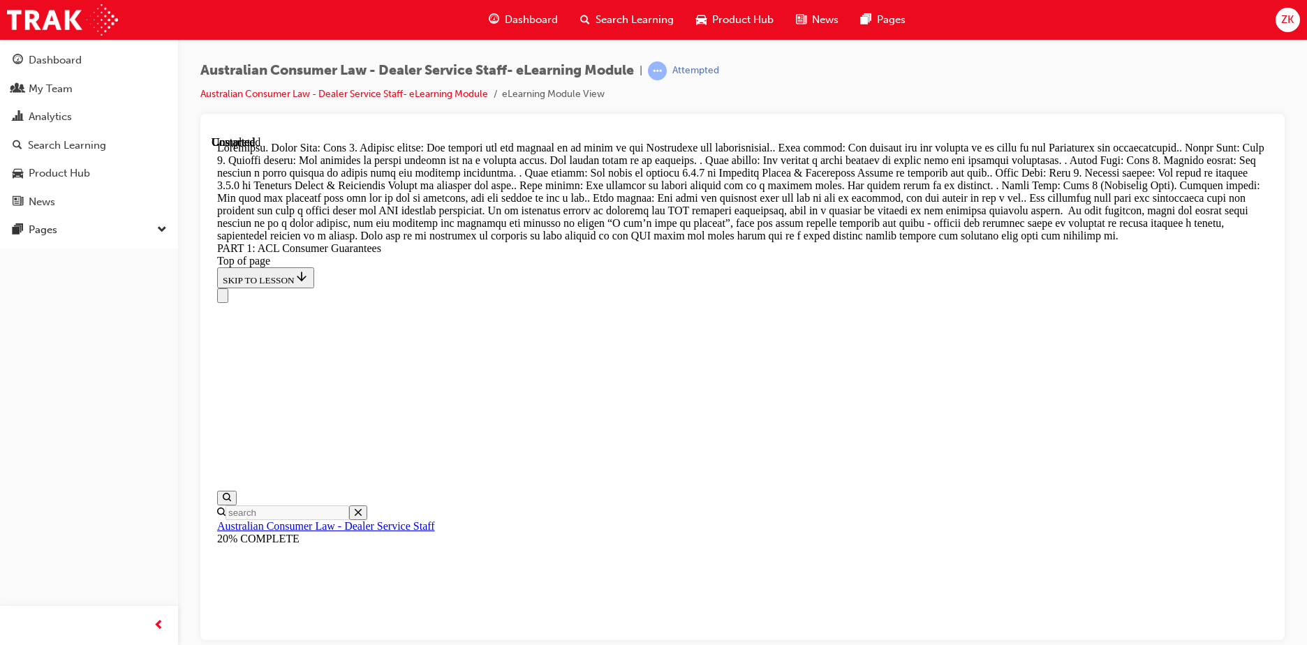
drag, startPoint x: 721, startPoint y: 338, endPoint x: 943, endPoint y: 258, distance: 235.2
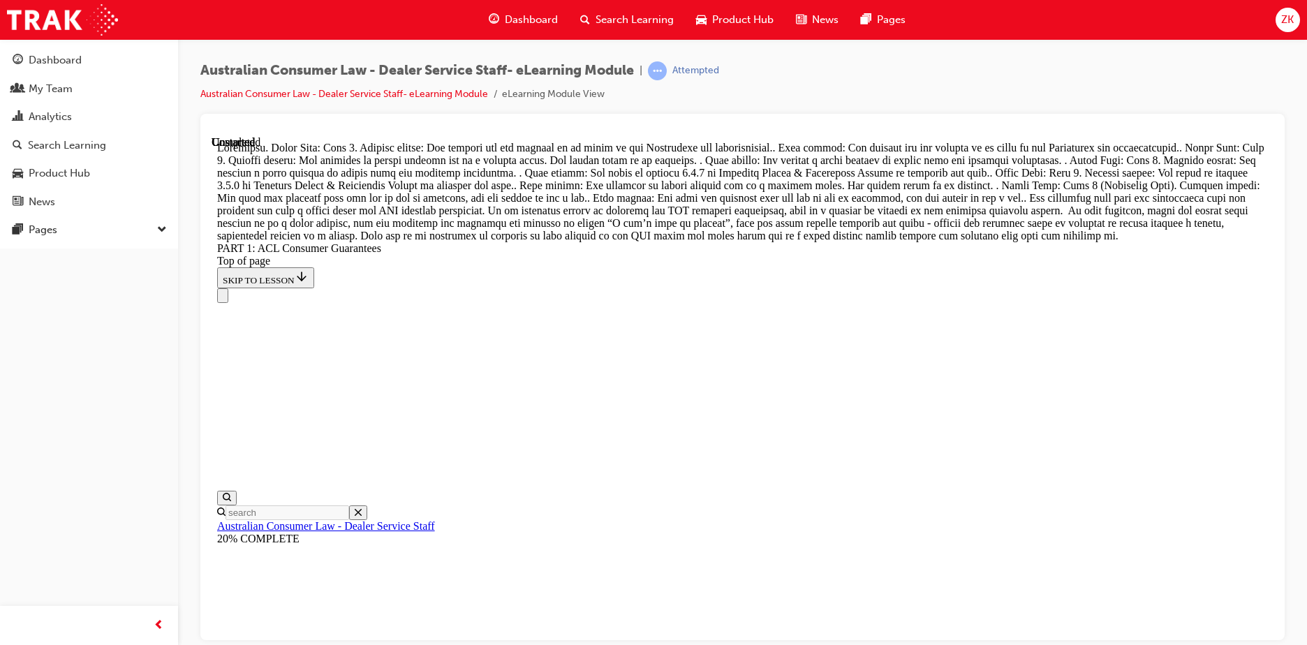
drag, startPoint x: 737, startPoint y: 577, endPoint x: 936, endPoint y: 518, distance: 207.5
drag, startPoint x: 753, startPoint y: 582, endPoint x: 999, endPoint y: 485, distance: 264.0
drag, startPoint x: 764, startPoint y: 487, endPoint x: 887, endPoint y: 587, distance: 159.3
drag, startPoint x: 784, startPoint y: 463, endPoint x: 996, endPoint y: 411, distance: 217.9
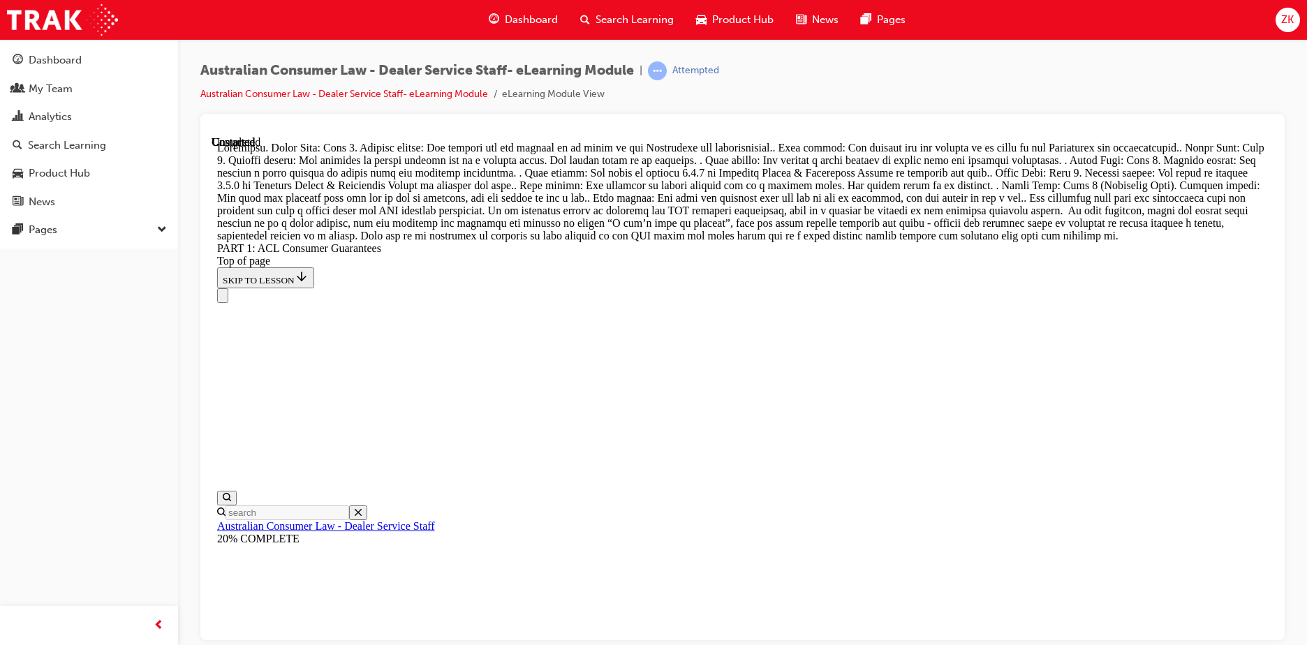
drag, startPoint x: 742, startPoint y: 508, endPoint x: 1001, endPoint y: 512, distance: 259.1
drag, startPoint x: 788, startPoint y: 348, endPoint x: 993, endPoint y: 346, distance: 204.6
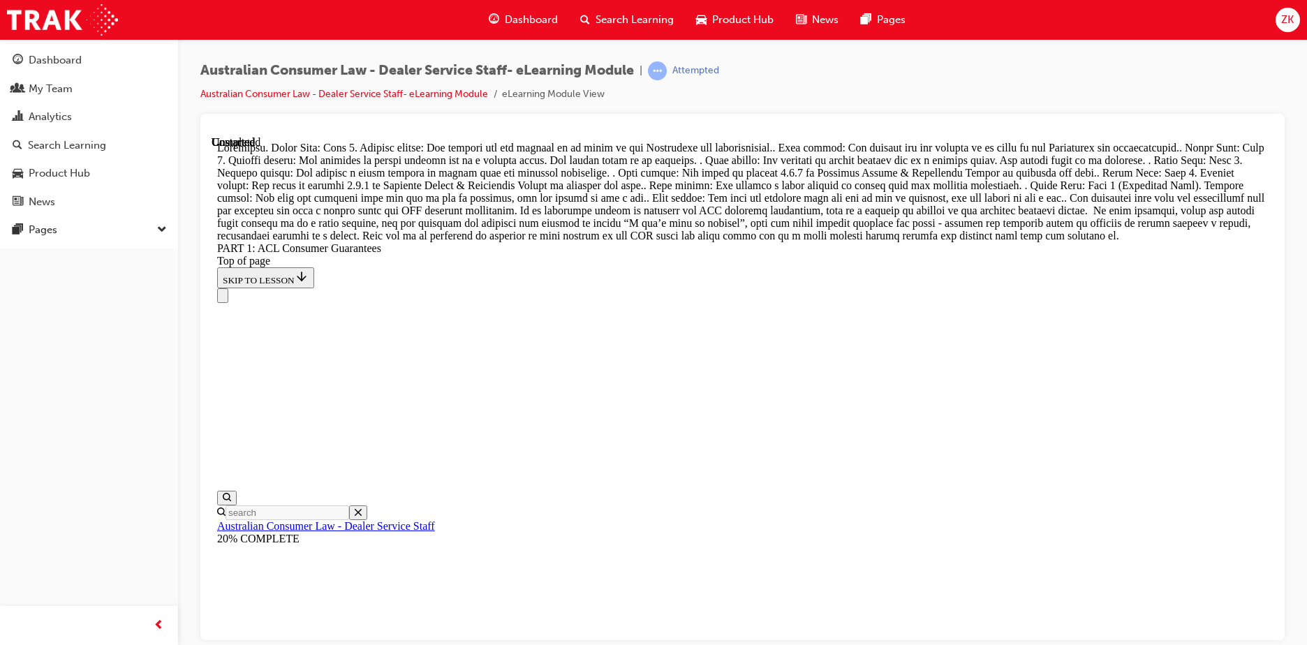
scroll to position [15308, 0]
drag, startPoint x: 765, startPoint y: 270, endPoint x: 975, endPoint y: 195, distance: 223.0
drag, startPoint x: 915, startPoint y: 390, endPoint x: 1009, endPoint y: 267, distance: 154.4
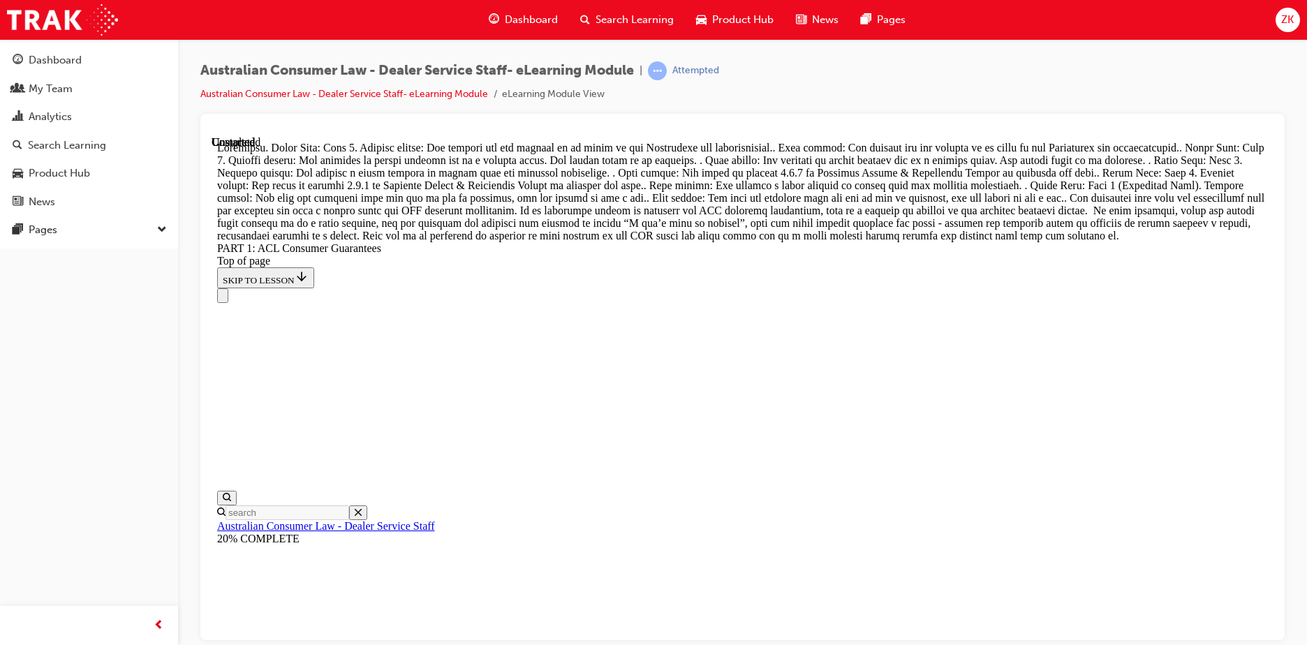
drag, startPoint x: 754, startPoint y: 361, endPoint x: 1019, endPoint y: 457, distance: 281.4
drag, startPoint x: 711, startPoint y: 507, endPoint x: 987, endPoint y: 344, distance: 320.8
drag, startPoint x: 777, startPoint y: 509, endPoint x: 985, endPoint y: 510, distance: 208.1
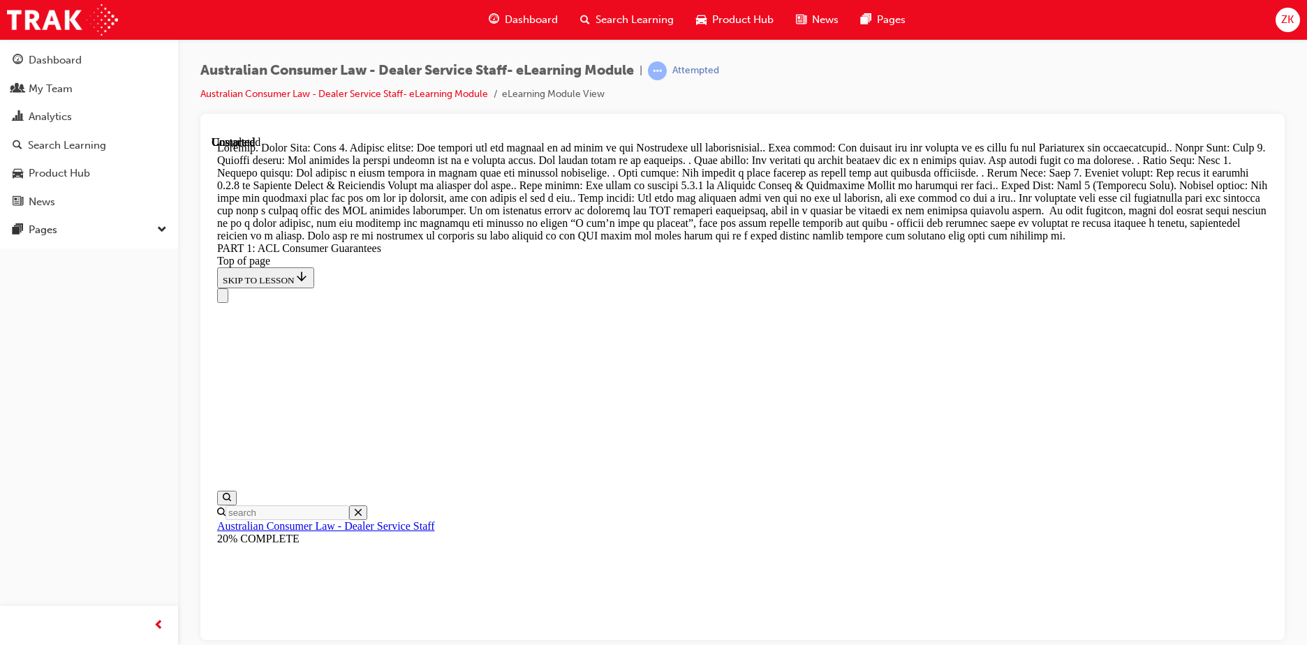
scroll to position [15958, 0]
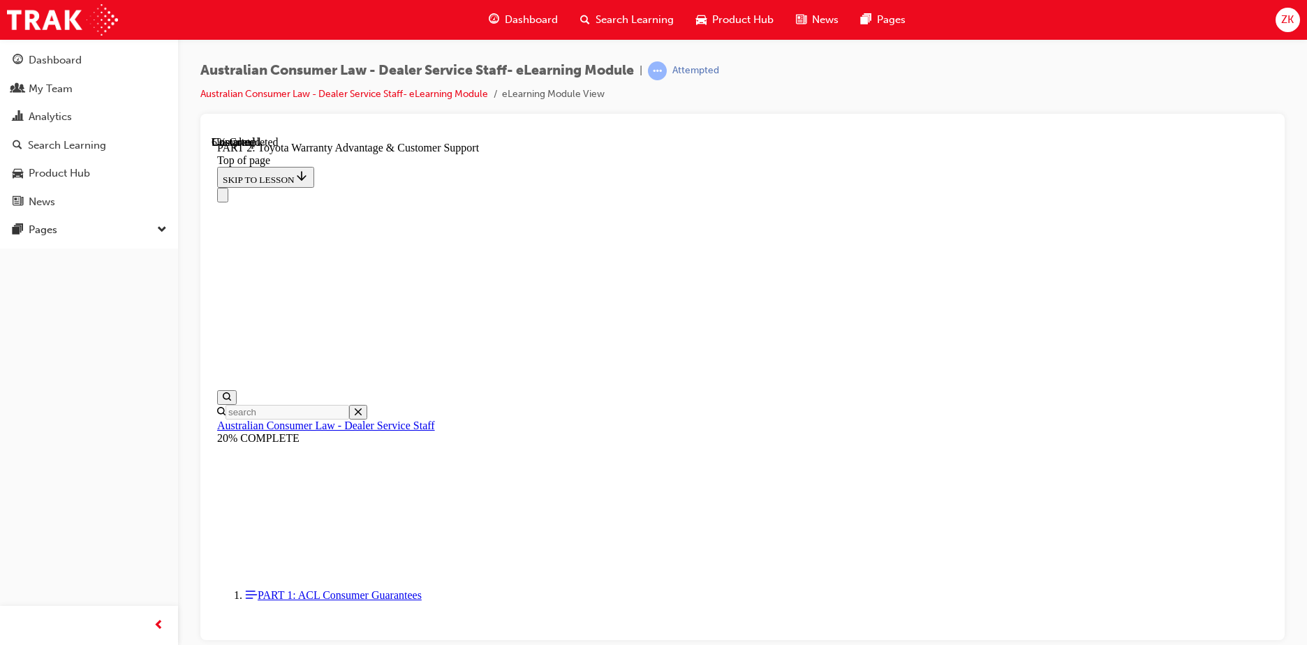
scroll to position [1050, 0]
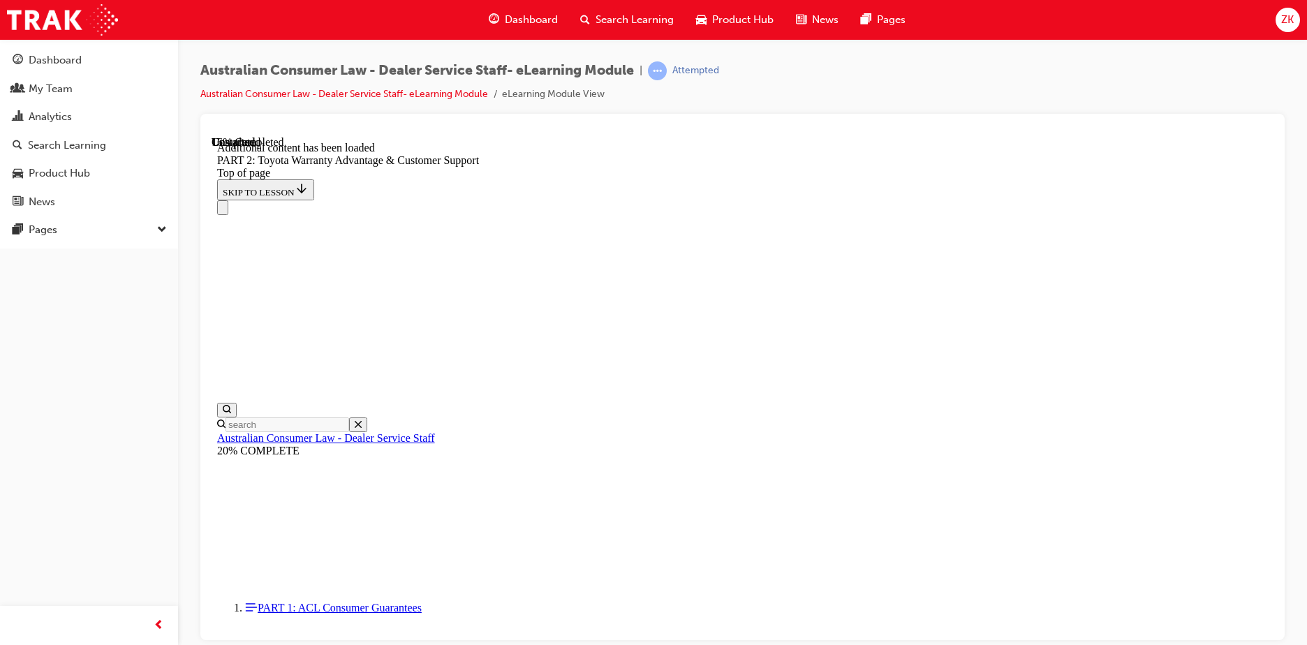
scroll to position [1403, 0]
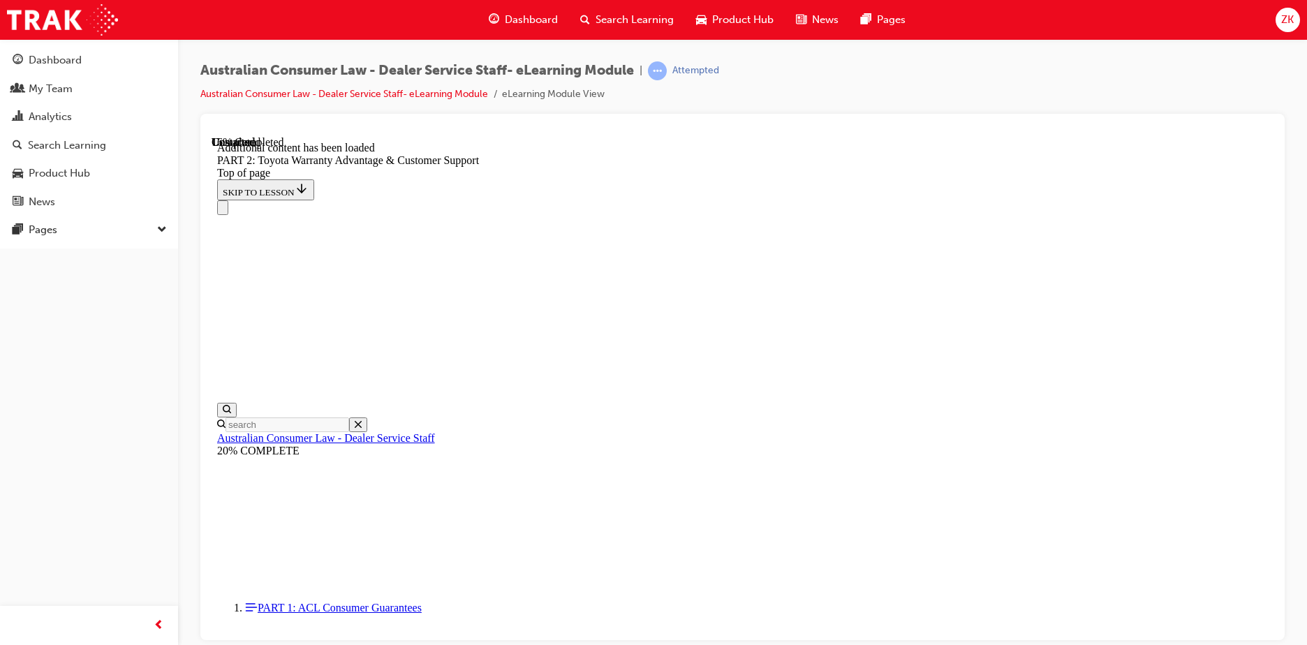
scroll to position [1553, 0]
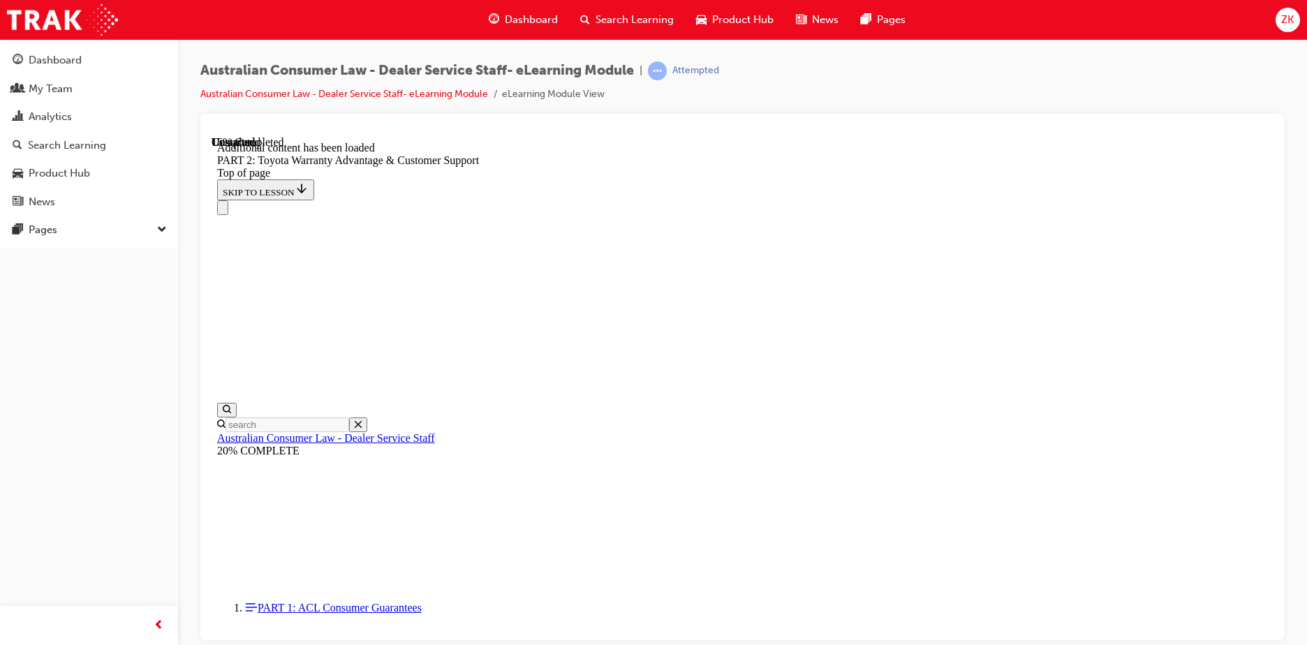
scroll to position [1553, 0]
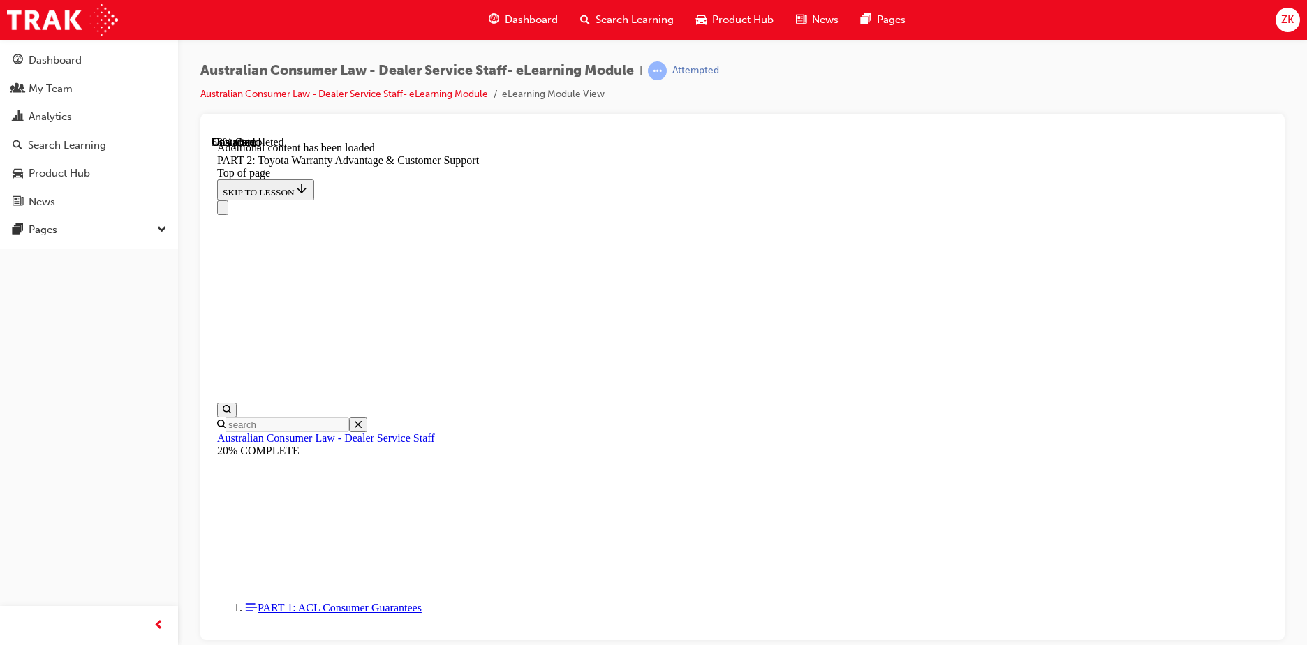
scroll to position [3262, 0]
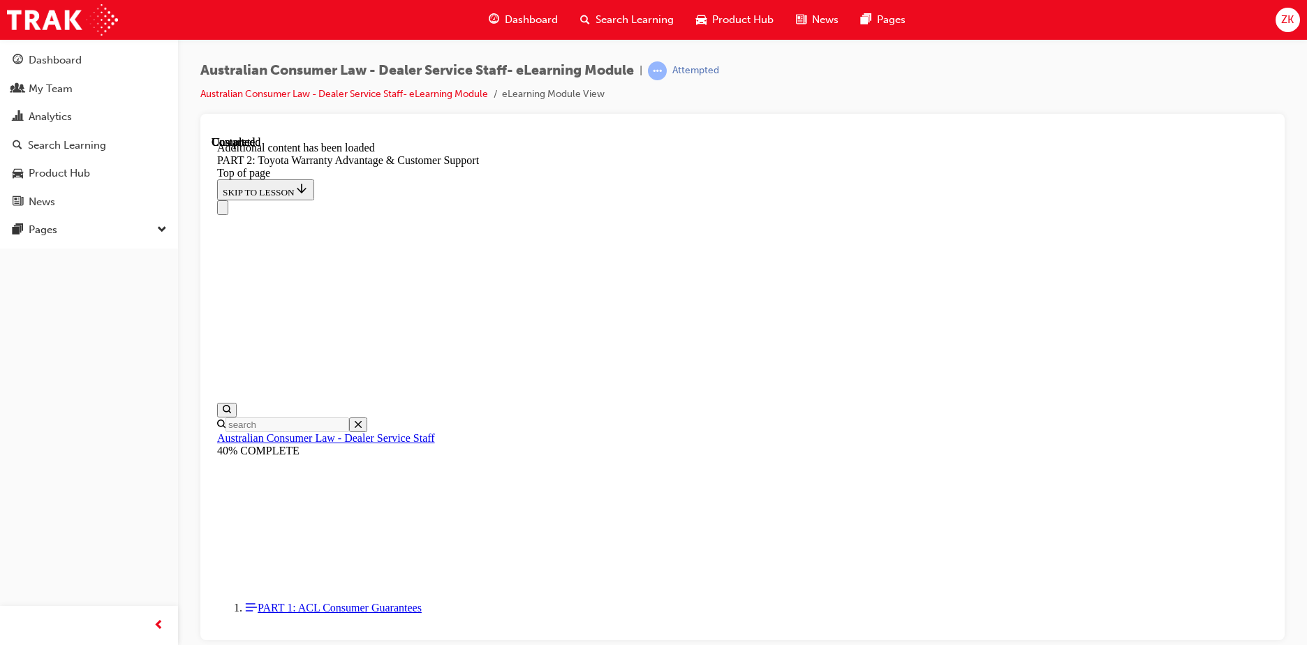
scroll to position [5812, 0]
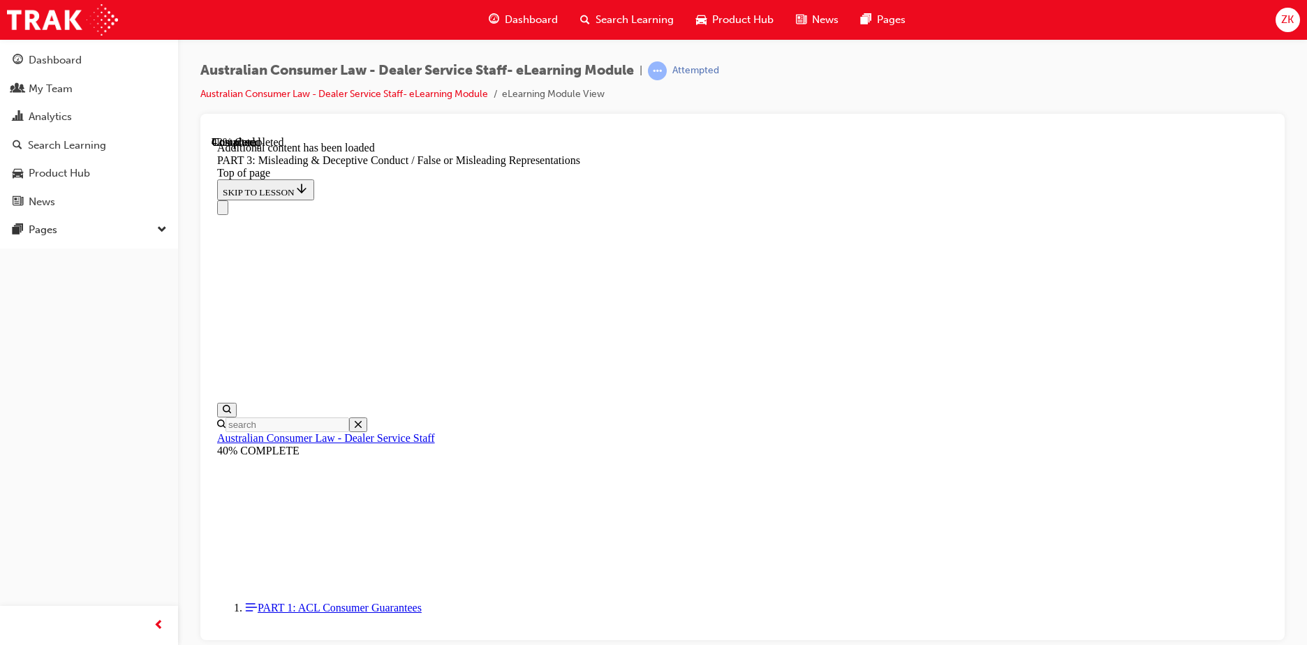
scroll to position [3449, 0]
drag, startPoint x: 728, startPoint y: 334, endPoint x: 827, endPoint y: 412, distance: 126.3
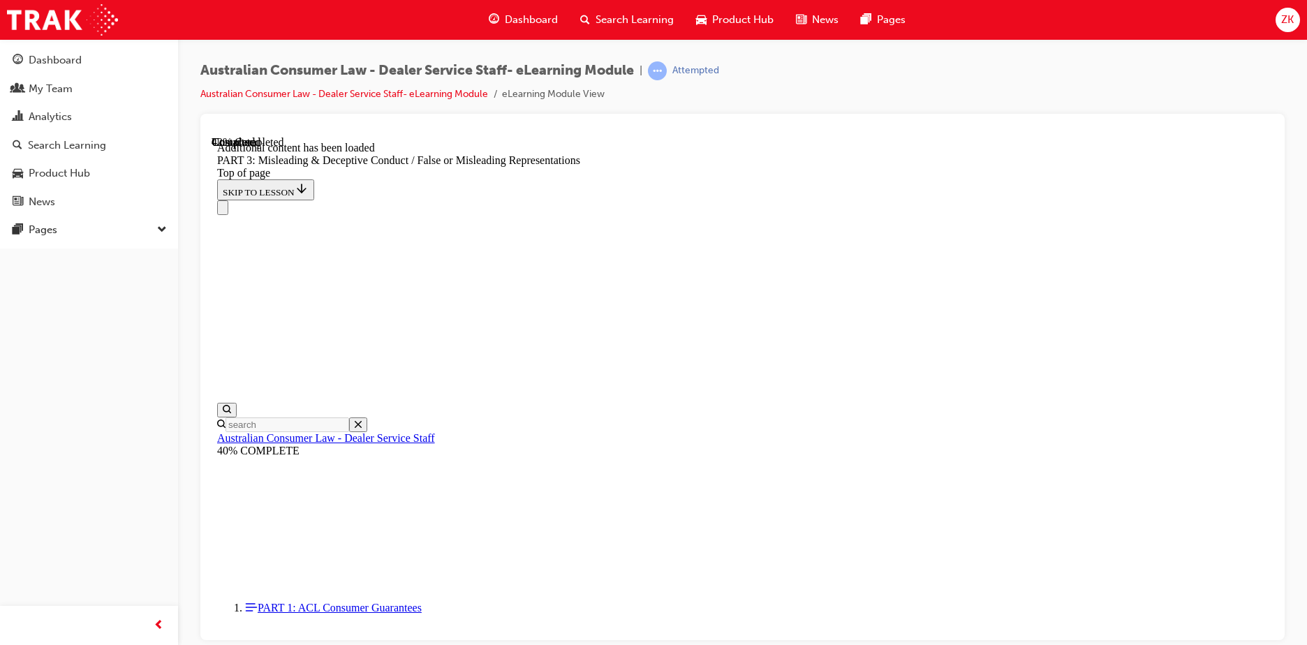
scroll to position [3446, 0]
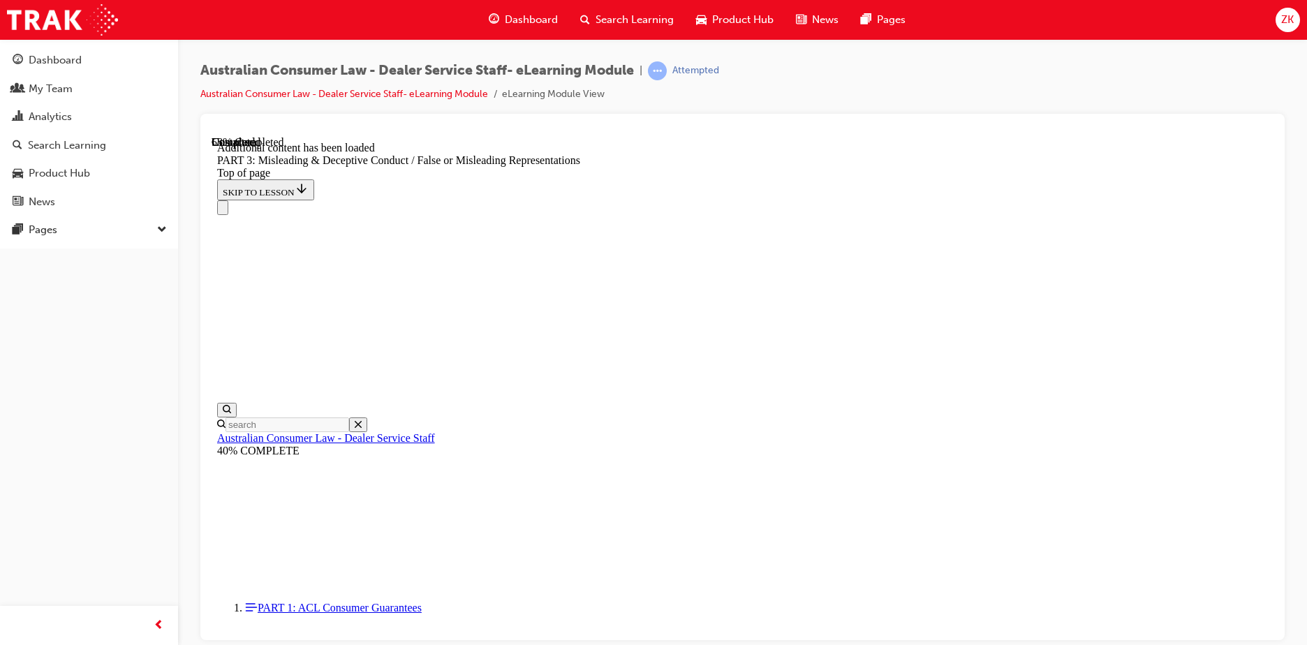
scroll to position [4126, 0]
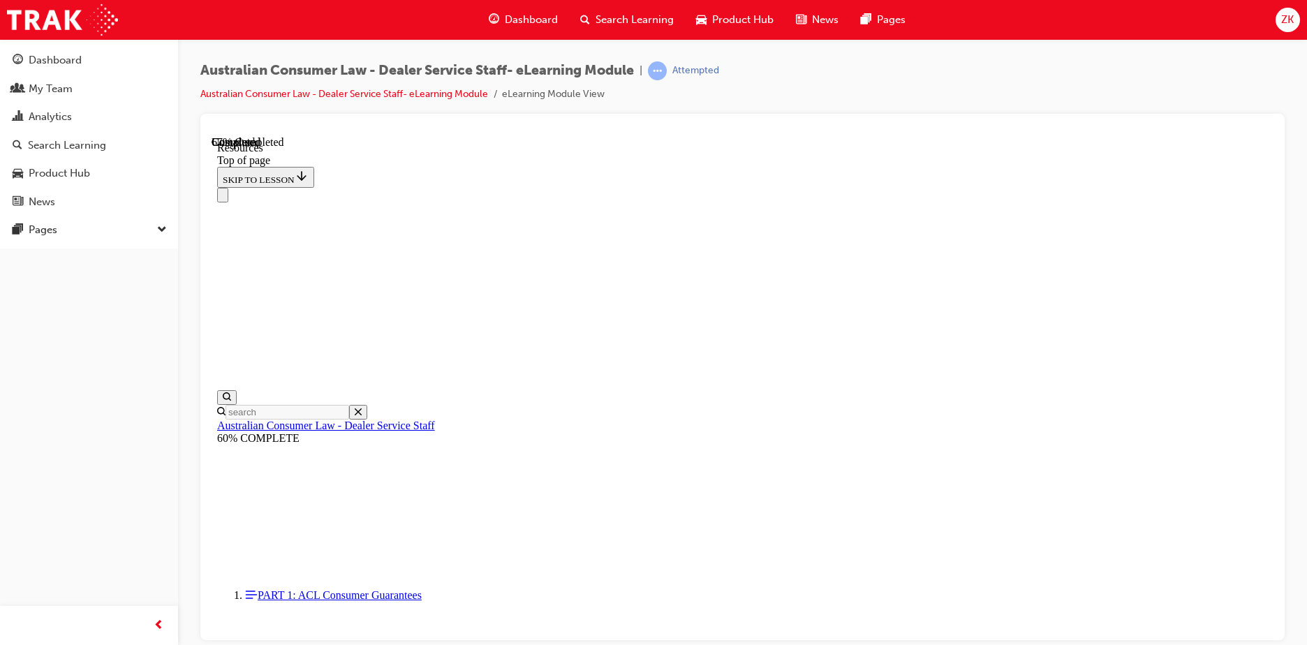
scroll to position [665, 0]
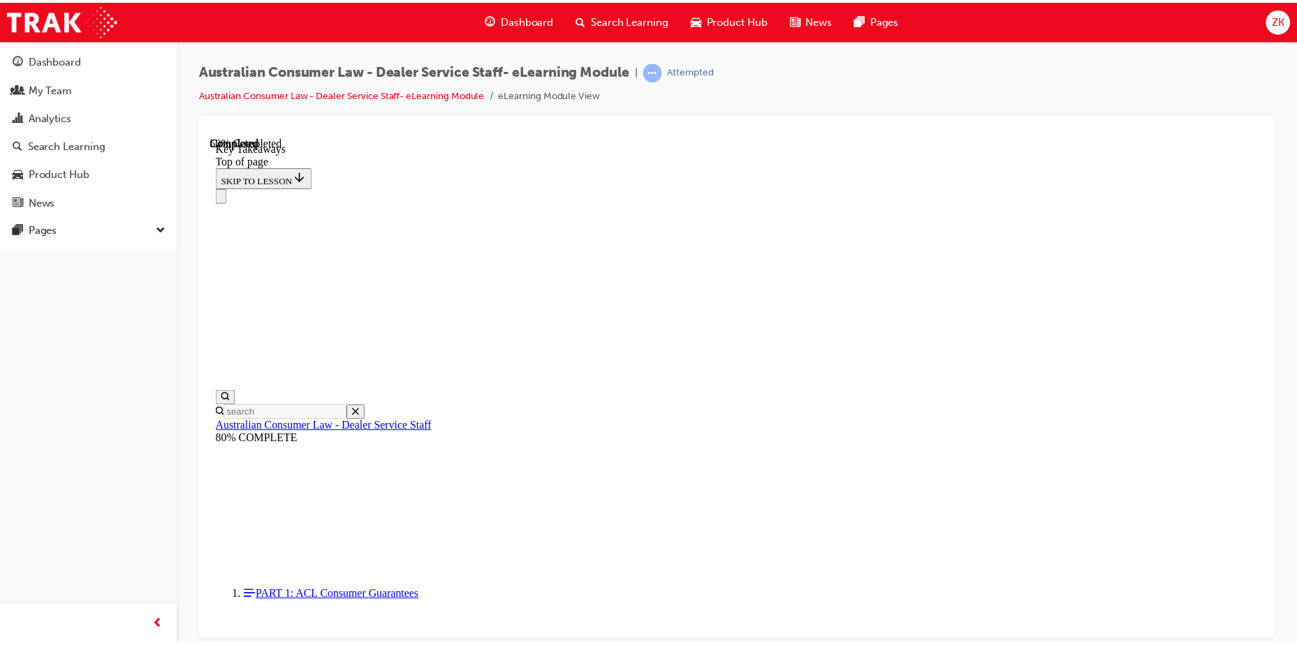
scroll to position [313, 0]
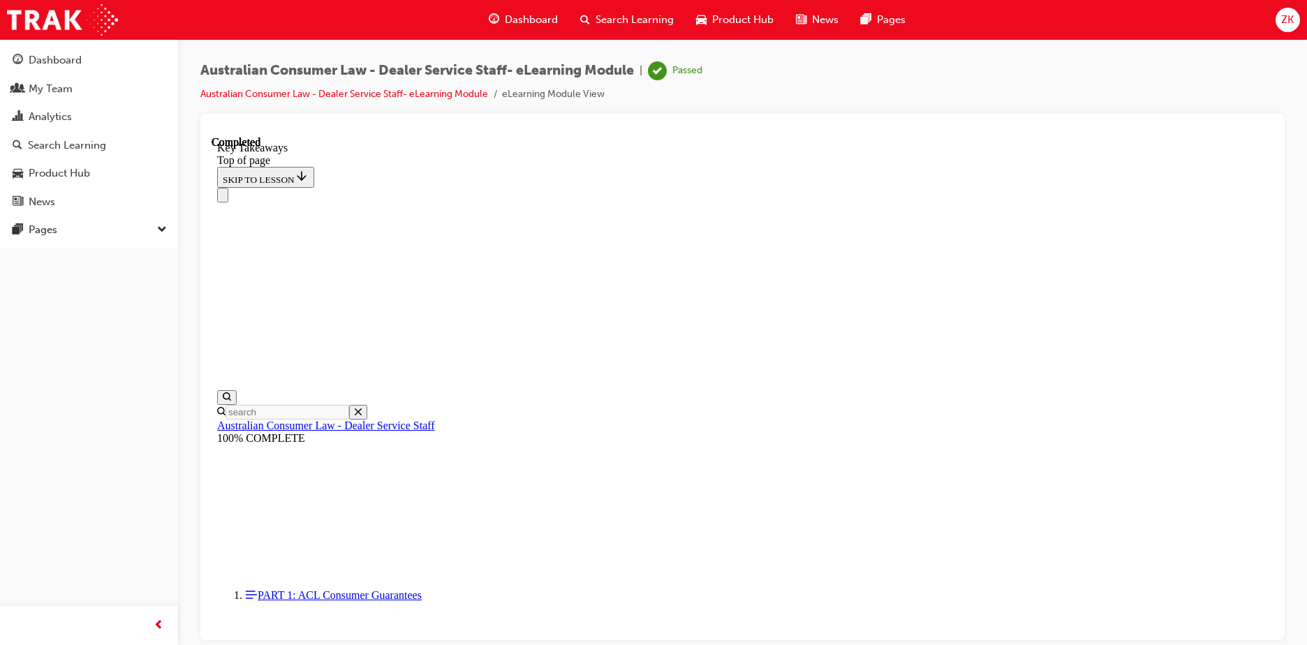
click at [635, 20] on span "Search Learning" at bounding box center [635, 20] width 78 height 16
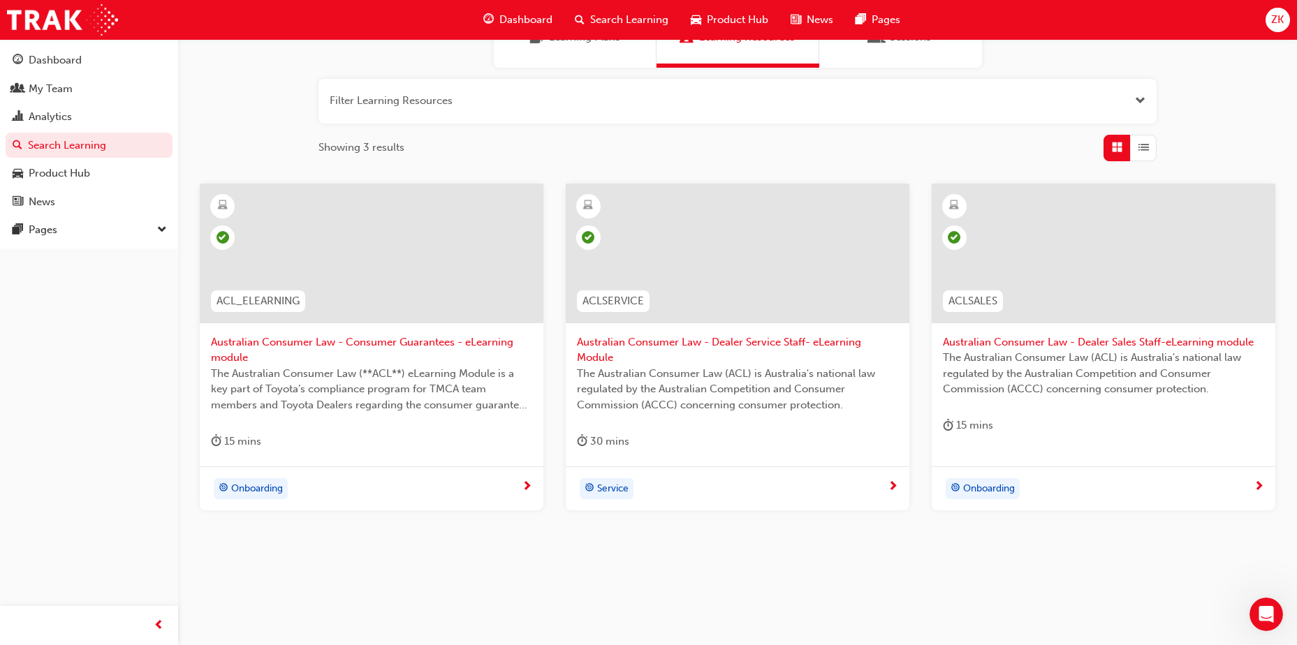
scroll to position [140, 0]
click at [288, 477] on div "Onboarding" at bounding box center [372, 488] width 344 height 44
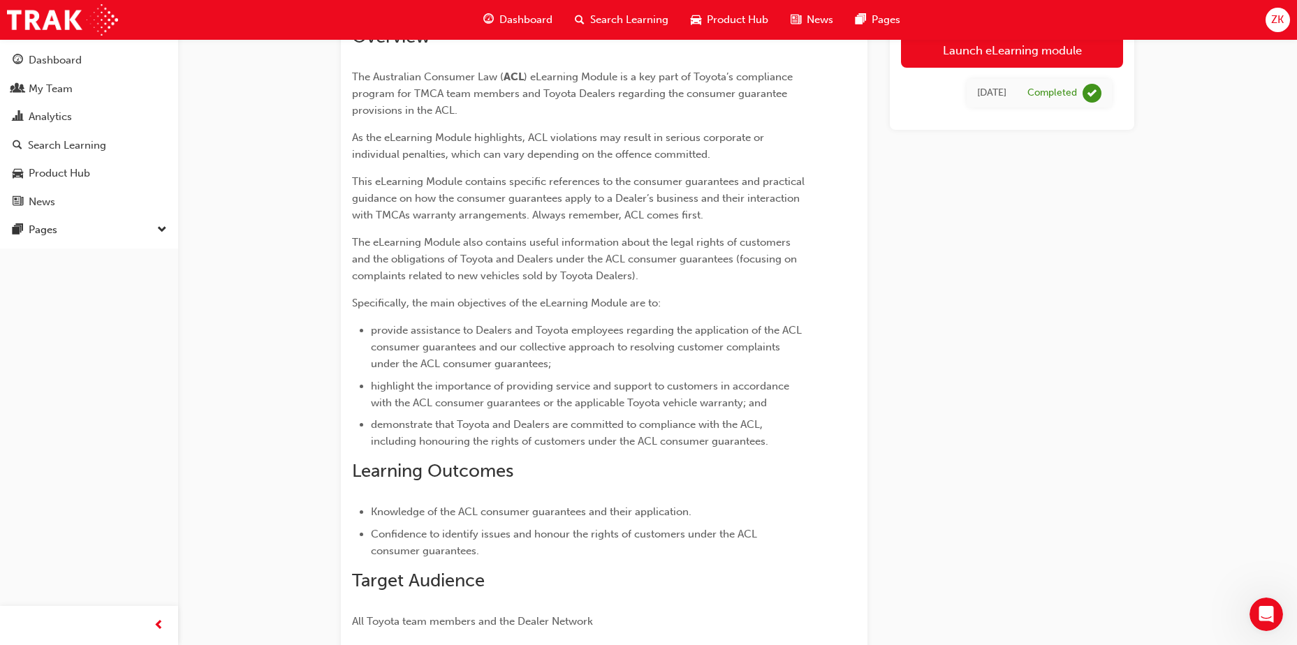
scroll to position [209, 0]
